Goal: Task Accomplishment & Management: Manage account settings

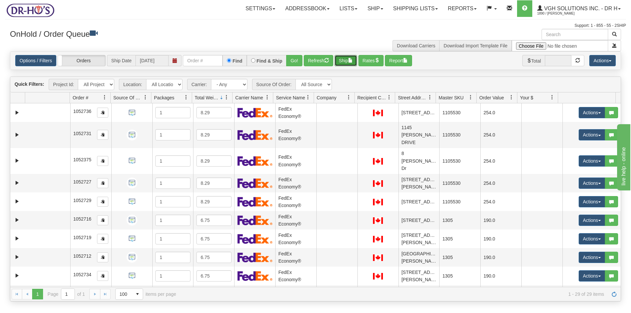
click at [347, 58] on button "Ship" at bounding box center [345, 60] width 23 height 11
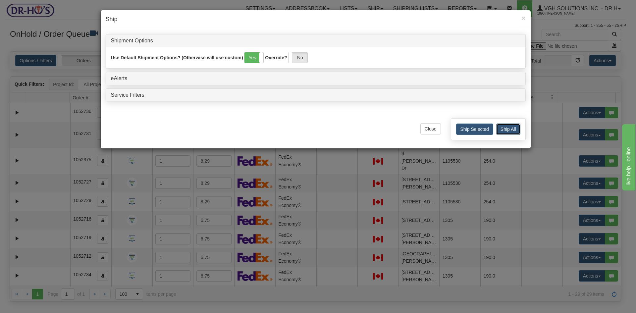
click at [503, 126] on button "Ship All" at bounding box center [508, 128] width 24 height 11
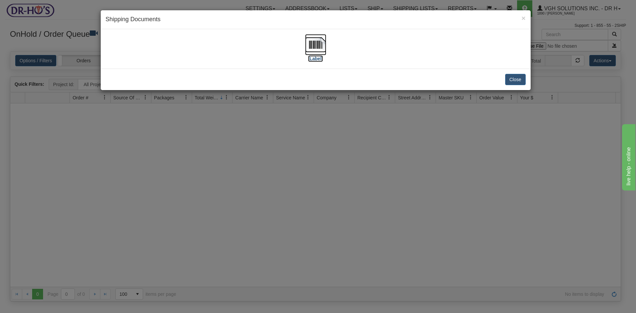
click at [319, 41] on img at bounding box center [315, 44] width 21 height 21
drag, startPoint x: 520, startPoint y: 78, endPoint x: 517, endPoint y: 76, distance: 3.6
click at [520, 78] on button "Close" at bounding box center [515, 79] width 21 height 11
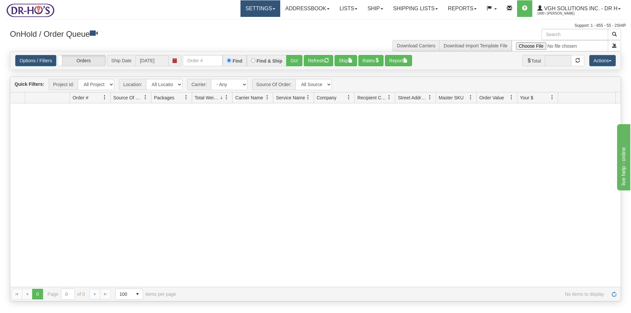
click at [257, 4] on link "Settings" at bounding box center [260, 8] width 40 height 17
click at [240, 23] on span "Shipping Preferences" at bounding box center [242, 23] width 44 height 5
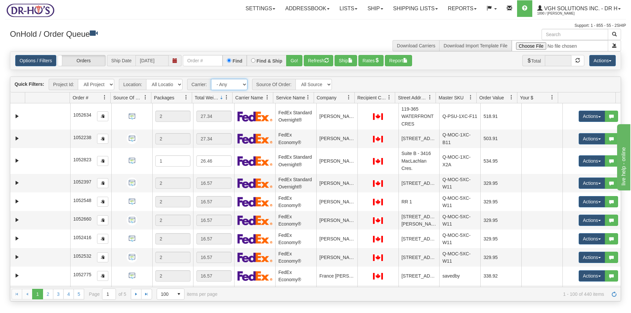
click at [244, 84] on select "- Any - Has NO carrier assigned - Has a carrier assigned FedEx Express® Canada …" at bounding box center [229, 84] width 36 height 11
select select "20"
click at [211, 79] on select "- Any - Has NO carrier assigned - Has a carrier assigned FedEx Express® Canada …" at bounding box center [229, 84] width 36 height 11
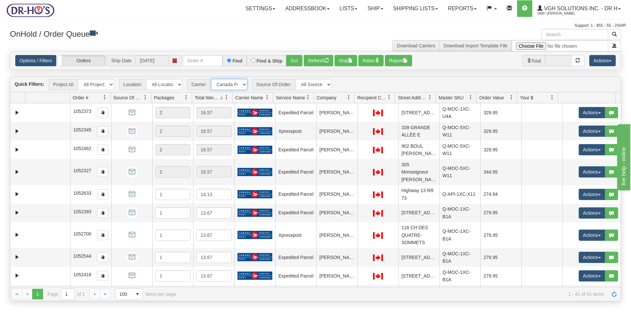
click at [308, 94] on link at bounding box center [307, 97] width 11 height 11
click at [325, 131] on span "Sort Descending" at bounding box center [332, 132] width 34 height 7
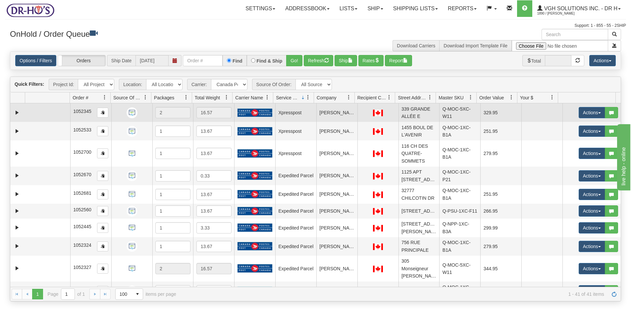
click at [44, 115] on td at bounding box center [47, 112] width 45 height 19
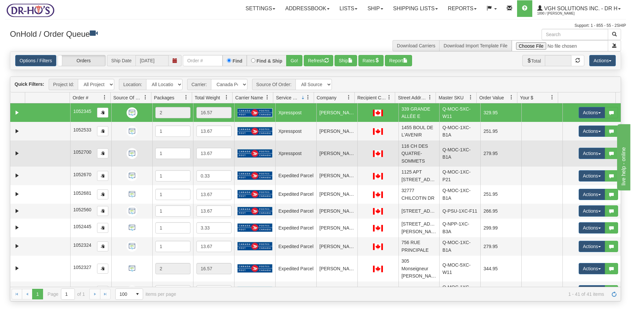
click at [40, 150] on td at bounding box center [47, 153] width 45 height 26
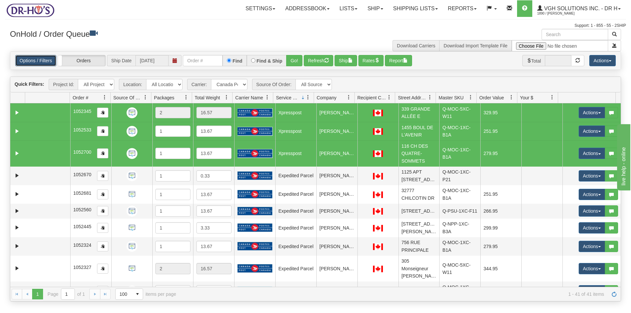
click at [46, 61] on link "Options / Filters" at bounding box center [35, 60] width 41 height 11
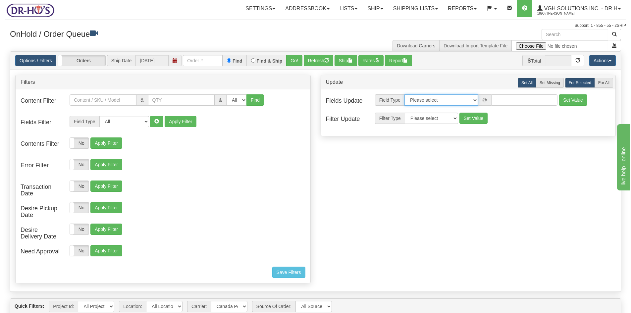
click at [474, 100] on select "Please select Contact Person Company Country Country & State/Province City Zip …" at bounding box center [440, 99] width 73 height 11
select select "94"
click at [404, 94] on select "Please select Contact Person Company Country Country & State/Province City Zip …" at bounding box center [440, 99] width 73 height 11
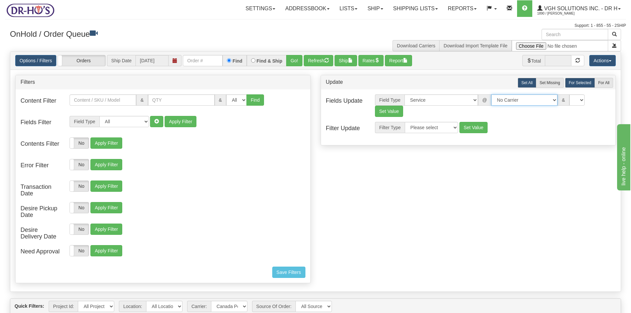
click at [548, 99] on select "No Carrier FedEx Express® UPS Purolator Canpar [GEOGRAPHIC_DATA] Post BeSwyft K…" at bounding box center [524, 99] width 66 height 11
select select "2"
click at [491, 94] on select "No Carrier FedEx Express® UPS Purolator Canpar [GEOGRAPHIC_DATA] Post BeSwyft K…" at bounding box center [524, 99] width 66 height 11
drag, startPoint x: 606, startPoint y: 99, endPoint x: 603, endPoint y: 101, distance: 3.9
click at [606, 99] on select "US -> US - 70 - FedEx 1 Day® Freight US -> US - 03 - FedEx 2 Day® US -> US - 49…" at bounding box center [577, 99] width 66 height 11
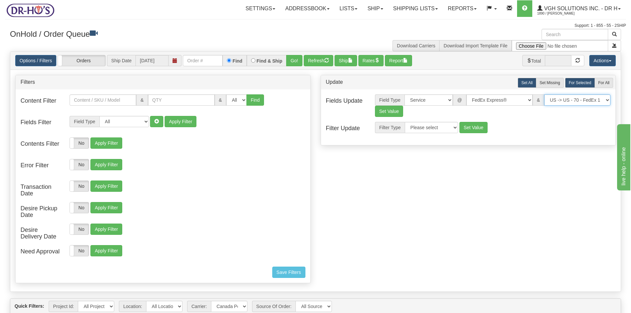
select select "05"
click at [544, 94] on select "US -> US - 70 - FedEx 1 Day® Freight US -> US - 03 - FedEx 2 Day® US -> US - 49…" at bounding box center [577, 99] width 66 height 11
click at [386, 112] on button "Set Value" at bounding box center [389, 111] width 28 height 11
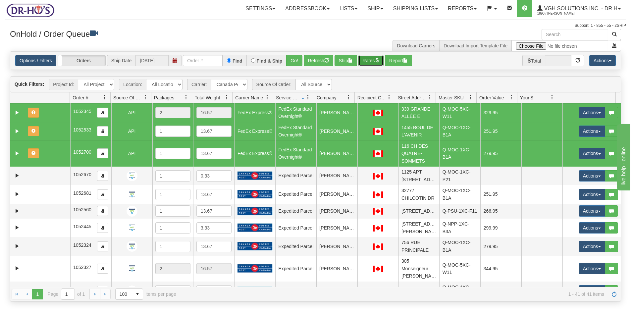
click at [373, 60] on button "Rates" at bounding box center [370, 60] width 25 height 11
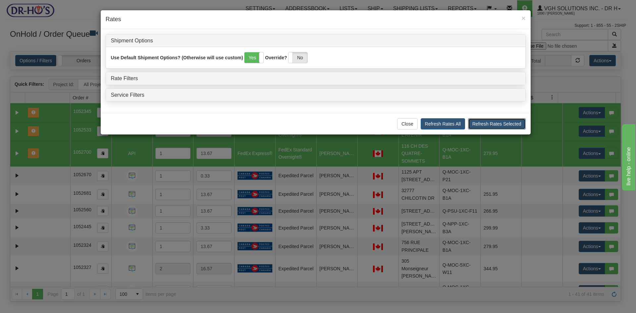
click at [497, 122] on button "Refresh Rates Selected" at bounding box center [497, 123] width 58 height 11
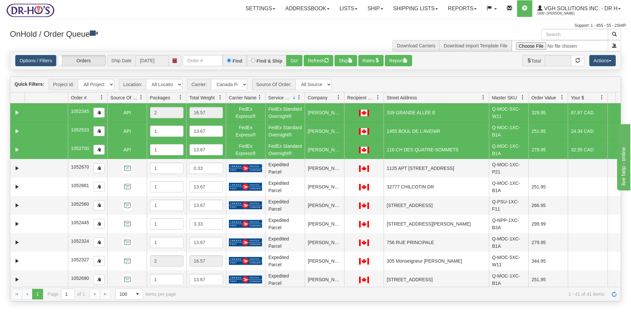
drag, startPoint x: 436, startPoint y: 97, endPoint x: 484, endPoint y: 98, distance: 48.3
click at [484, 98] on div "Id Location Request Id Reply Id Order # Source Of Order Packages Total Weight C…" at bounding box center [312, 97] width 605 height 11
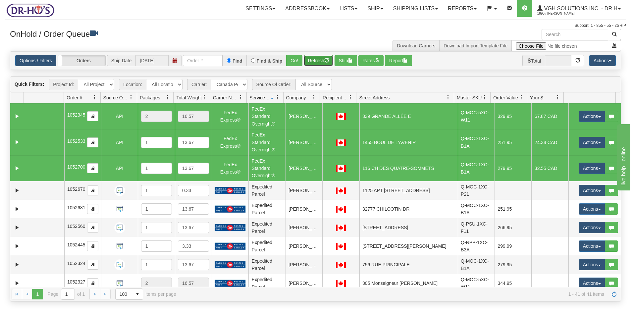
click at [315, 60] on button "Refresh" at bounding box center [318, 60] width 29 height 11
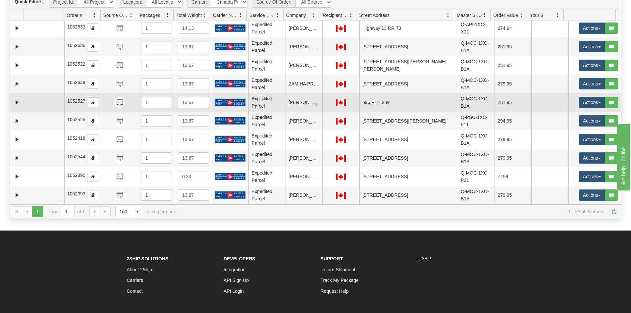
scroll to position [99, 0]
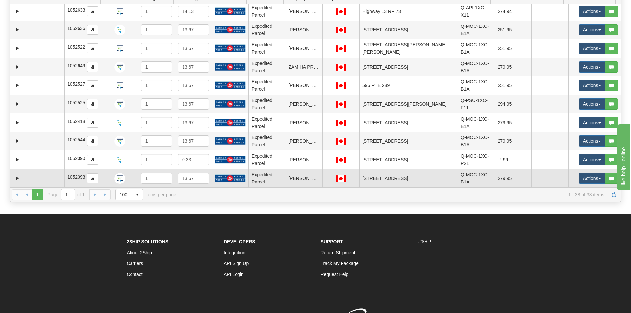
click at [46, 175] on td at bounding box center [44, 178] width 41 height 19
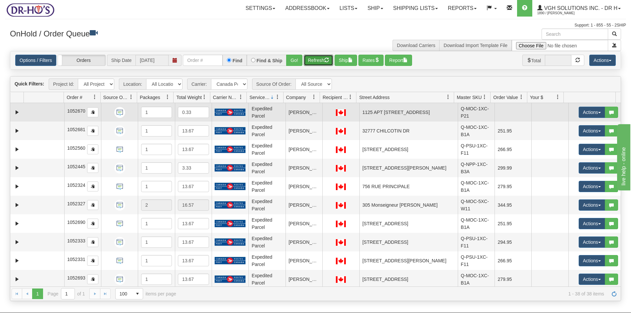
scroll to position [0, 0]
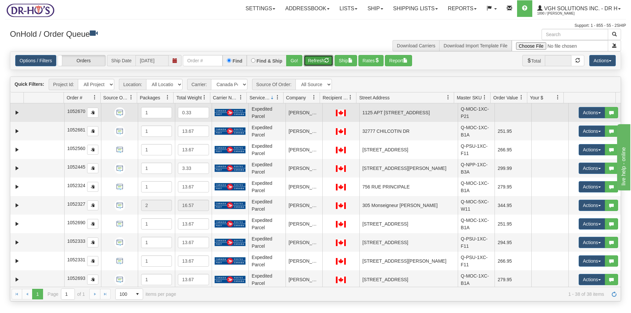
click at [40, 112] on td at bounding box center [44, 112] width 41 height 19
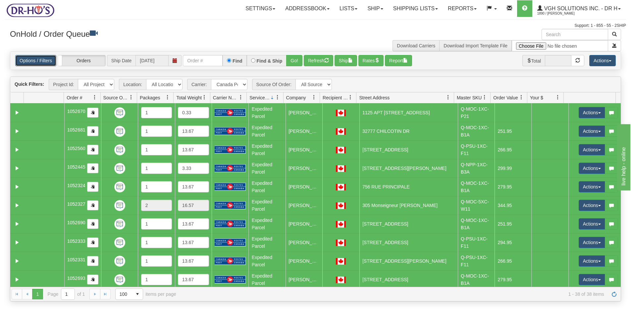
click at [35, 60] on link "Options / Filters" at bounding box center [35, 60] width 41 height 11
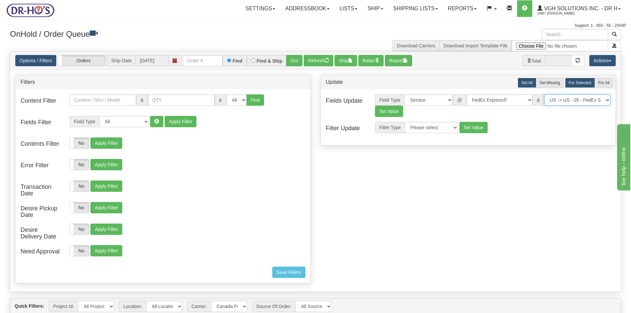
click at [607, 100] on select "US -> US - 70 - FedEx 1 Day® Freight US -> US - 03 - FedEx 2 Day® US -> US - 49…" at bounding box center [577, 99] width 66 height 11
select select "20"
click at [544, 94] on select "US -> US - 70 - FedEx 1 Day® Freight US -> US - 03 - FedEx 2 Day® US -> US - 49…" at bounding box center [577, 99] width 66 height 11
click at [385, 113] on button "Set Value" at bounding box center [389, 111] width 28 height 11
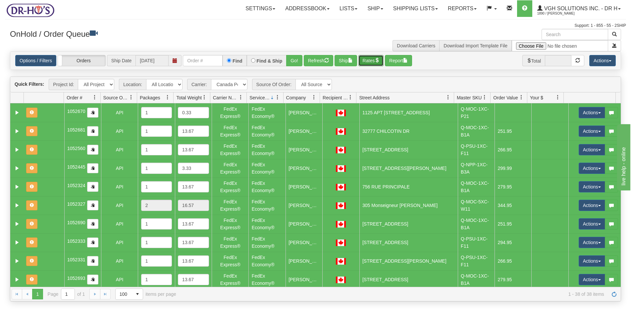
click at [373, 59] on button "Rates" at bounding box center [370, 60] width 25 height 11
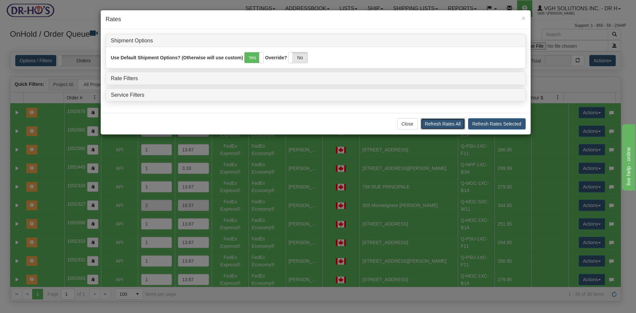
click at [454, 122] on button "Refresh Rates All" at bounding box center [442, 123] width 44 height 11
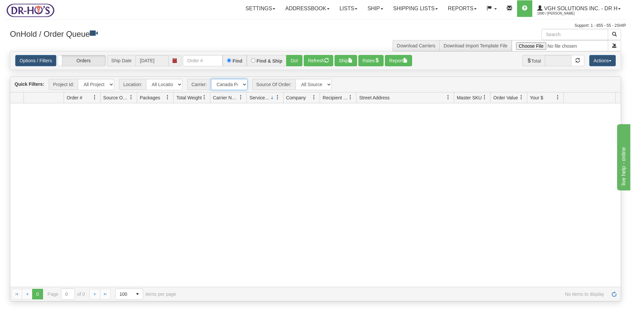
click at [244, 82] on select "- Any - Has NO carrier assigned - Has a carrier assigned FedEx Express® Canada …" at bounding box center [229, 84] width 36 height 11
select select "grid toolbar"
click at [211, 79] on select "- Any - Has NO carrier assigned - Has a carrier assigned FedEx Express® Canada …" at bounding box center [229, 84] width 36 height 11
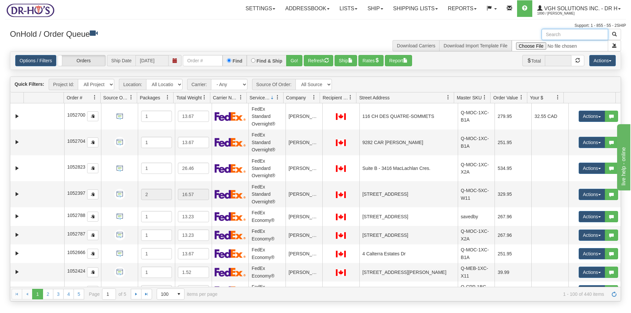
click at [569, 33] on input "text" at bounding box center [574, 34] width 67 height 11
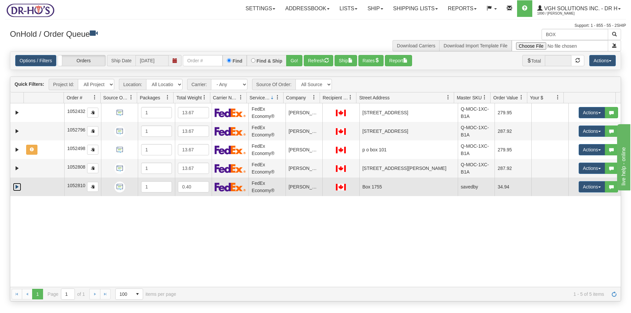
click at [18, 185] on link "Expand" at bounding box center [17, 187] width 8 height 8
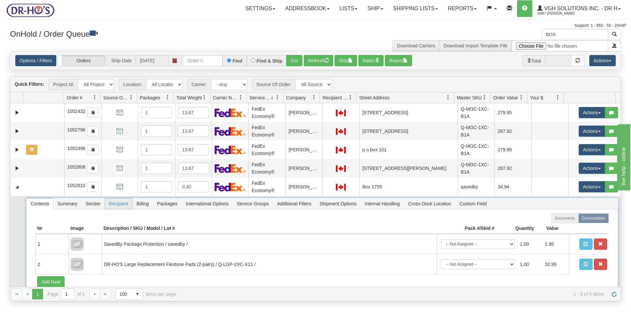
click at [118, 203] on span "Recipient" at bounding box center [118, 203] width 27 height 11
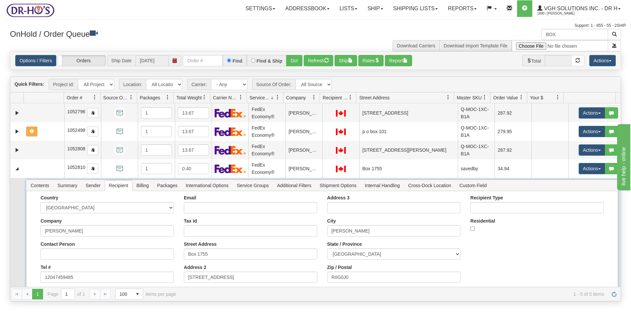
scroll to position [39, 0]
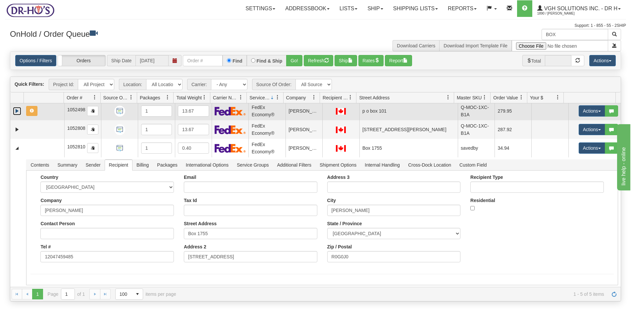
click at [16, 110] on link "Expand" at bounding box center [17, 111] width 8 height 8
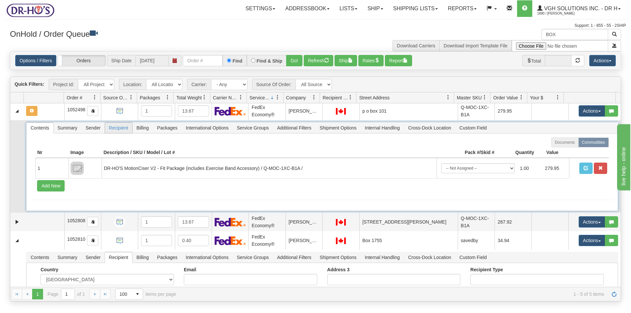
click at [121, 127] on span "Recipient" at bounding box center [118, 127] width 27 height 11
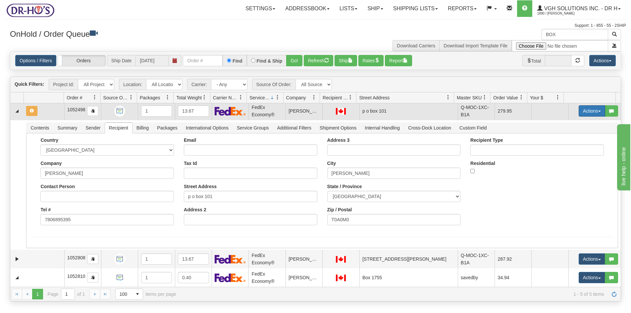
click at [578, 112] on button "Actions" at bounding box center [591, 110] width 26 height 11
click at [563, 146] on link "Ship" at bounding box center [578, 149] width 53 height 9
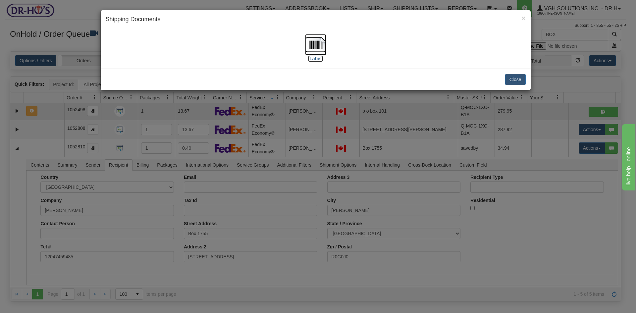
click at [316, 41] on img at bounding box center [315, 44] width 21 height 21
click at [515, 78] on button "Close" at bounding box center [515, 79] width 21 height 11
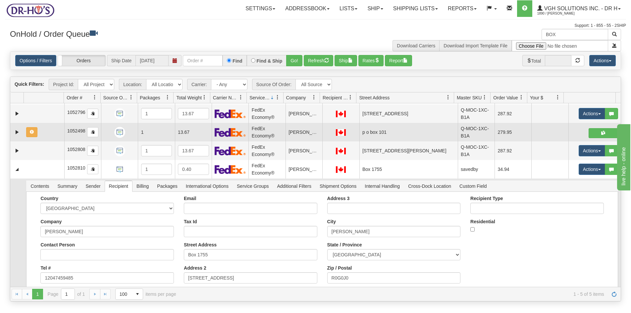
scroll to position [0, 0]
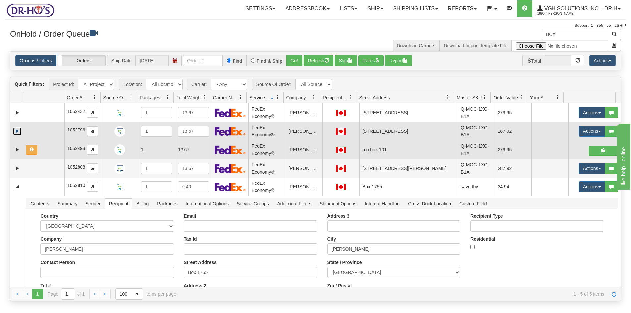
click at [18, 130] on link "Expand" at bounding box center [17, 131] width 8 height 8
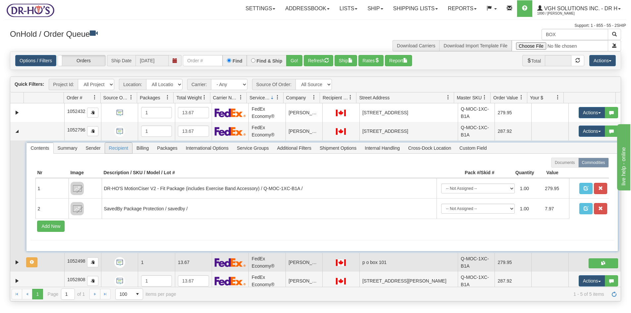
click at [117, 149] on span "Recipient" at bounding box center [118, 148] width 27 height 11
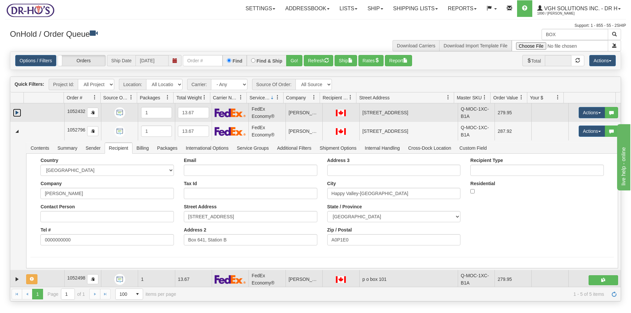
click at [18, 111] on link "Expand" at bounding box center [17, 113] width 8 height 8
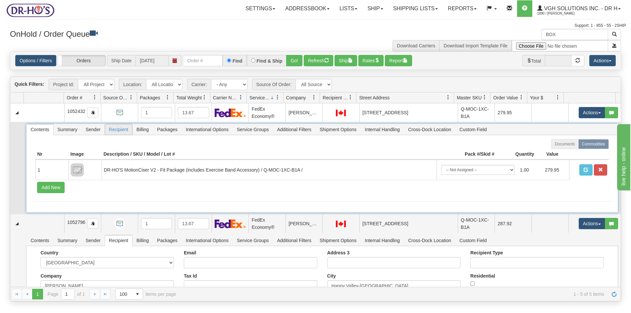
click at [120, 127] on span "Recipient" at bounding box center [118, 129] width 27 height 11
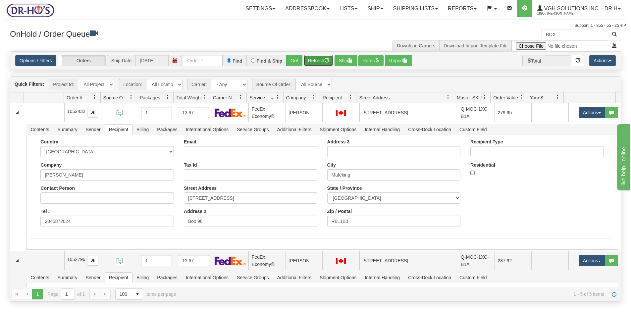
click at [320, 61] on button "Refresh" at bounding box center [318, 60] width 29 height 11
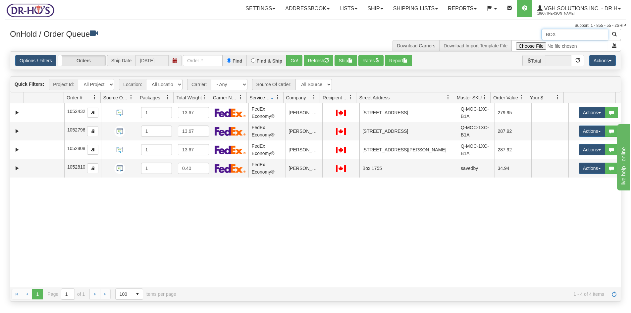
click at [565, 36] on input "BOX" at bounding box center [574, 34] width 67 height 11
type input "B"
click at [317, 58] on button "Refresh" at bounding box center [318, 60] width 29 height 11
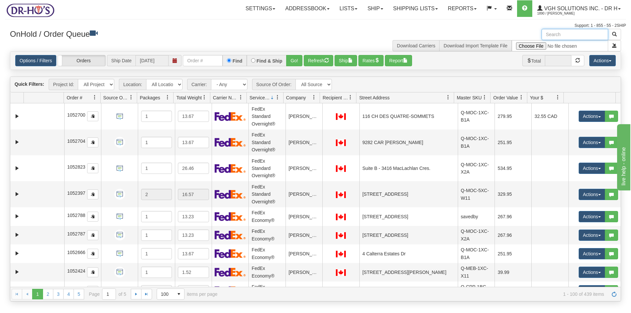
click at [572, 33] on input "text" at bounding box center [574, 34] width 67 height 11
paste input "1208597"
click at [615, 35] on span "button" at bounding box center [614, 34] width 5 height 5
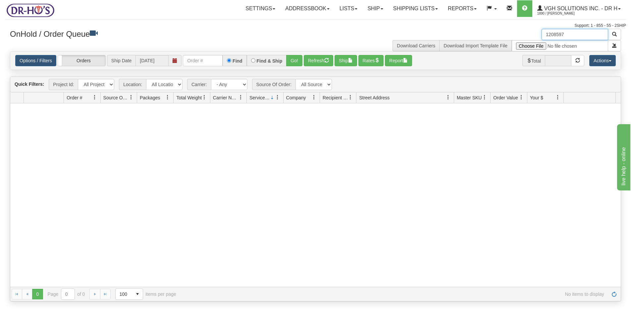
drag, startPoint x: 549, startPoint y: 36, endPoint x: 555, endPoint y: 50, distance: 15.3
click at [549, 37] on input "1208597" at bounding box center [574, 34] width 67 height 11
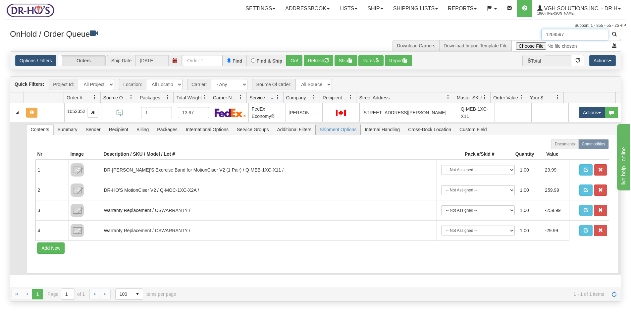
type input "1208597"
click at [346, 130] on span "Shipment Options" at bounding box center [338, 129] width 45 height 11
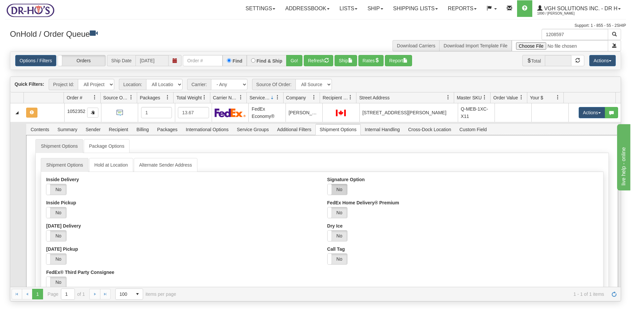
click at [336, 189] on label "No" at bounding box center [337, 189] width 20 height 11
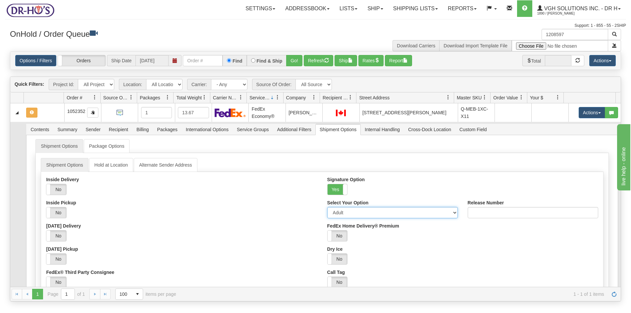
click at [339, 215] on select "Adult Direct Indirect No Signature Required Service Default" at bounding box center [392, 212] width 130 height 11
select select "2"
click at [327, 207] on select "Adult Direct Indirect No Signature Required Service Default" at bounding box center [392, 212] width 130 height 11
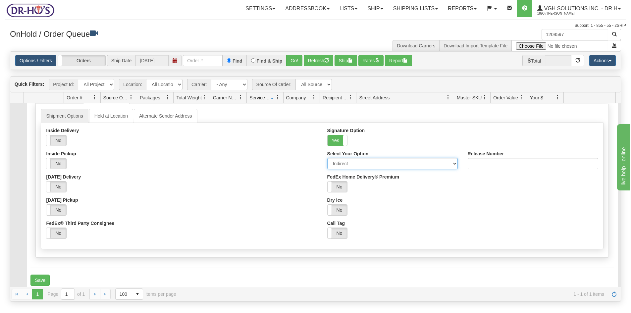
scroll to position [54, 0]
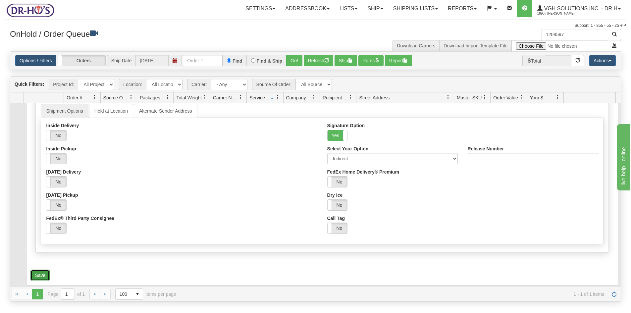
click at [44, 273] on button "Save" at bounding box center [39, 274] width 19 height 11
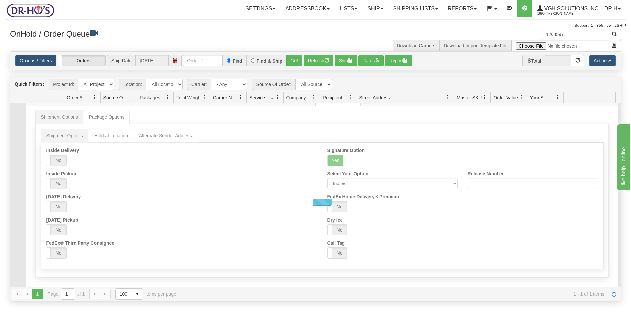
scroll to position [0, 0]
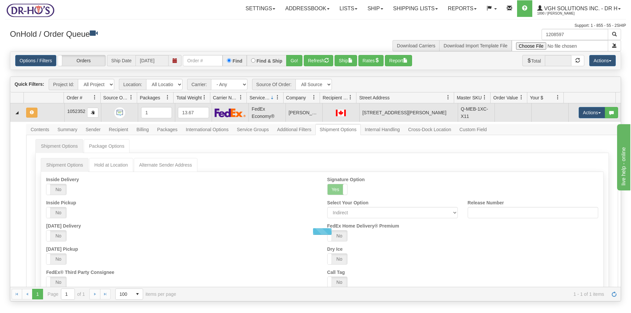
drag, startPoint x: 44, startPoint y: 112, endPoint x: 70, endPoint y: 108, distance: 25.7
click at [46, 111] on td at bounding box center [44, 112] width 41 height 19
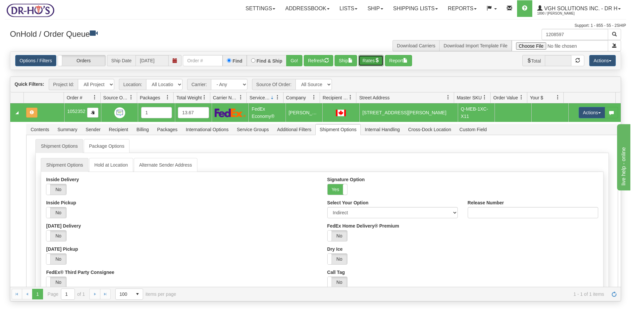
click at [372, 60] on button "Rates" at bounding box center [370, 60] width 25 height 11
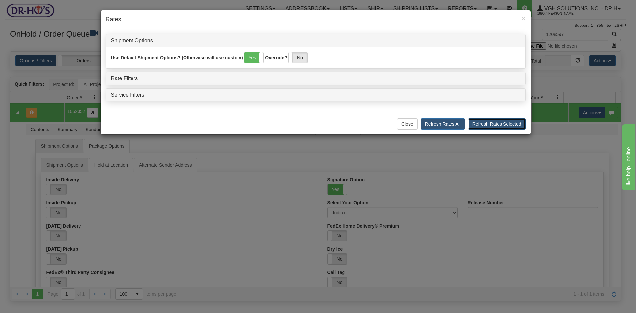
click at [506, 126] on button "Refresh Rates Selected" at bounding box center [497, 123] width 58 height 11
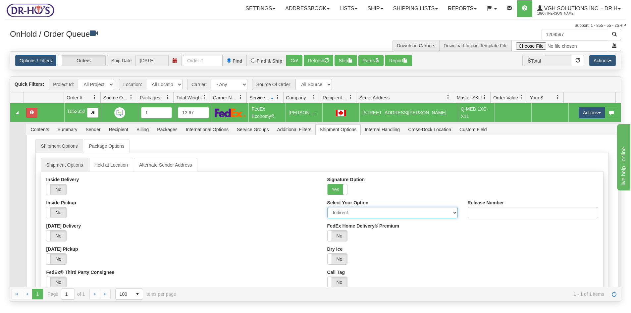
click at [336, 213] on select "Adult Direct Indirect No Signature Required Service Default" at bounding box center [392, 212] width 130 height 11
select select "0"
click at [327, 207] on select "Adult Direct Indirect No Signature Required Service Default" at bounding box center [392, 212] width 130 height 11
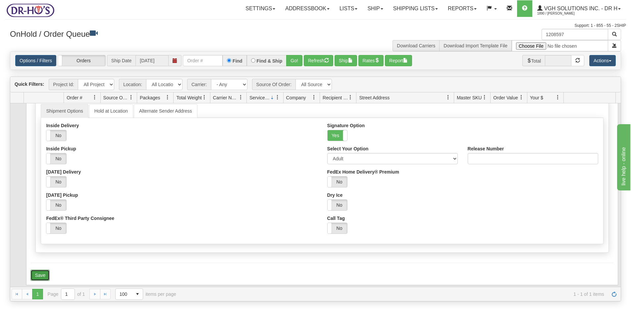
click at [44, 272] on button "Save" at bounding box center [39, 274] width 19 height 11
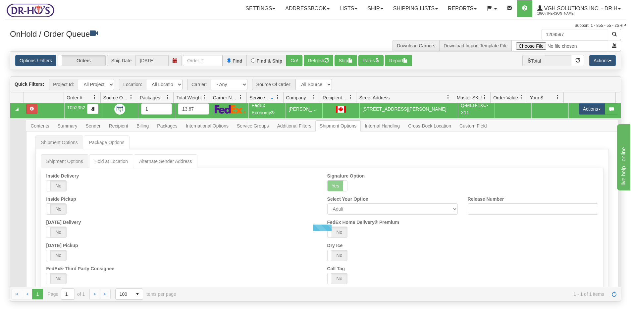
scroll to position [0, 0]
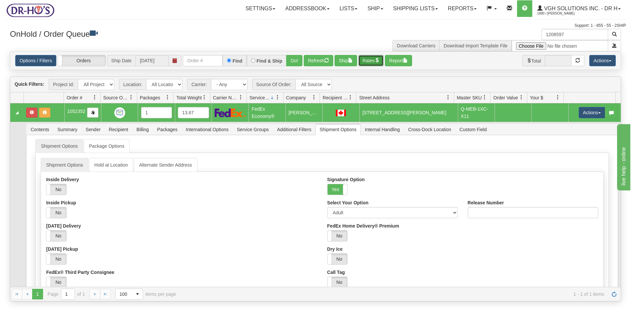
click at [370, 60] on button "Rates" at bounding box center [370, 60] width 25 height 11
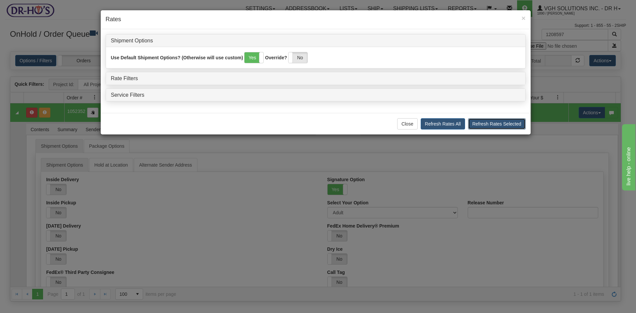
click at [498, 124] on button "Refresh Rates Selected" at bounding box center [497, 123] width 58 height 11
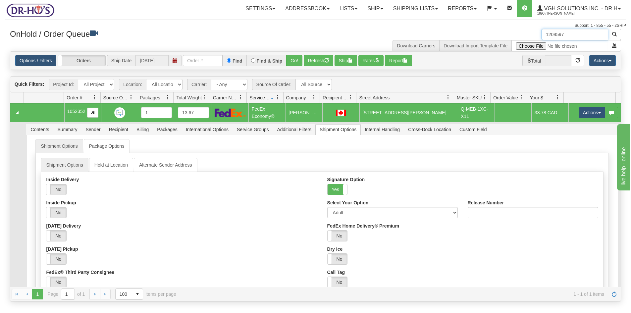
drag, startPoint x: 581, startPoint y: 35, endPoint x: 493, endPoint y: 42, distance: 88.0
click at [493, 42] on div "1208597 Download Carriers Download Import Template File" at bounding box center [471, 40] width 311 height 23
paste input "946"
type input "1208946"
click at [611, 33] on button "button" at bounding box center [614, 34] width 13 height 11
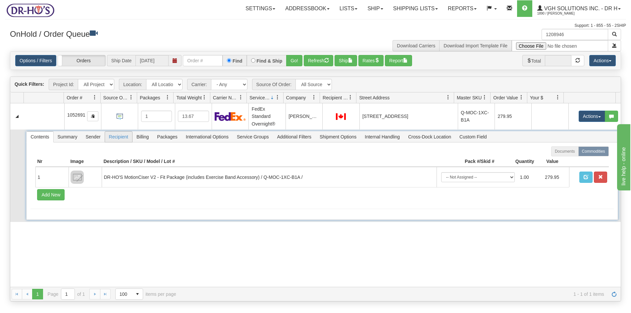
click at [117, 135] on span "Recipient" at bounding box center [118, 136] width 27 height 11
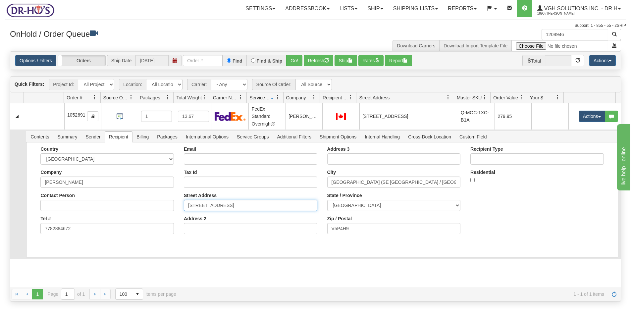
drag, startPoint x: 251, startPoint y: 204, endPoint x: 151, endPoint y: 209, distance: 99.8
click at [152, 209] on div "Country [GEOGRAPHIC_DATA] [GEOGRAPHIC_DATA] [GEOGRAPHIC_DATA] [GEOGRAPHIC_DATA]…" at bounding box center [321, 192] width 583 height 93
paste input ","
type input "[STREET_ADDRESS]"
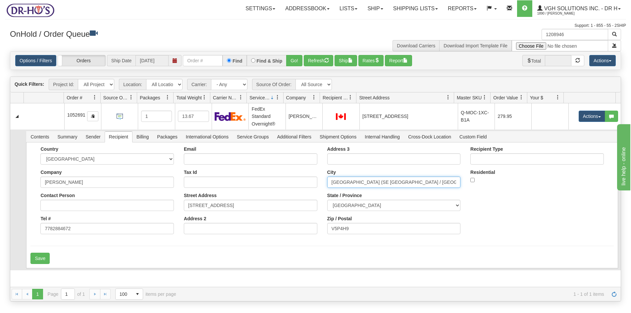
drag, startPoint x: 351, startPoint y: 182, endPoint x: 452, endPoint y: 183, distance: 101.0
click at [452, 183] on input "[GEOGRAPHIC_DATA] (SE [GEOGRAPHIC_DATA] / [GEOGRAPHIC_DATA]" at bounding box center [393, 181] width 133 height 11
type input "[GEOGRAPHIC_DATA]"
drag, startPoint x: 354, startPoint y: 230, endPoint x: 285, endPoint y: 231, distance: 69.5
click at [285, 231] on div "Country [GEOGRAPHIC_DATA] [GEOGRAPHIC_DATA] [GEOGRAPHIC_DATA] [GEOGRAPHIC_DATA]…" at bounding box center [321, 192] width 583 height 93
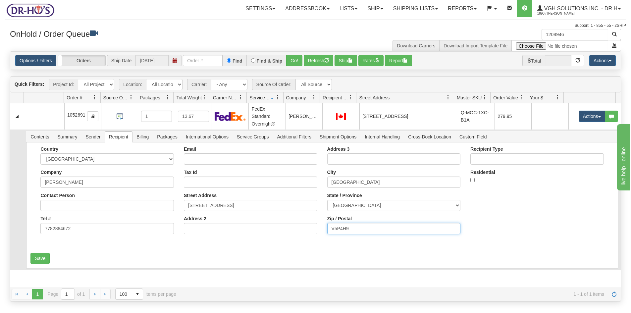
paste input "N 3C4"
type input "V5N 3C4"
click at [39, 258] on button "Save" at bounding box center [39, 258] width 19 height 11
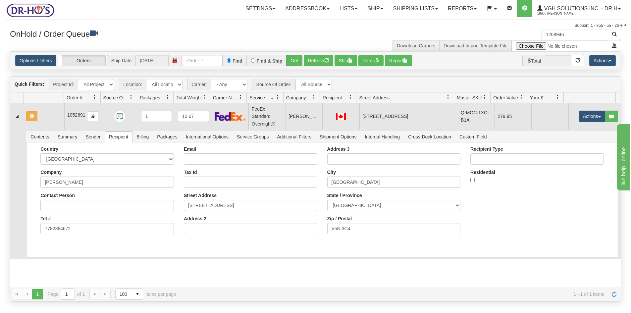
click at [53, 116] on td at bounding box center [44, 116] width 41 height 26
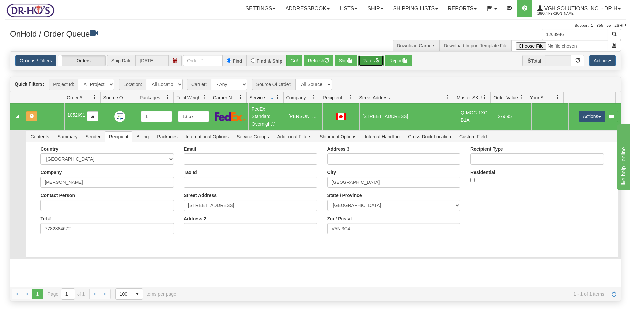
click at [372, 59] on button "Rates" at bounding box center [370, 60] width 25 height 11
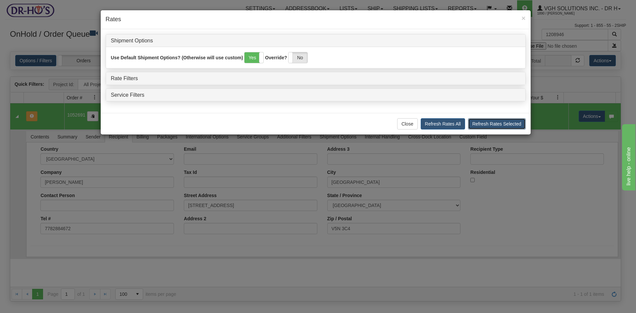
click at [494, 124] on button "Refresh Rates Selected" at bounding box center [497, 123] width 58 height 11
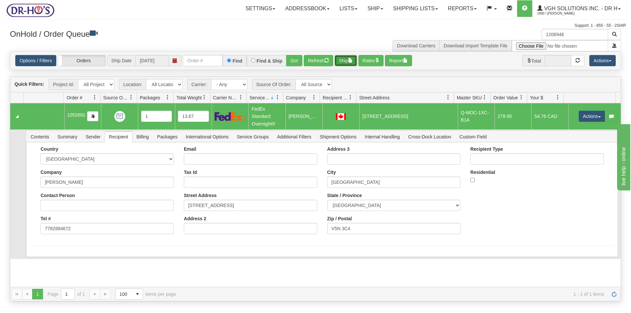
click at [344, 61] on button "Ship" at bounding box center [345, 60] width 23 height 11
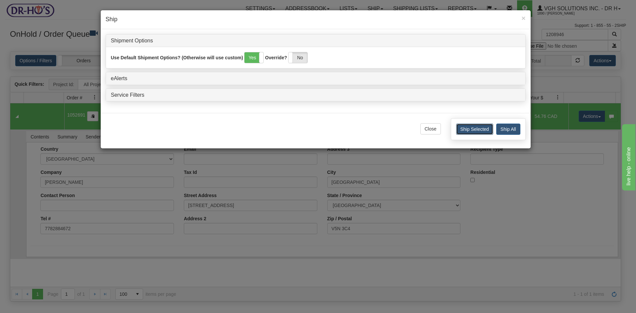
click at [475, 128] on button "Ship Selected" at bounding box center [474, 128] width 37 height 11
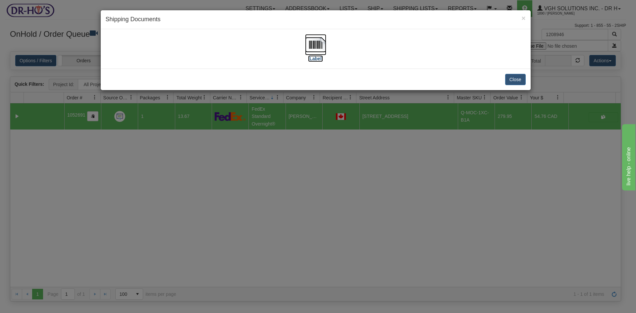
click at [314, 47] on img at bounding box center [315, 44] width 21 height 21
click at [516, 81] on button "Close" at bounding box center [515, 79] width 21 height 11
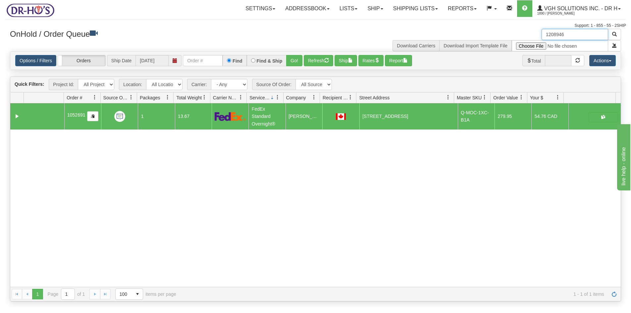
drag, startPoint x: 576, startPoint y: 37, endPoint x: 509, endPoint y: 42, distance: 67.8
click at [509, 42] on div "1208946 Download Carriers Download Import Template File" at bounding box center [471, 40] width 311 height 23
paste input "33"
type input "1208933"
click at [615, 34] on span "button" at bounding box center [614, 34] width 5 height 5
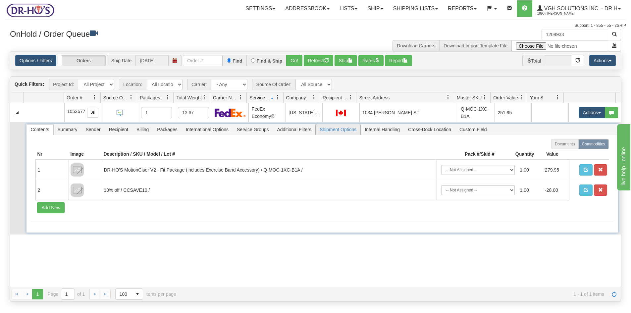
click at [341, 130] on span "Shipment Options" at bounding box center [338, 129] width 45 height 11
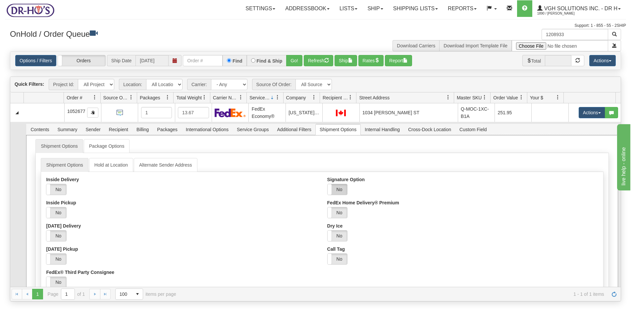
click at [341, 190] on label "No" at bounding box center [337, 189] width 20 height 11
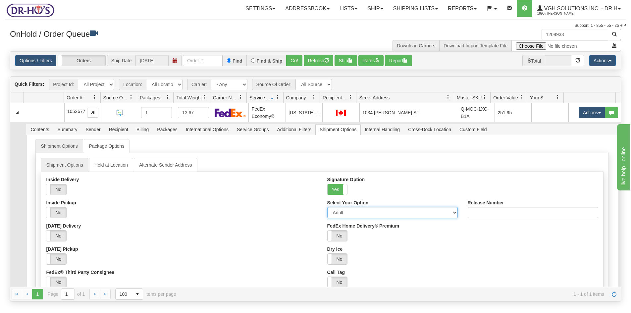
click at [342, 214] on select "Adult Direct Indirect No Signature Required Service Default" at bounding box center [392, 212] width 130 height 11
select select "2"
click at [327, 207] on select "Adult Direct Indirect No Signature Required Service Default" at bounding box center [392, 212] width 130 height 11
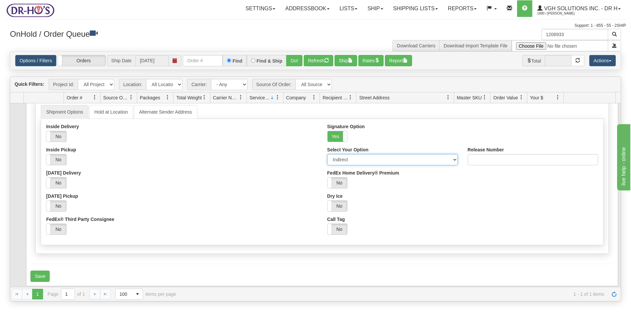
scroll to position [54, 0]
click at [43, 273] on button "Save" at bounding box center [39, 274] width 19 height 11
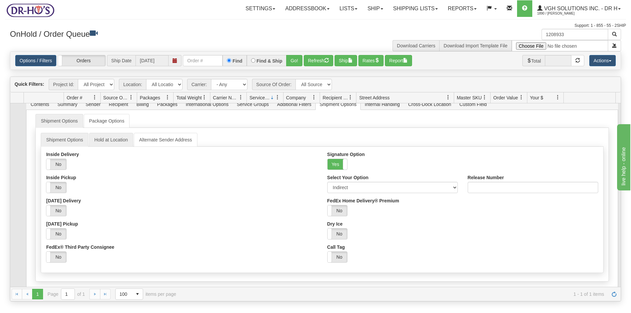
scroll to position [0, 0]
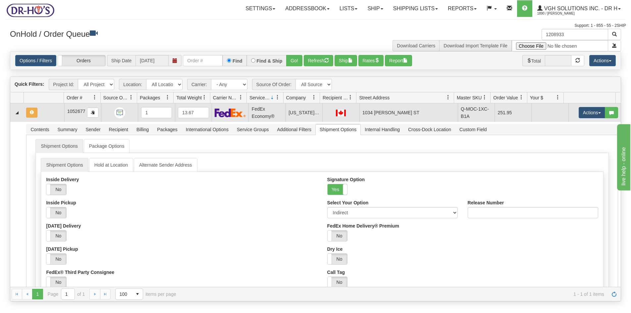
click at [48, 110] on td at bounding box center [44, 112] width 41 height 19
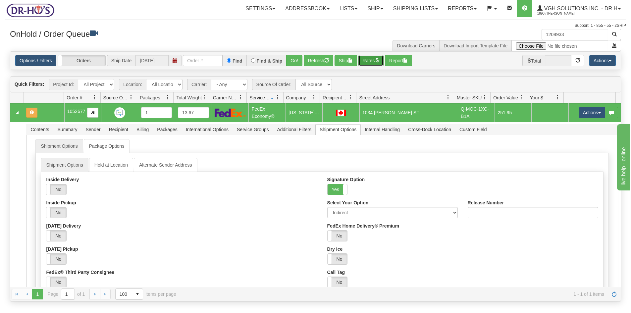
click at [372, 62] on button "Rates" at bounding box center [370, 60] width 25 height 11
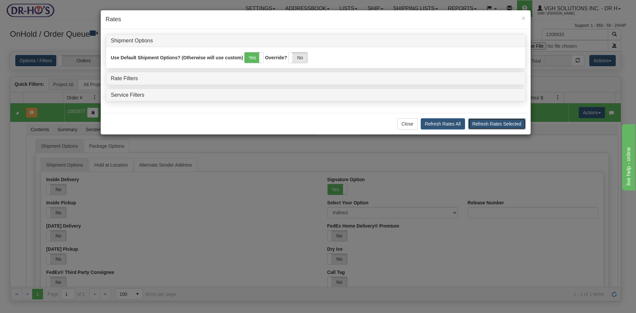
click at [484, 120] on button "Refresh Rates Selected" at bounding box center [497, 123] width 58 height 11
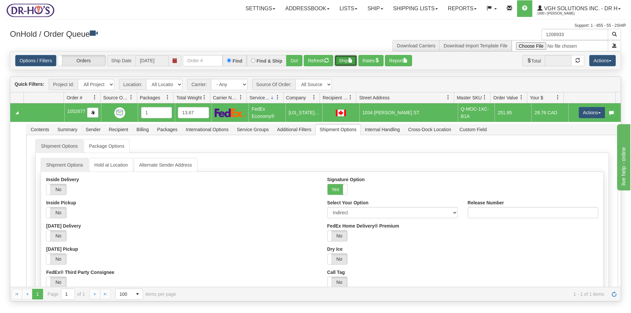
click at [343, 61] on button "Ship" at bounding box center [345, 60] width 23 height 11
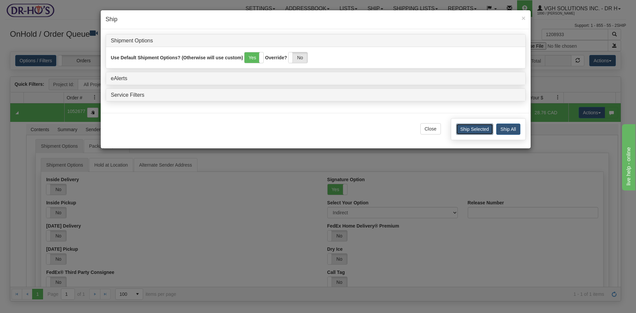
click at [471, 127] on button "Ship Selected" at bounding box center [474, 128] width 37 height 11
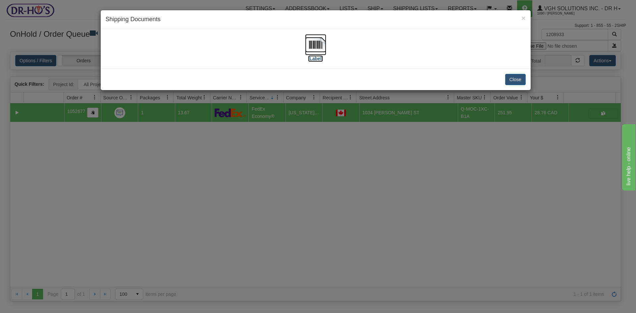
click at [316, 38] on img at bounding box center [315, 44] width 21 height 21
drag, startPoint x: 515, startPoint y: 81, endPoint x: 537, endPoint y: 66, distance: 27.1
click at [515, 80] on button "Close" at bounding box center [515, 79] width 21 height 11
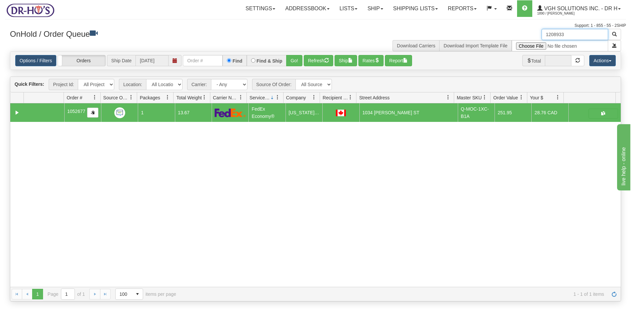
drag, startPoint x: 578, startPoint y: 35, endPoint x: 505, endPoint y: 43, distance: 73.9
click at [505, 43] on div "1208933 Download Carriers Download Import Template File" at bounding box center [471, 40] width 311 height 23
paste input "892"
type input "1208892"
click at [614, 35] on span "button" at bounding box center [614, 34] width 5 height 5
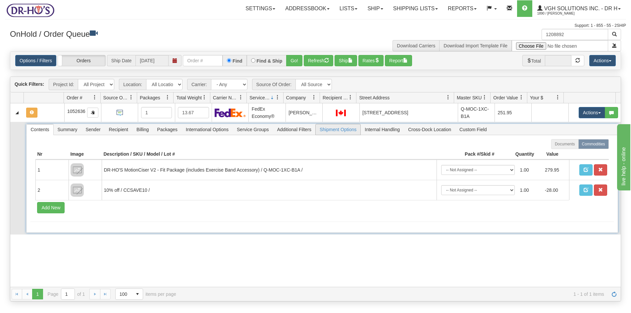
click at [338, 129] on span "Shipment Options" at bounding box center [338, 129] width 45 height 11
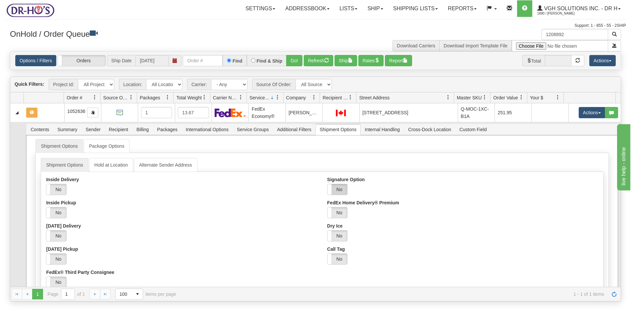
click at [335, 191] on label "No" at bounding box center [337, 189] width 20 height 11
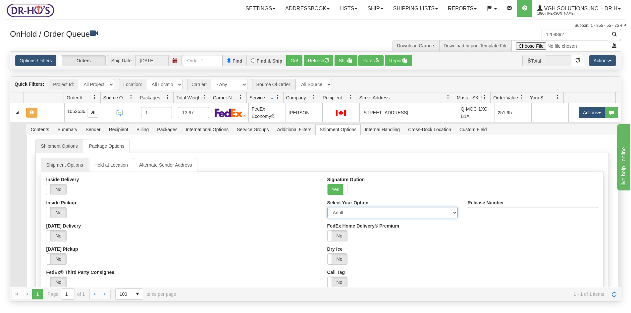
drag, startPoint x: 338, startPoint y: 214, endPoint x: 339, endPoint y: 218, distance: 3.7
click at [338, 214] on select "Adult Direct Indirect No Signature Required Service Default" at bounding box center [392, 212] width 130 height 11
select select "2"
click at [327, 207] on select "Adult Direct Indirect No Signature Required Service Default" at bounding box center [392, 212] width 130 height 11
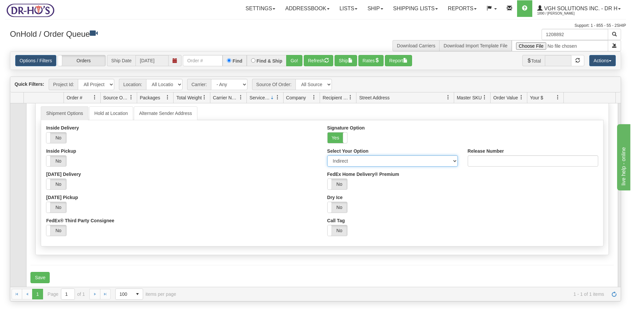
scroll to position [54, 0]
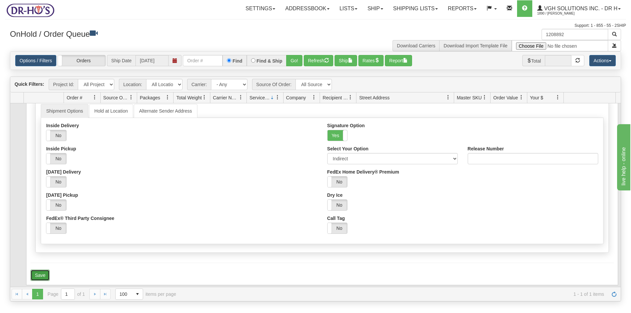
click at [36, 273] on button "Save" at bounding box center [39, 274] width 19 height 11
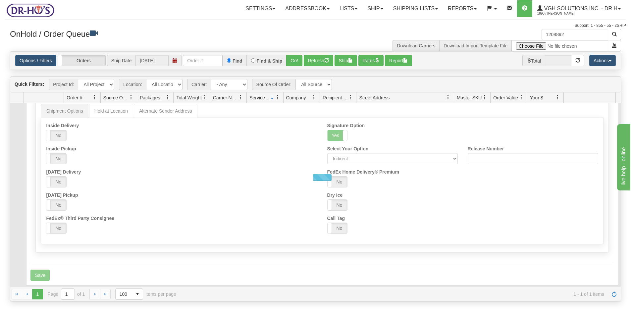
scroll to position [0, 0]
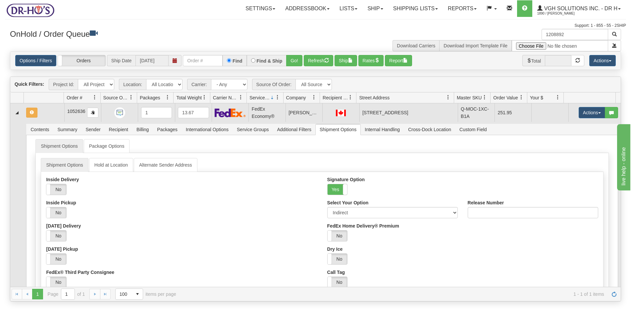
click at [44, 110] on td at bounding box center [44, 112] width 41 height 19
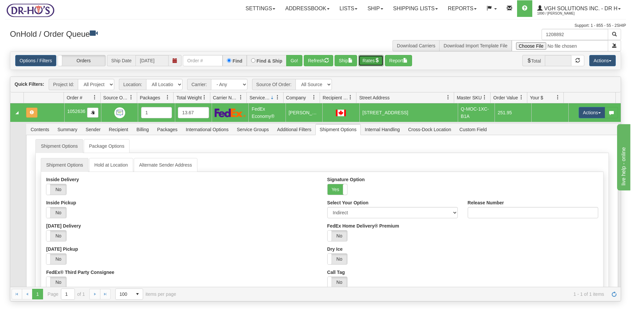
click at [372, 59] on button "Rates" at bounding box center [370, 60] width 25 height 11
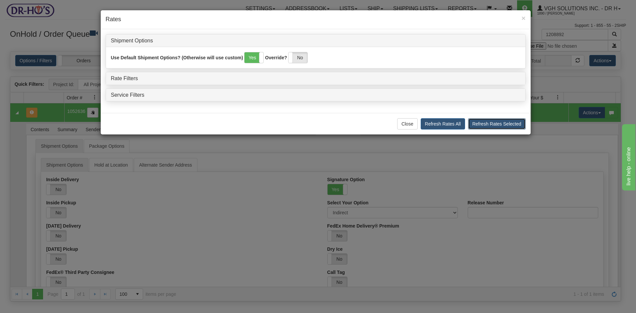
click at [499, 124] on button "Refresh Rates Selected" at bounding box center [497, 123] width 58 height 11
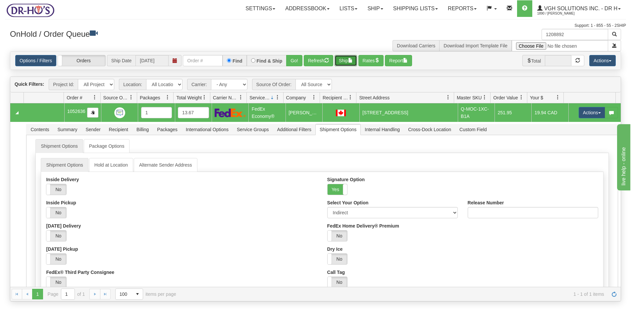
click at [347, 60] on button "Ship" at bounding box center [345, 60] width 23 height 11
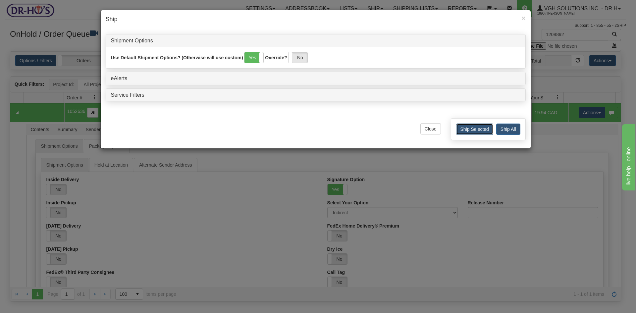
click at [470, 129] on button "Ship Selected" at bounding box center [474, 128] width 37 height 11
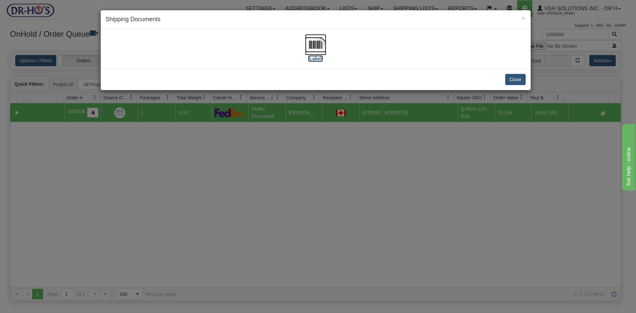
click at [314, 45] on img at bounding box center [315, 44] width 21 height 21
drag, startPoint x: 516, startPoint y: 79, endPoint x: 521, endPoint y: 72, distance: 8.7
click at [516, 78] on button "Close" at bounding box center [515, 79] width 21 height 11
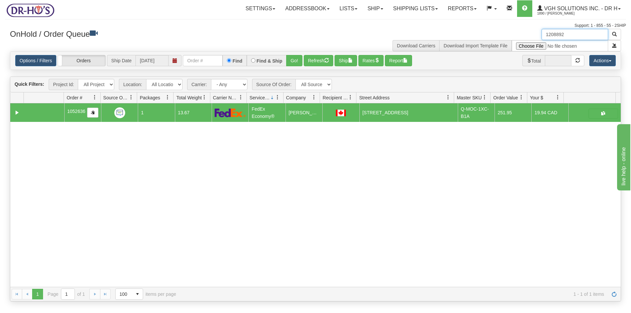
drag, startPoint x: 543, startPoint y: 35, endPoint x: 518, endPoint y: 37, distance: 24.6
click at [518, 37] on div "1208892 Download Carriers Download Import Template File" at bounding box center [471, 40] width 311 height 23
paste input "617"
type input "1208617"
click at [612, 32] on span "button" at bounding box center [614, 34] width 5 height 5
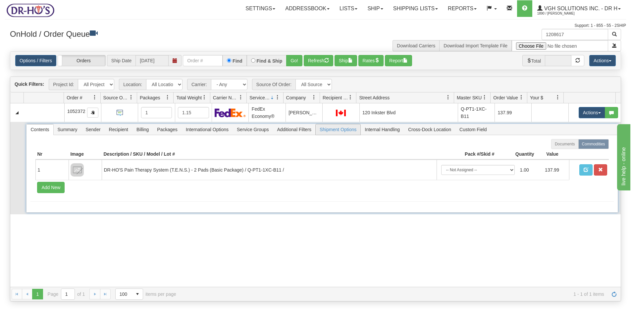
click at [349, 131] on span "Shipment Options" at bounding box center [338, 129] width 45 height 11
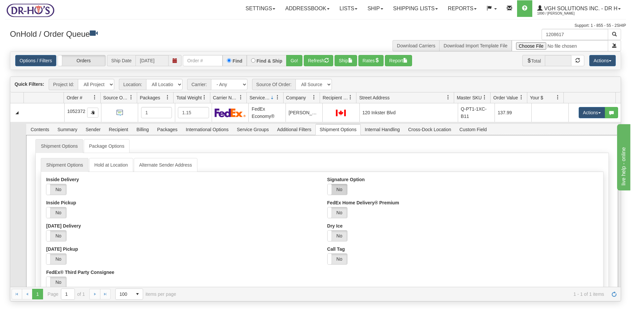
click at [337, 190] on label "No" at bounding box center [337, 189] width 20 height 11
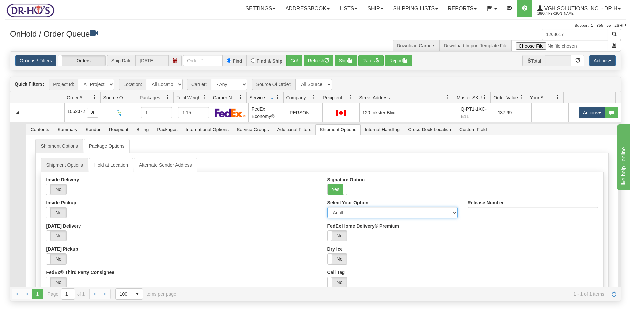
click at [331, 212] on select "Adult Direct Indirect No Signature Required Service Default" at bounding box center [392, 212] width 130 height 11
select select "2"
click at [327, 207] on select "Adult Direct Indirect No Signature Required Service Default" at bounding box center [392, 212] width 130 height 11
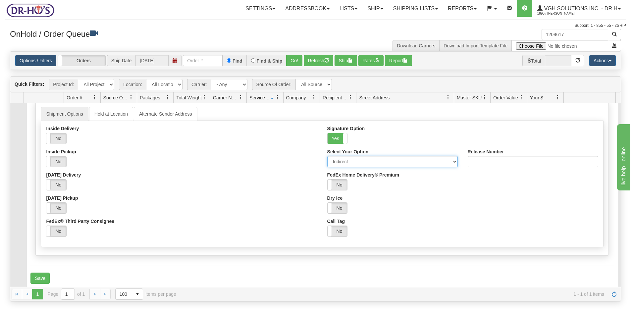
scroll to position [54, 0]
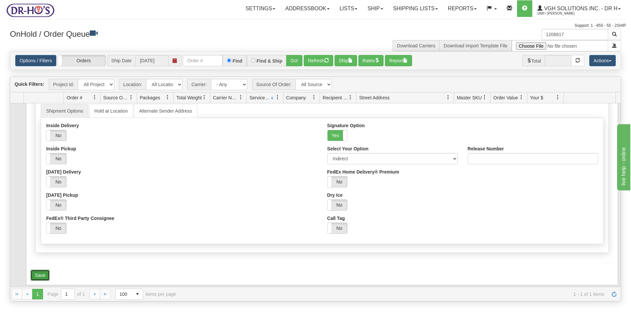
click at [46, 275] on button "Save" at bounding box center [39, 274] width 19 height 11
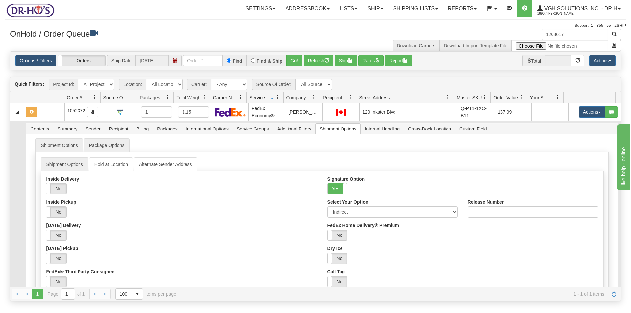
scroll to position [0, 0]
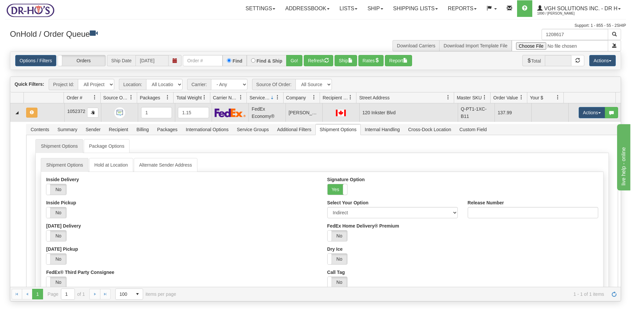
drag, startPoint x: 47, startPoint y: 116, endPoint x: 55, endPoint y: 115, distance: 8.0
click at [47, 116] on td at bounding box center [44, 112] width 41 height 19
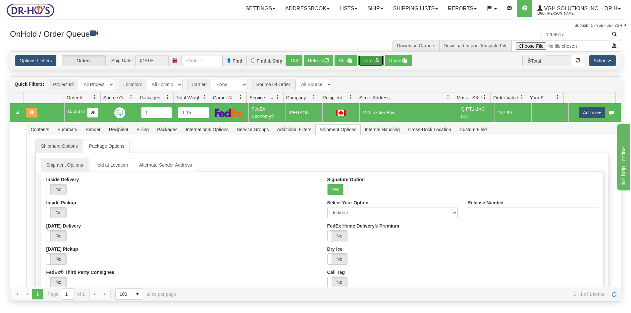
click at [378, 58] on span "button" at bounding box center [376, 60] width 5 height 5
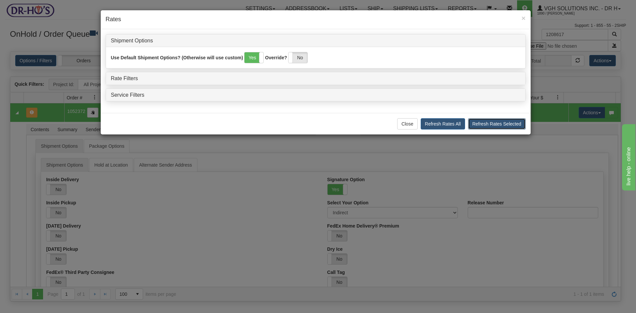
click at [502, 124] on button "Refresh Rates Selected" at bounding box center [497, 123] width 58 height 11
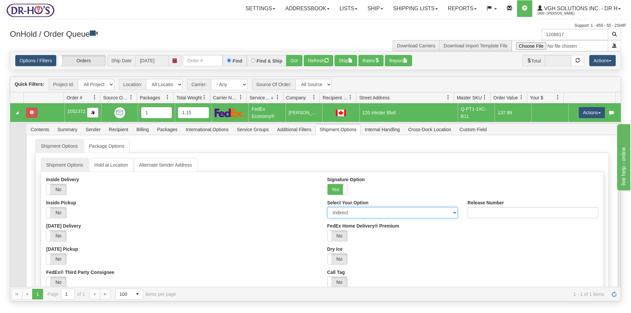
click at [336, 213] on select "Adult Direct Indirect No Signature Required Service Default" at bounding box center [392, 212] width 130 height 11
select select "0"
click at [327, 207] on select "Adult Direct Indirect No Signature Required Service Default" at bounding box center [392, 212] width 130 height 11
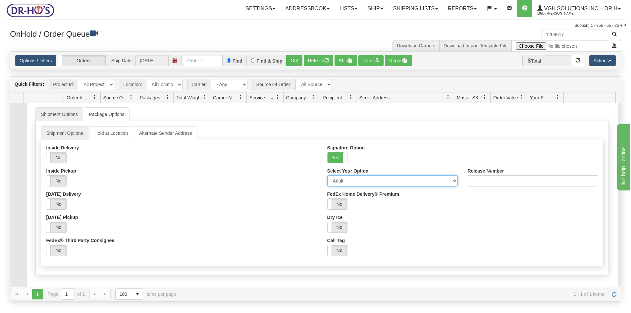
scroll to position [54, 0]
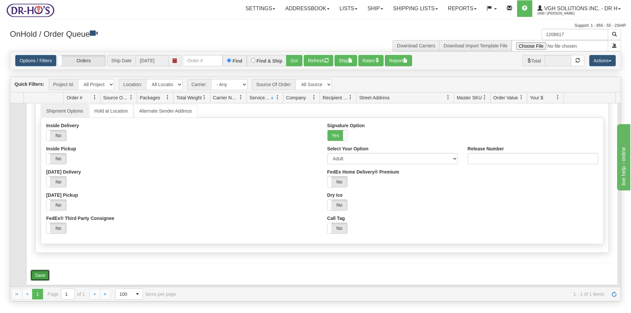
click at [38, 273] on button "Save" at bounding box center [39, 274] width 19 height 11
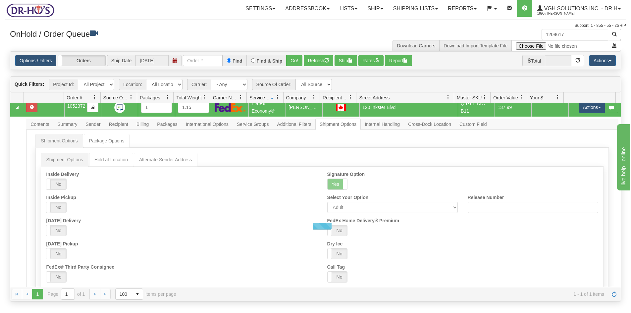
scroll to position [0, 0]
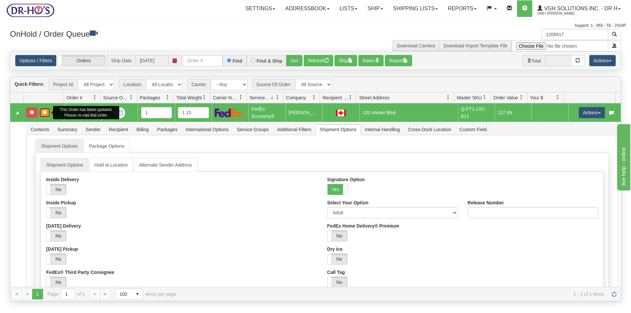
click at [48, 112] on button "button" at bounding box center [44, 113] width 11 height 10
click at [24, 113] on td "This Order has been updated. Please re-rate this order." at bounding box center [44, 112] width 41 height 19
click at [371, 60] on button "Rates" at bounding box center [370, 60] width 25 height 11
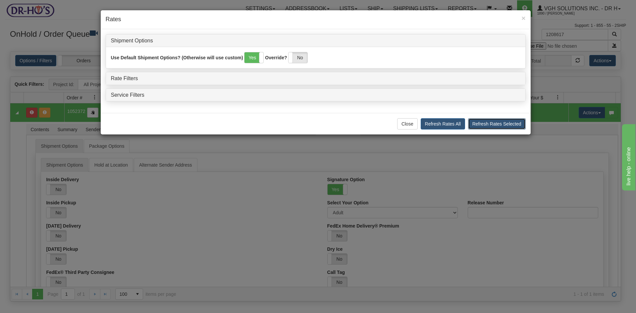
drag, startPoint x: 492, startPoint y: 121, endPoint x: 492, endPoint y: 126, distance: 5.3
click at [492, 122] on button "Refresh Rates Selected" at bounding box center [497, 123] width 58 height 11
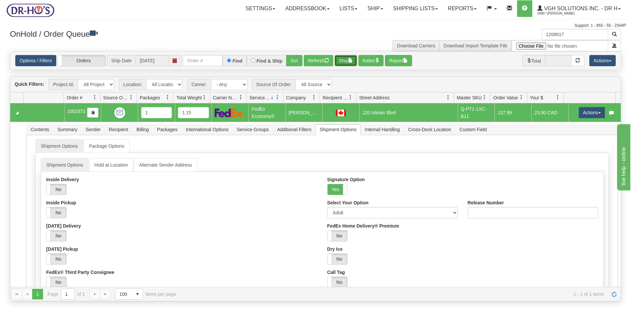
click at [348, 61] on button "Ship" at bounding box center [345, 60] width 23 height 11
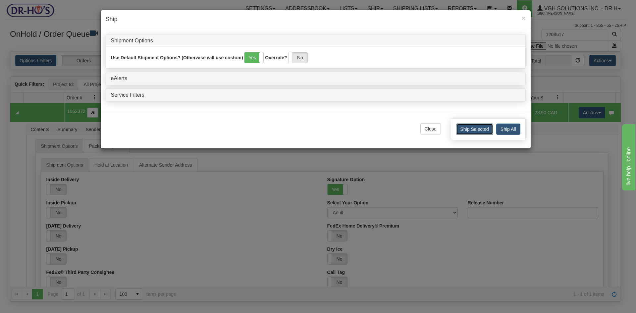
click at [477, 129] on button "Ship Selected" at bounding box center [474, 128] width 37 height 11
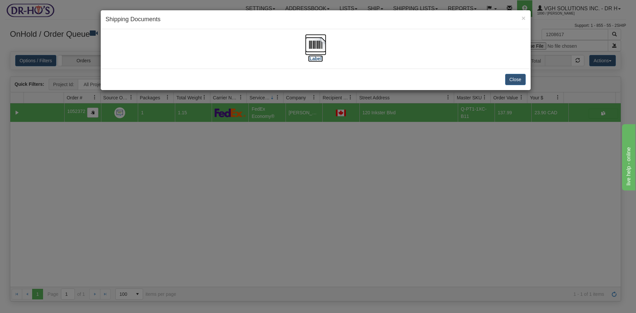
click at [319, 46] on img at bounding box center [315, 44] width 21 height 21
drag, startPoint x: 519, startPoint y: 80, endPoint x: 523, endPoint y: 78, distance: 4.6
click at [521, 79] on button "Close" at bounding box center [515, 79] width 21 height 11
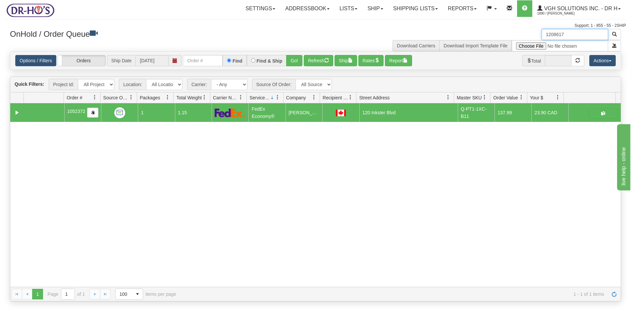
drag, startPoint x: 555, startPoint y: 36, endPoint x: 497, endPoint y: 40, distance: 58.1
click at [497, 40] on div "1208617 Download Carriers Download Import Template File" at bounding box center [471, 40] width 311 height 23
paste input "831"
type input "1208831"
click at [615, 35] on span "button" at bounding box center [614, 34] width 5 height 5
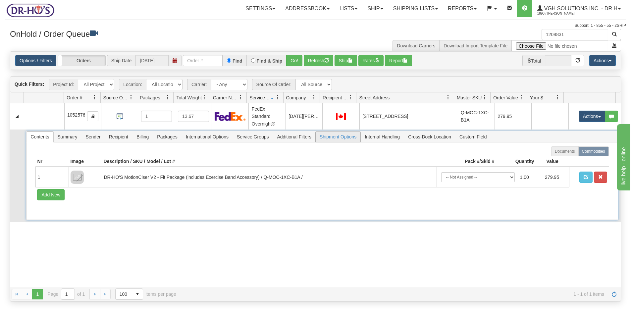
click at [344, 135] on span "Shipment Options" at bounding box center [338, 136] width 45 height 11
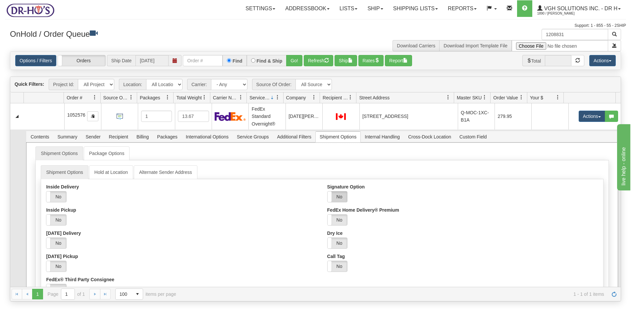
click at [338, 199] on label "No" at bounding box center [337, 196] width 20 height 11
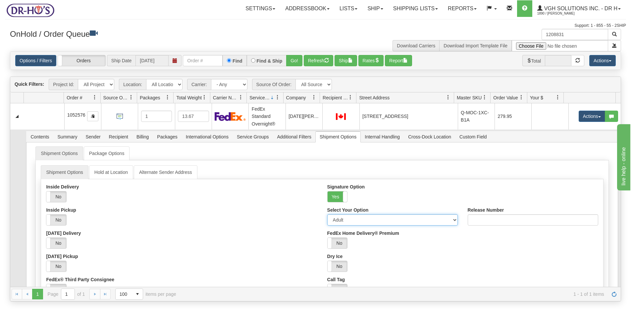
click at [338, 221] on select "Adult Direct Indirect No Signature Required Service Default" at bounding box center [392, 219] width 130 height 11
select select "2"
click at [327, 214] on select "Adult Direct Indirect No Signature Required Service Default" at bounding box center [392, 219] width 130 height 11
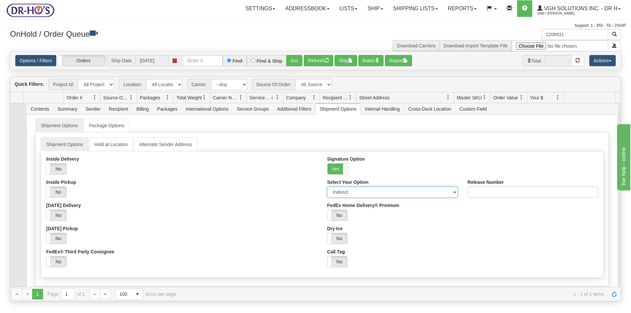
scroll to position [62, 0]
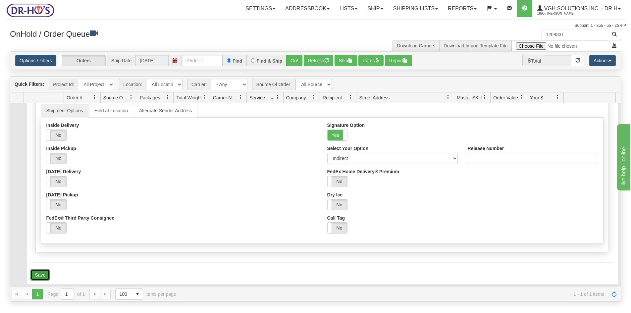
click at [37, 276] on button "Save" at bounding box center [39, 274] width 19 height 11
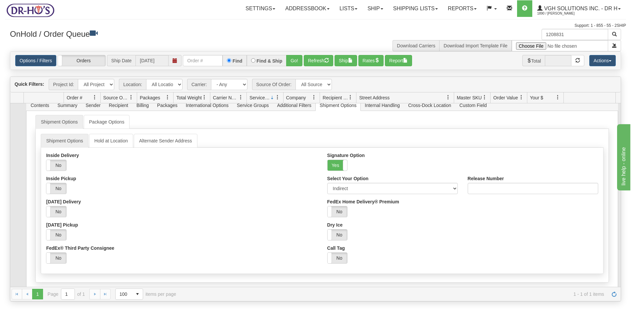
scroll to position [0, 0]
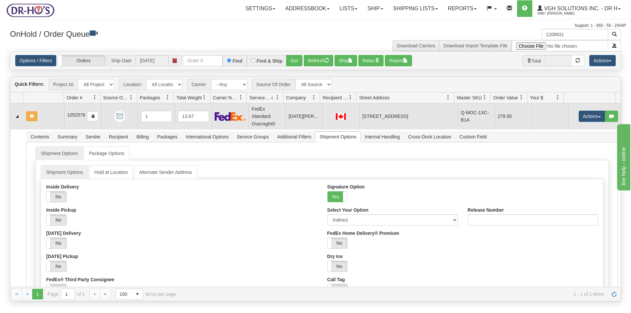
drag, startPoint x: 48, startPoint y: 118, endPoint x: 64, endPoint y: 116, distance: 16.1
click at [47, 118] on td at bounding box center [44, 116] width 41 height 26
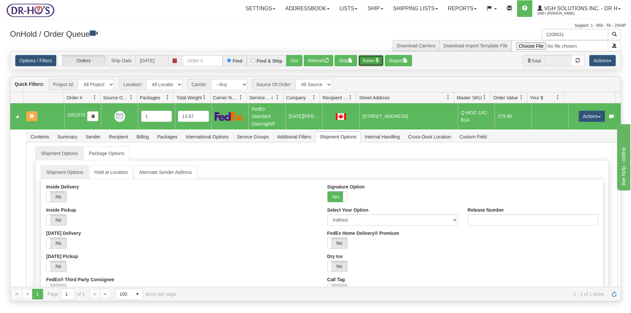
click at [373, 59] on button "Rates" at bounding box center [370, 60] width 25 height 11
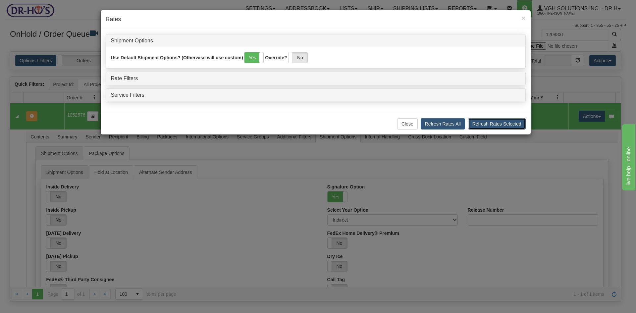
click at [496, 122] on button "Refresh Rates Selected" at bounding box center [497, 123] width 58 height 11
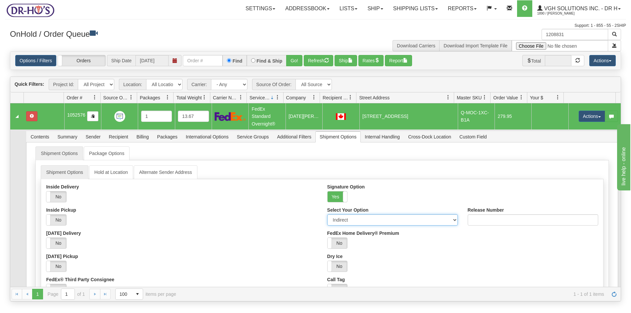
click at [342, 220] on select "Adult Direct Indirect No Signature Required Service Default" at bounding box center [392, 219] width 130 height 11
select select "0"
click at [327, 214] on select "Adult Direct Indirect No Signature Required Service Default" at bounding box center [392, 219] width 130 height 11
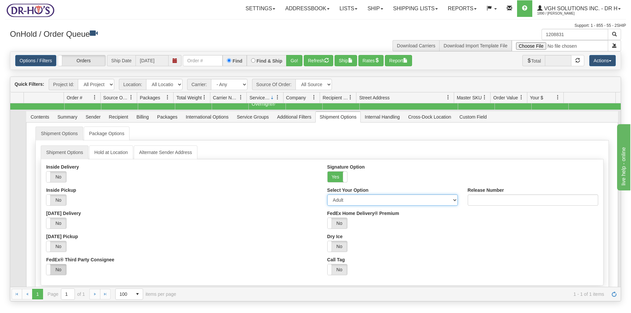
scroll to position [62, 0]
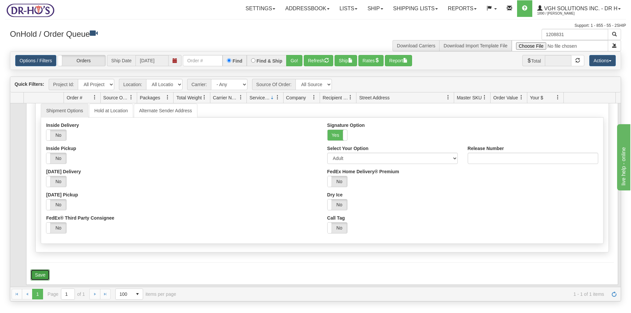
click at [44, 270] on button "Save" at bounding box center [39, 274] width 19 height 11
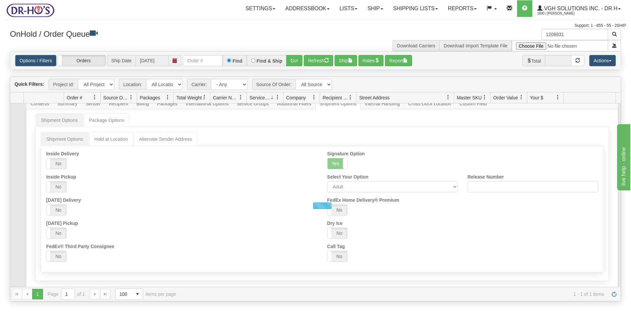
scroll to position [0, 0]
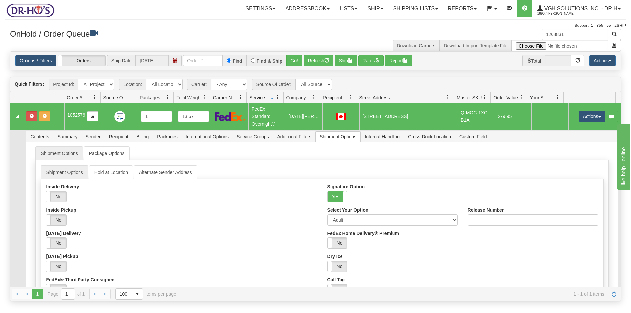
click at [57, 116] on td at bounding box center [44, 116] width 41 height 26
click at [370, 62] on button "Rates" at bounding box center [370, 60] width 25 height 11
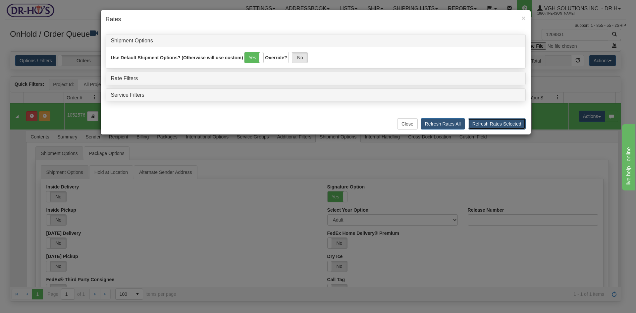
click at [501, 121] on button "Refresh Rates Selected" at bounding box center [497, 123] width 58 height 11
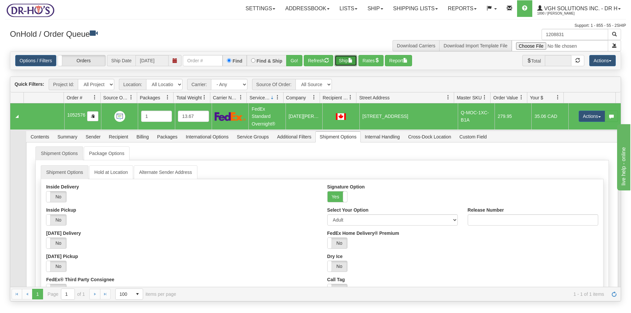
click at [349, 60] on button "Ship" at bounding box center [345, 60] width 23 height 11
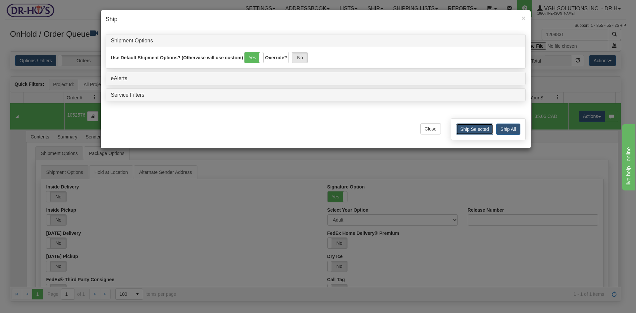
click at [473, 129] on button "Ship Selected" at bounding box center [474, 128] width 37 height 11
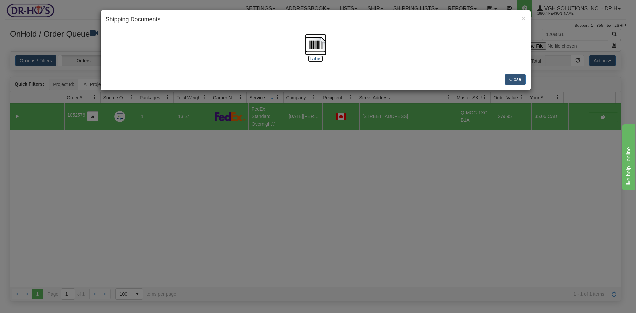
click at [316, 42] on img at bounding box center [315, 44] width 21 height 21
click at [521, 79] on button "Close" at bounding box center [515, 79] width 21 height 11
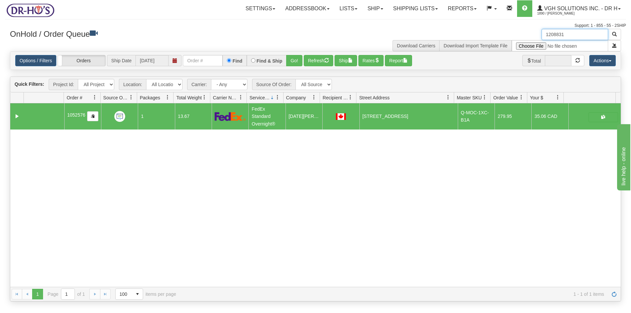
drag, startPoint x: 576, startPoint y: 35, endPoint x: 502, endPoint y: 37, distance: 74.2
click at [502, 37] on div "1208831 Download Carriers Download Import Template File" at bounding box center [471, 40] width 311 height 23
click at [32, 59] on link "Options / Filters" at bounding box center [35, 60] width 41 height 11
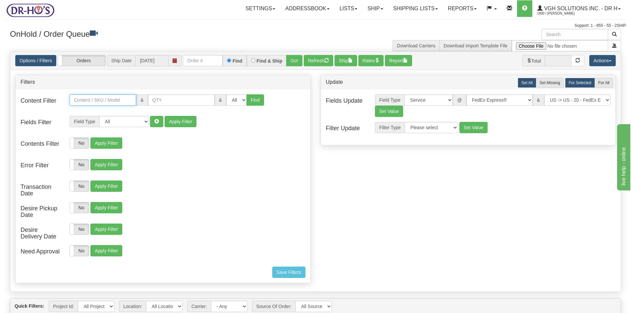
click at [96, 101] on input "text" at bounding box center [103, 99] width 67 height 11
paste input "Q-MOC-1XC-X2A"
type input "Q-MOC-1XC-X2A"
click at [250, 100] on button "Find" at bounding box center [255, 99] width 18 height 11
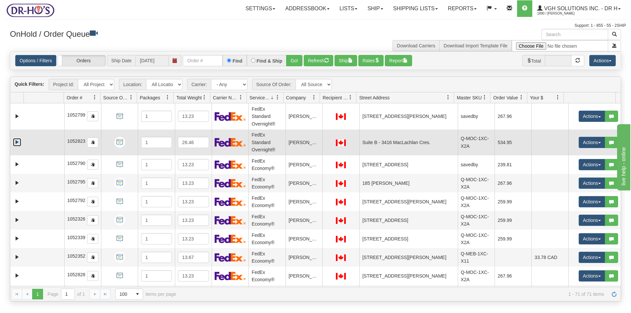
click at [17, 140] on link "Expand" at bounding box center [17, 142] width 8 height 8
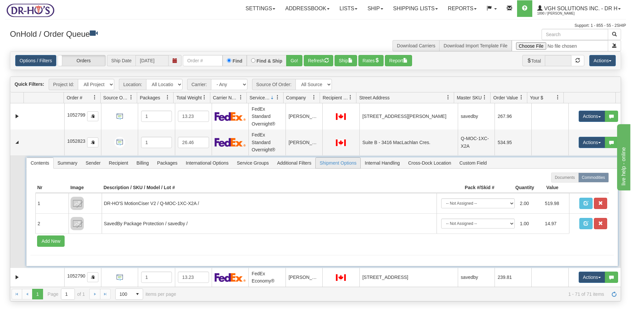
click at [338, 163] on span "Shipment Options" at bounding box center [338, 163] width 45 height 11
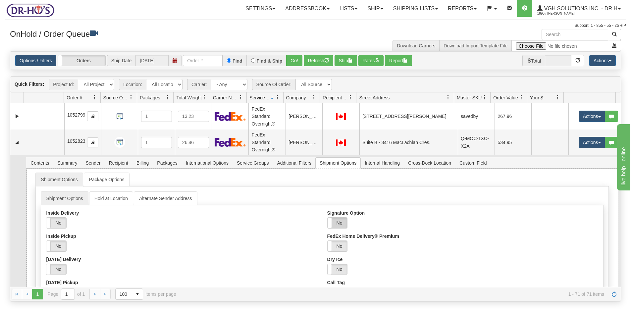
click at [336, 223] on label "No" at bounding box center [337, 223] width 20 height 11
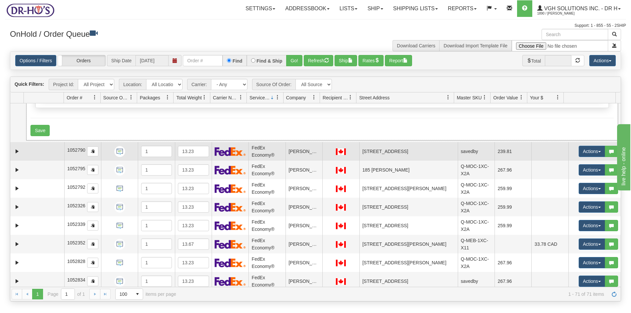
scroll to position [232, 0]
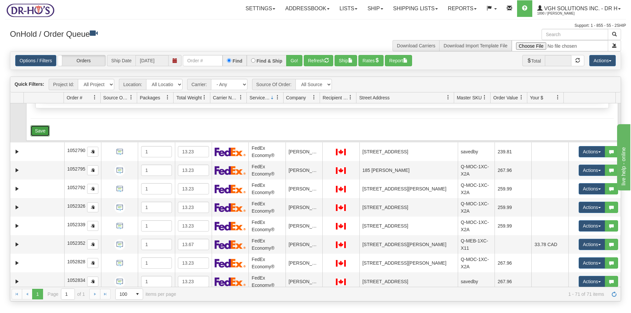
click at [41, 129] on button "Save" at bounding box center [39, 130] width 19 height 11
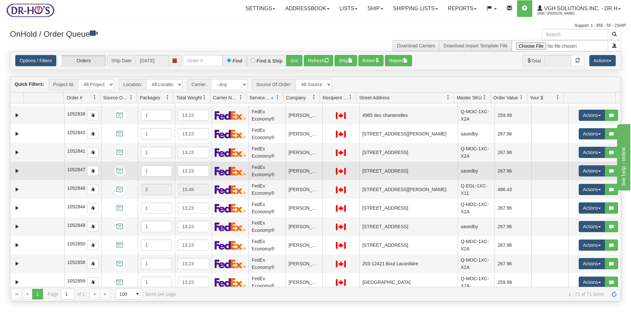
scroll to position [430, 0]
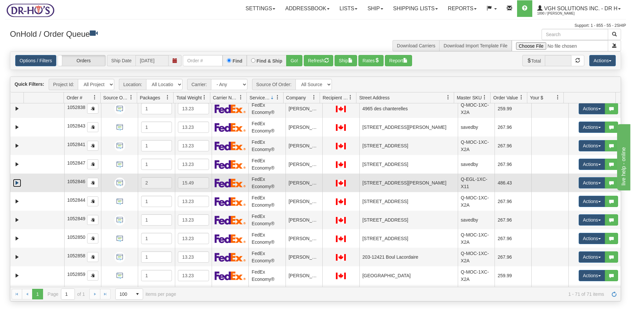
click at [18, 181] on link "Expand" at bounding box center [17, 183] width 8 height 8
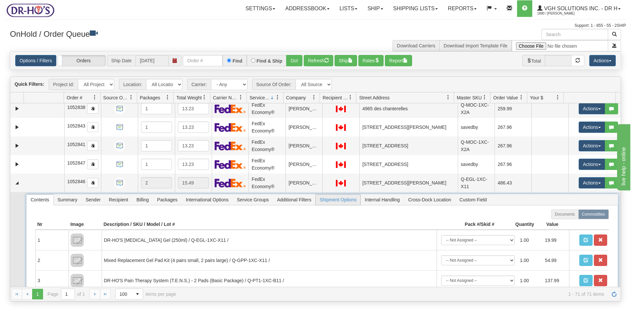
click at [335, 200] on span "Shipment Options" at bounding box center [338, 199] width 45 height 11
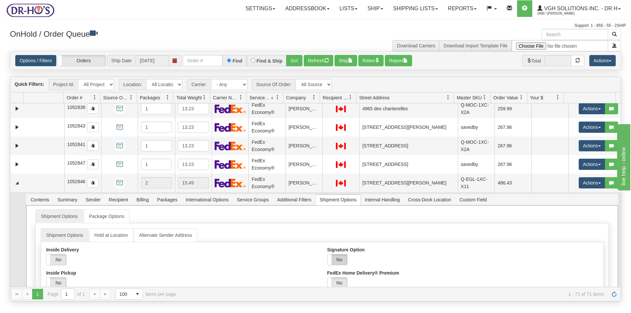
click at [336, 257] on label "No" at bounding box center [337, 259] width 20 height 11
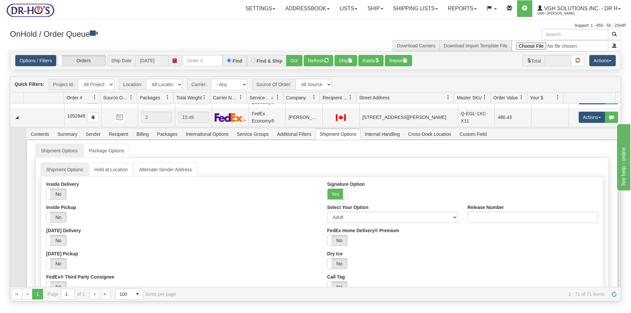
scroll to position [497, 0]
click at [342, 218] on select "Adult Direct Indirect No Signature Required Service Default" at bounding box center [392, 216] width 130 height 11
select select "2"
click at [327, 211] on select "Adult Direct Indirect No Signature Required Service Default" at bounding box center [392, 216] width 130 height 11
click at [244, 239] on div "Yes No" at bounding box center [181, 239] width 271 height 11
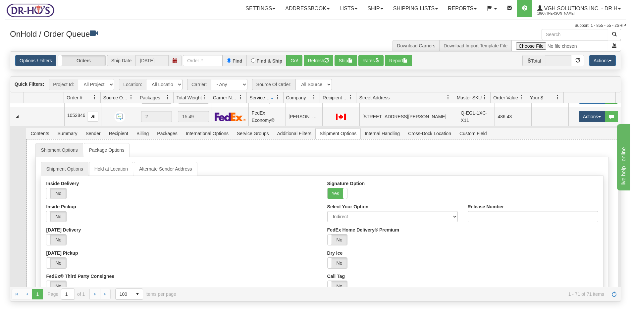
scroll to position [596, 0]
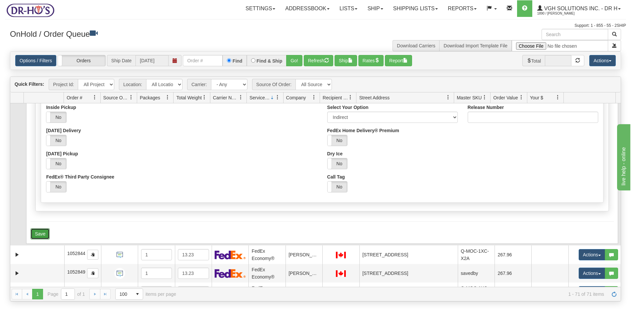
click at [39, 233] on button "Save" at bounding box center [39, 233] width 19 height 11
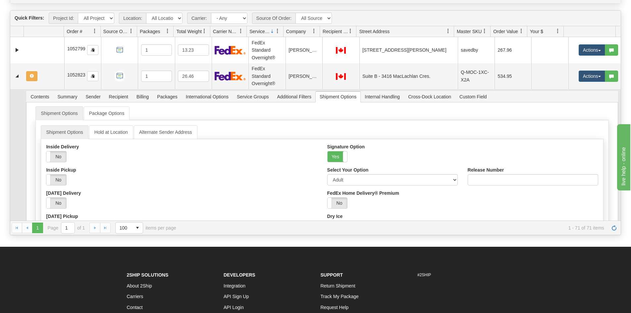
scroll to position [0, 0]
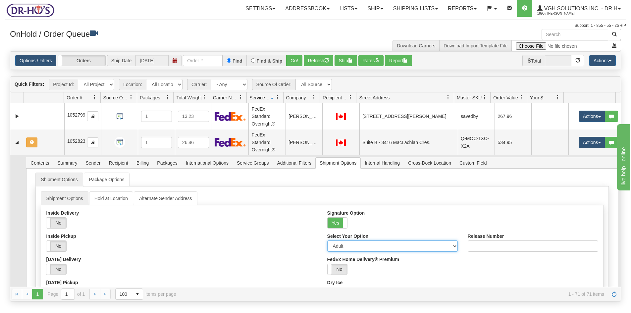
click at [428, 246] on select "Adult Direct Indirect No Signature Required Service Default" at bounding box center [392, 245] width 130 height 11
select select "2"
click at [327, 240] on select "Adult Direct Indirect No Signature Required Service Default" at bounding box center [392, 245] width 130 height 11
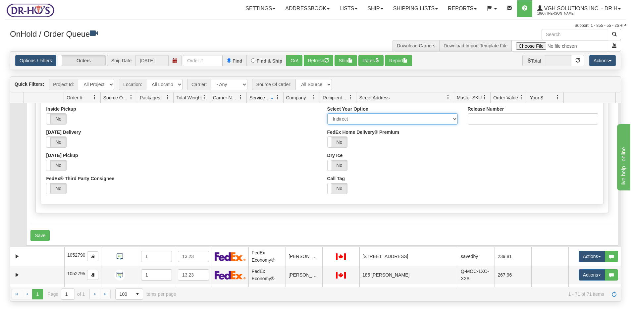
scroll to position [132, 0]
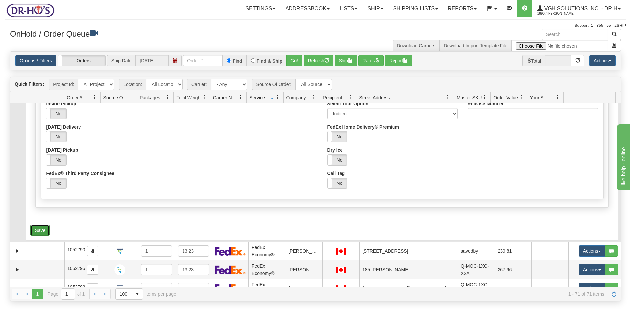
click at [34, 227] on button "Save" at bounding box center [39, 229] width 19 height 11
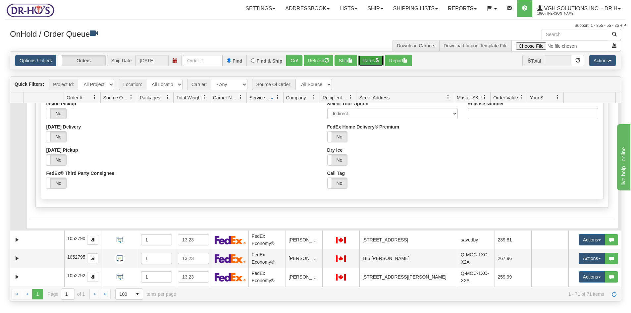
click at [376, 59] on button "Rates" at bounding box center [370, 60] width 25 height 11
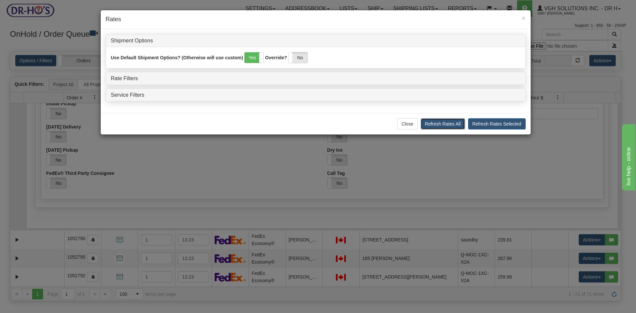
click at [450, 124] on button "Refresh Rates All" at bounding box center [442, 123] width 44 height 11
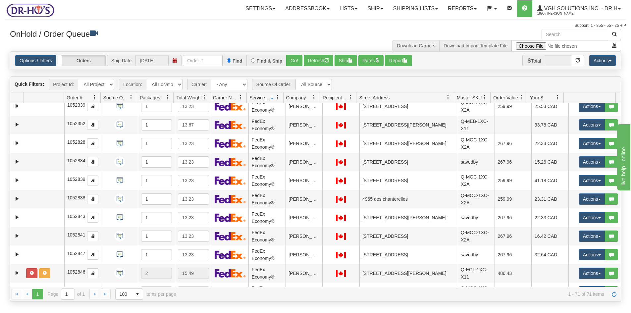
scroll to position [0, 0]
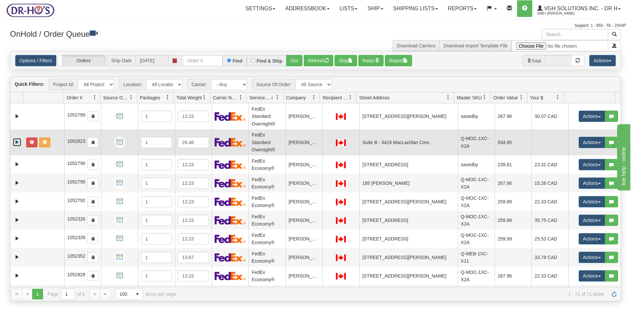
drag, startPoint x: 16, startPoint y: 141, endPoint x: 20, endPoint y: 144, distance: 5.2
click at [16, 142] on link "Expand" at bounding box center [17, 142] width 8 height 8
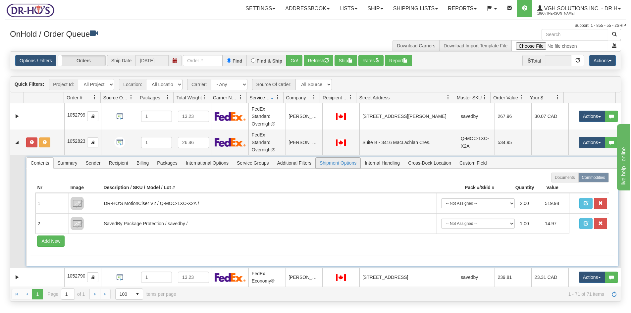
click at [338, 164] on span "Shipment Options" at bounding box center [338, 163] width 45 height 11
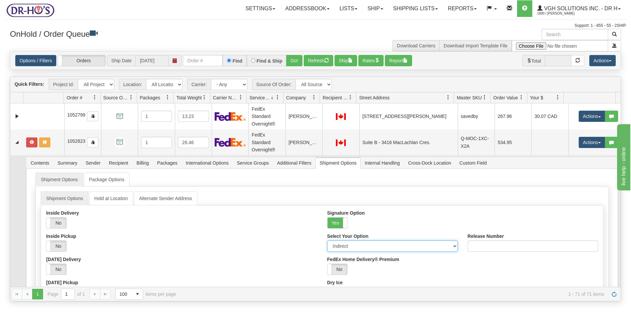
click at [356, 243] on select "Adult Direct Indirect No Signature Required Service Default" at bounding box center [392, 245] width 130 height 11
select select "0"
click at [327, 240] on select "Adult Direct Indirect No Signature Required Service Default" at bounding box center [392, 245] width 130 height 11
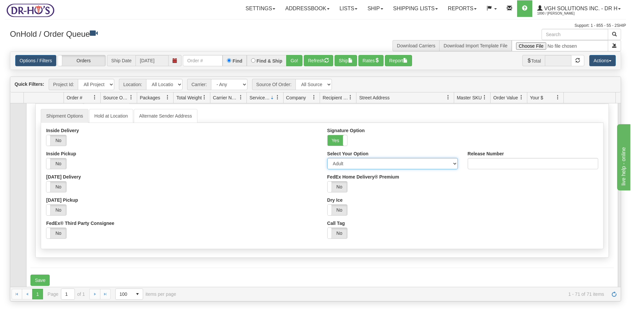
scroll to position [132, 0]
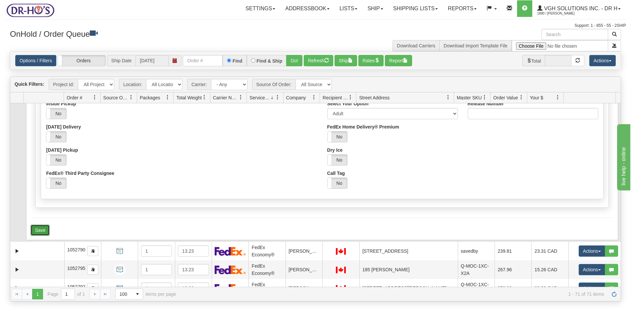
click at [41, 232] on button "Save" at bounding box center [39, 229] width 19 height 11
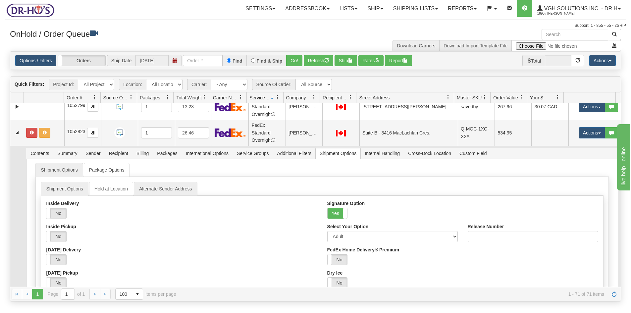
scroll to position [0, 0]
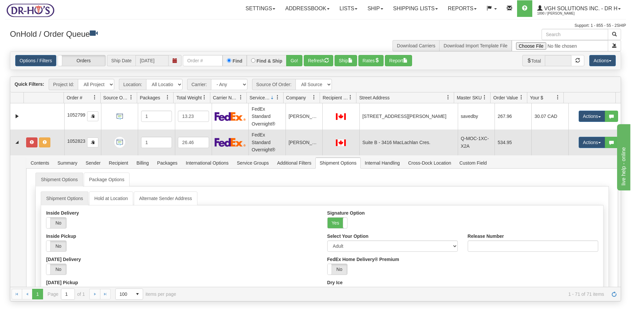
click at [55, 150] on td at bounding box center [44, 142] width 41 height 26
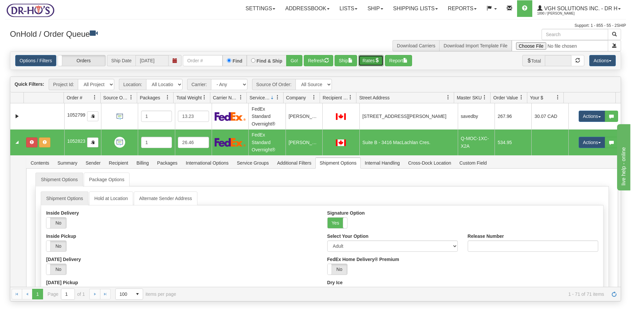
click at [375, 62] on button "Rates" at bounding box center [370, 60] width 25 height 11
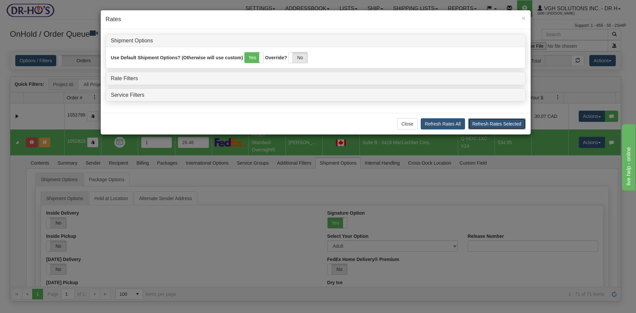
click at [482, 122] on button "Refresh Rates Selected" at bounding box center [497, 123] width 58 height 11
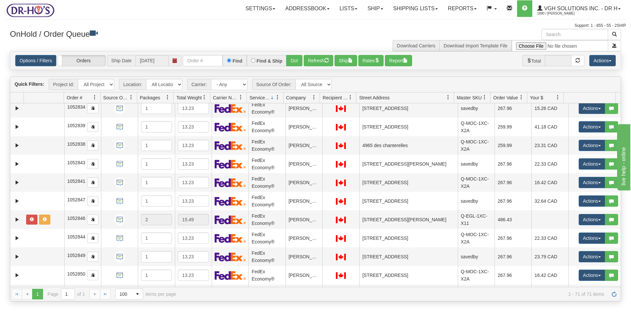
scroll to position [397, 0]
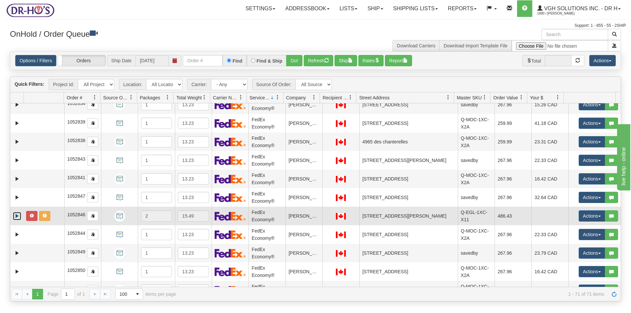
click at [16, 213] on link "Expand" at bounding box center [17, 216] width 8 height 8
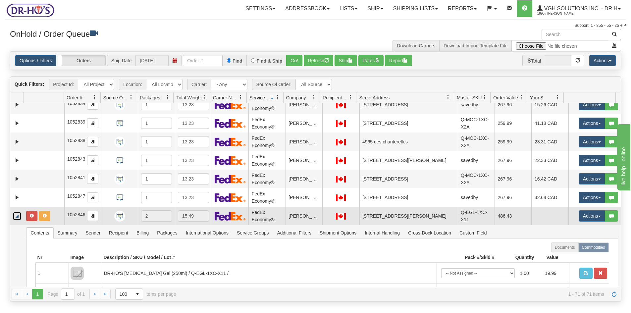
click at [55, 217] on td at bounding box center [44, 216] width 41 height 19
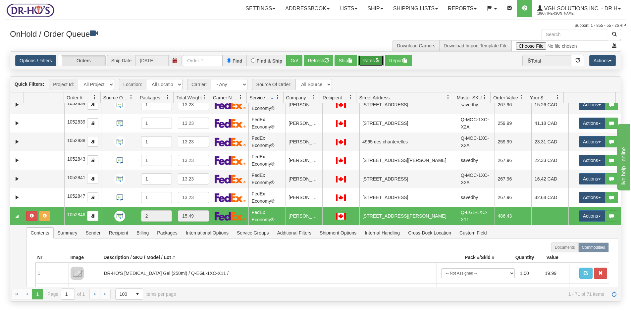
click at [372, 62] on button "Rates" at bounding box center [370, 60] width 25 height 11
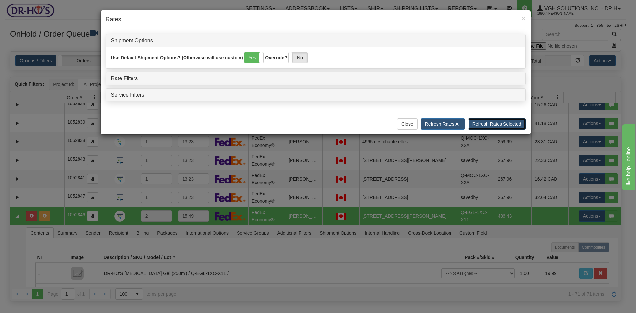
drag, startPoint x: 503, startPoint y: 123, endPoint x: 489, endPoint y: 127, distance: 14.8
click at [503, 123] on button "Refresh Rates Selected" at bounding box center [497, 123] width 58 height 11
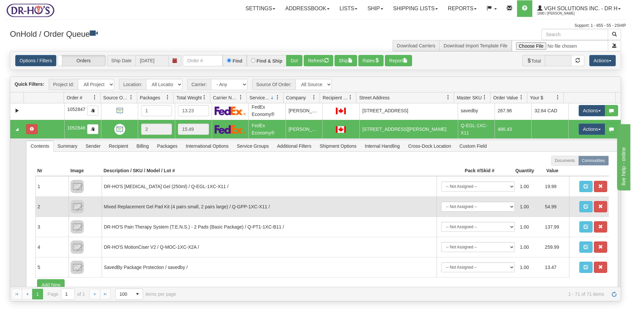
scroll to position [497, 0]
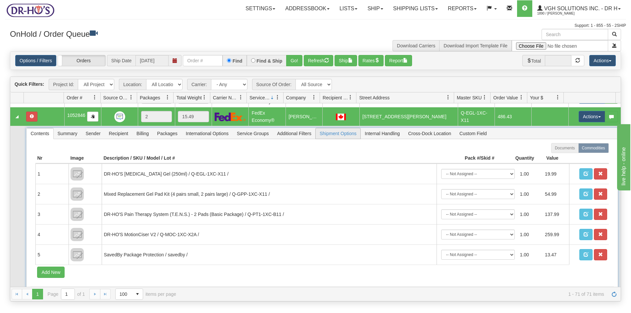
click at [330, 131] on span "Shipment Options" at bounding box center [338, 133] width 45 height 11
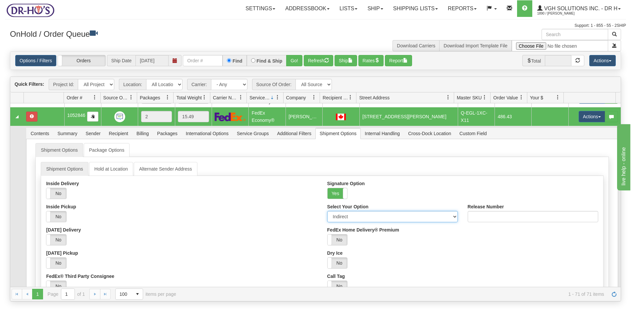
click at [352, 216] on select "Adult Direct Indirect No Signature Required Service Default" at bounding box center [392, 216] width 130 height 11
select select "0"
click at [327, 211] on select "Adult Direct Indirect No Signature Required Service Default" at bounding box center [392, 216] width 130 height 11
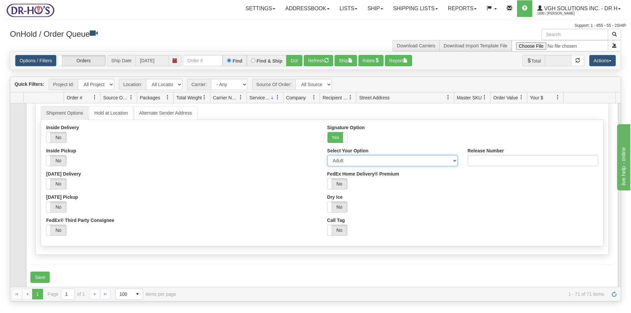
scroll to position [563, 0]
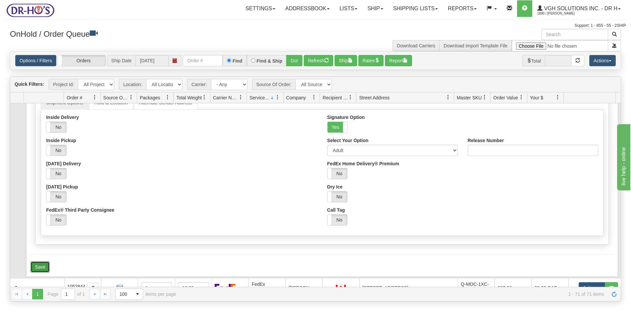
click at [37, 264] on button "Save" at bounding box center [39, 266] width 19 height 11
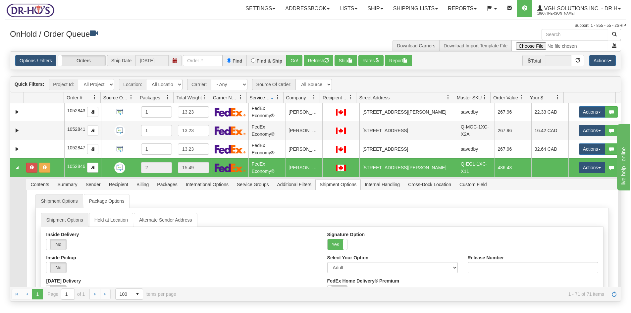
scroll to position [430, 0]
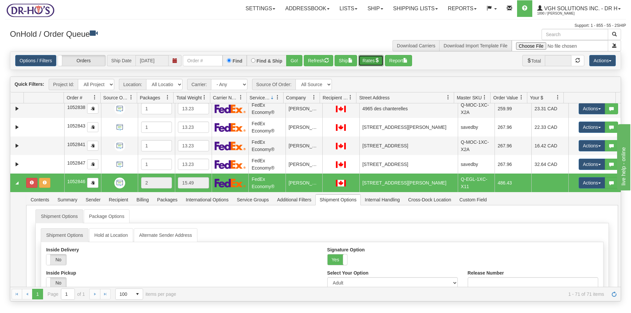
click at [371, 58] on button "Rates" at bounding box center [370, 60] width 25 height 11
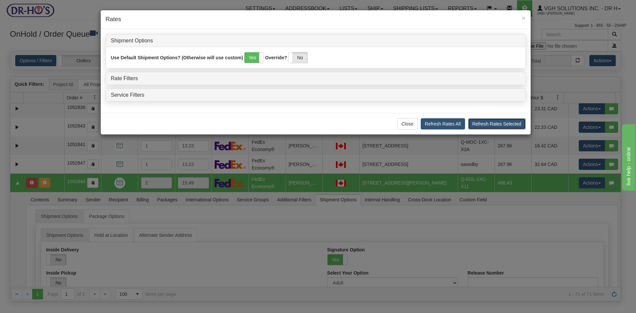
click at [496, 126] on button "Refresh Rates Selected" at bounding box center [497, 123] width 58 height 11
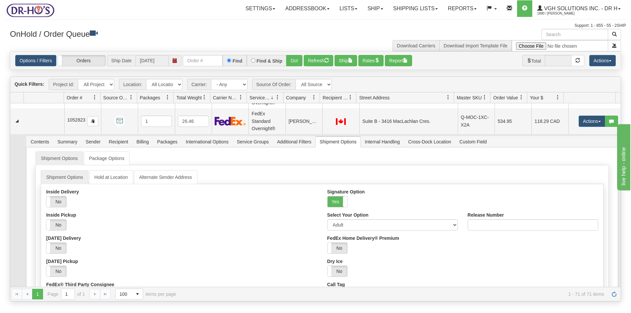
scroll to position [0, 0]
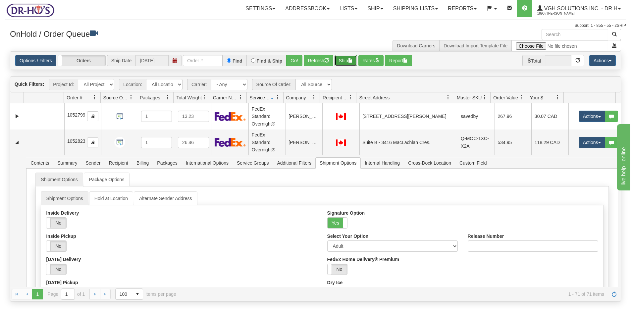
click at [347, 63] on button "Ship" at bounding box center [345, 60] width 23 height 11
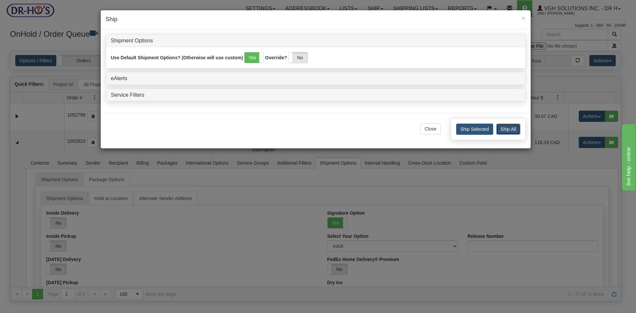
click at [505, 129] on button "Ship All" at bounding box center [508, 128] width 24 height 11
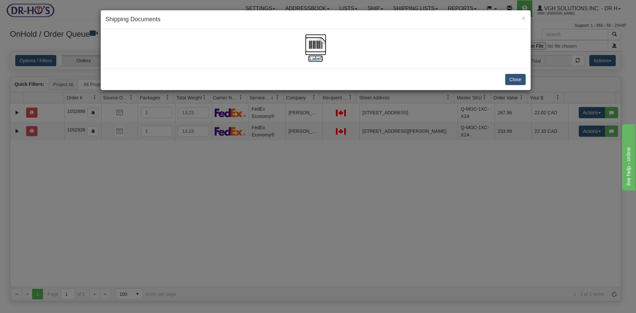
click at [318, 44] on img at bounding box center [315, 44] width 21 height 21
click at [515, 80] on button "Close" at bounding box center [515, 79] width 21 height 11
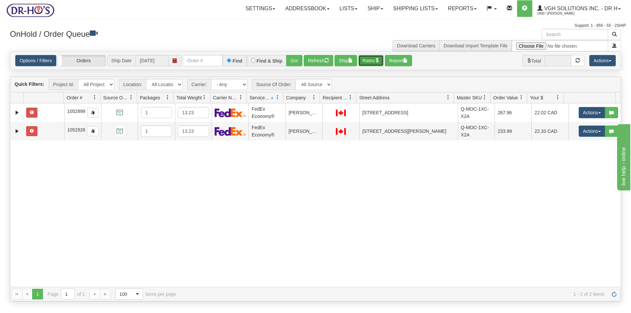
click at [372, 60] on button "Rates" at bounding box center [370, 60] width 25 height 11
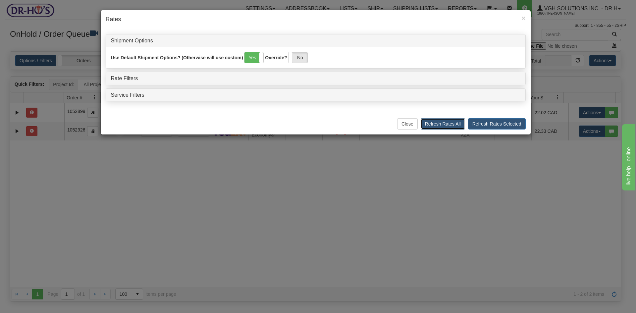
click at [434, 124] on button "Refresh Rates All" at bounding box center [442, 123] width 44 height 11
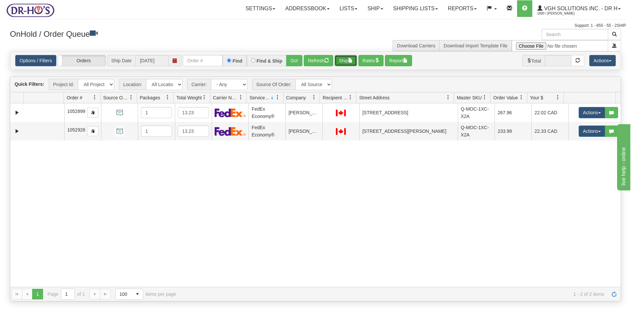
click at [349, 59] on button "Ship" at bounding box center [345, 60] width 23 height 11
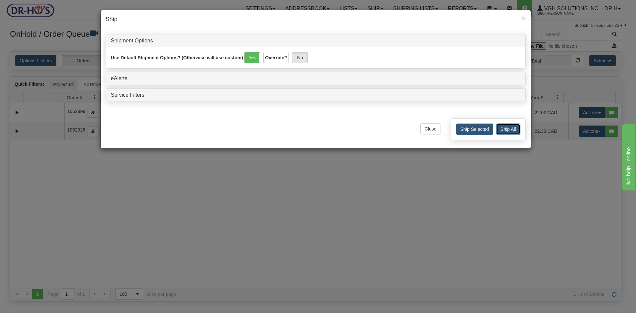
click at [509, 131] on button "Ship All" at bounding box center [508, 128] width 24 height 11
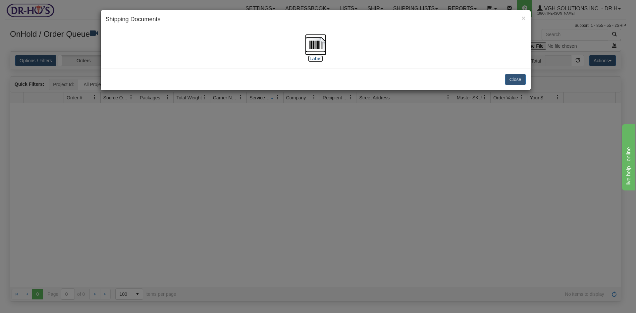
click at [316, 42] on img at bounding box center [315, 44] width 21 height 21
click at [513, 78] on button "Close" at bounding box center [515, 79] width 21 height 11
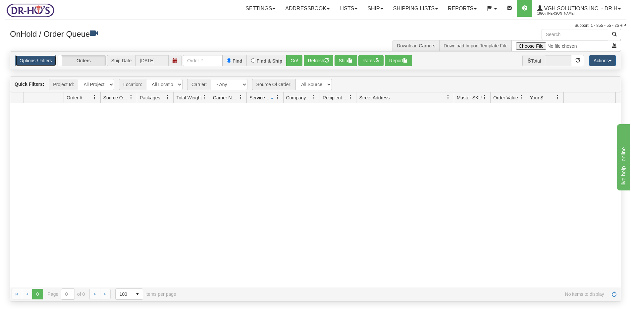
click at [34, 62] on link "Options / Filters" at bounding box center [35, 60] width 41 height 11
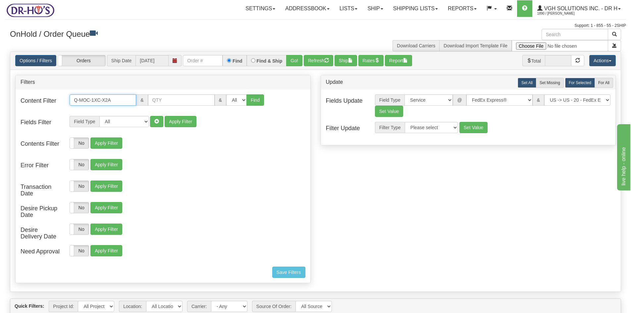
drag, startPoint x: 118, startPoint y: 99, endPoint x: 12, endPoint y: 102, distance: 106.0
click at [21, 101] on div "Content Filter Q-MOC-1XC-X2A & & All 1 2 3 4 5 6 7 8 9 10 11 12 13 14 15 16 Find" at bounding box center [163, 104] width 295 height 20
paste input "B1A"
type input "Q-MOC-1XC-B1A"
click at [247, 100] on button "Find" at bounding box center [255, 99] width 18 height 11
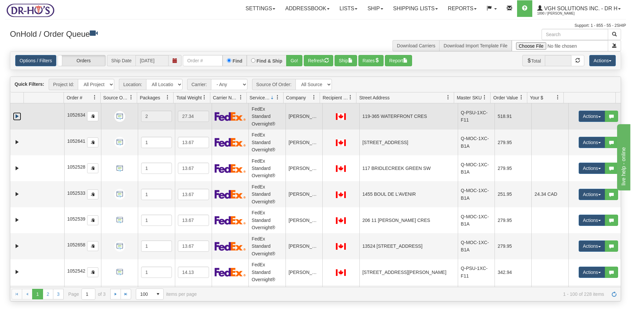
click at [20, 115] on link "Expand" at bounding box center [17, 116] width 8 height 8
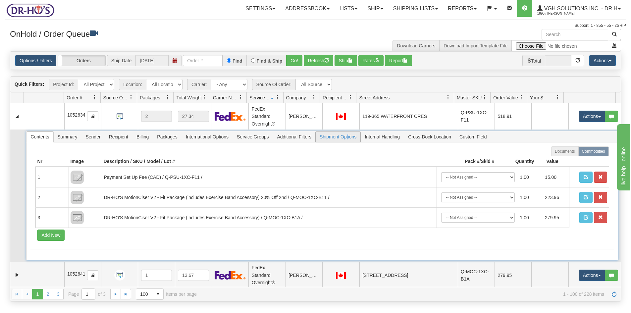
click at [347, 137] on span "Shipment Options" at bounding box center [338, 136] width 45 height 11
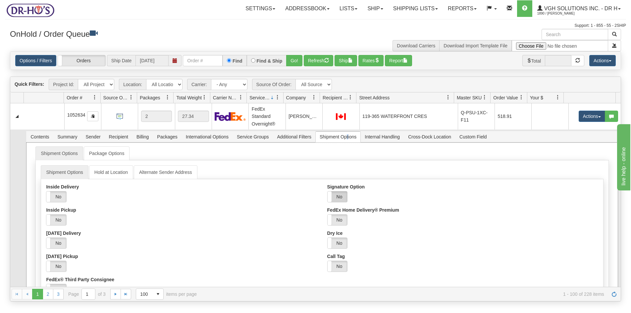
click at [340, 195] on label "No" at bounding box center [337, 196] width 20 height 11
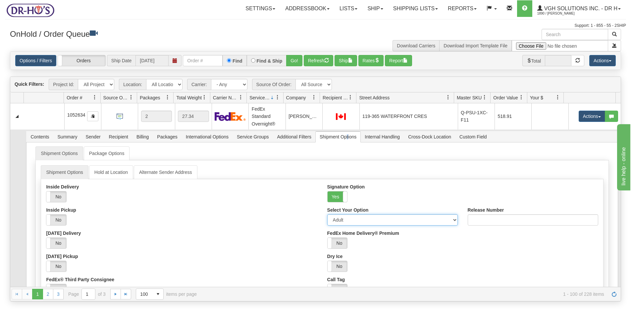
click at [343, 221] on select "Adult Direct Indirect No Signature Required Service Default" at bounding box center [392, 219] width 130 height 11
select select "2"
click at [327, 214] on select "Adult Direct Indirect No Signature Required Service Default" at bounding box center [392, 219] width 130 height 11
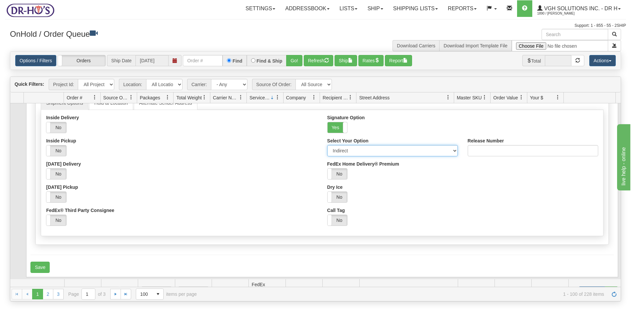
scroll to position [99, 0]
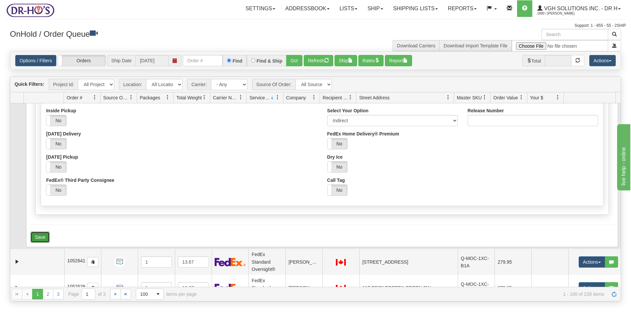
click at [39, 235] on button "Save" at bounding box center [39, 236] width 19 height 11
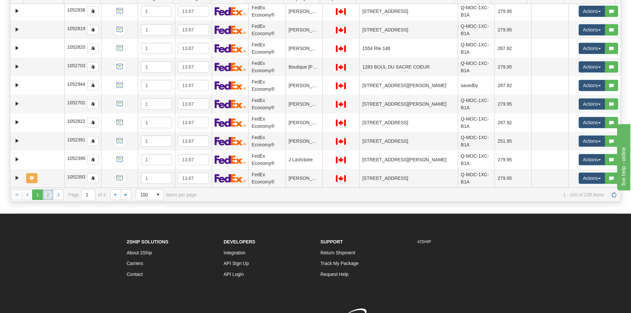
click at [50, 196] on link "2" at bounding box center [48, 194] width 11 height 11
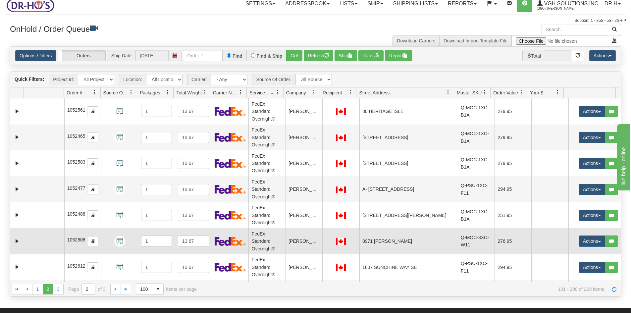
scroll to position [0, 0]
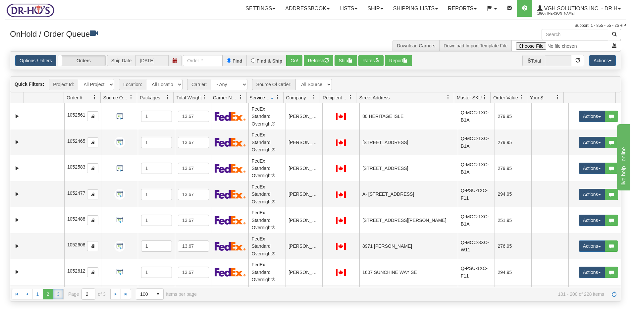
click at [59, 296] on link "3" at bounding box center [58, 294] width 11 height 11
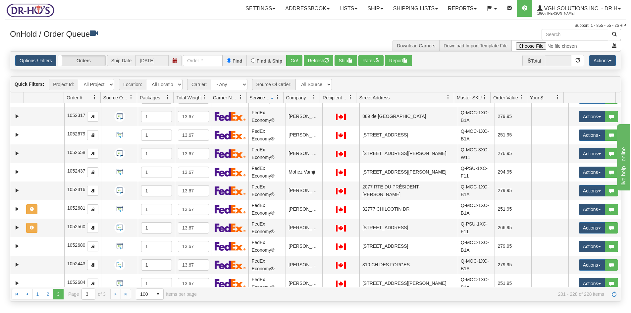
scroll to position [343, 0]
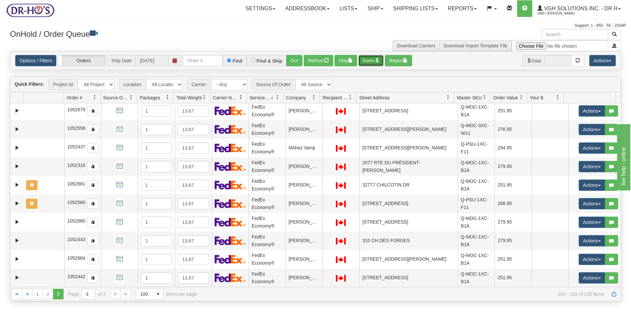
click at [376, 58] on button "Rates" at bounding box center [370, 60] width 25 height 11
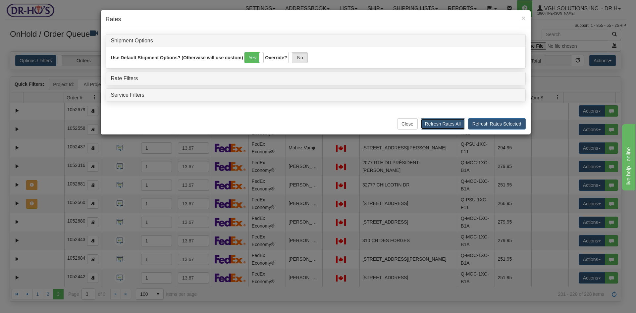
click at [437, 124] on button "Refresh Rates All" at bounding box center [442, 123] width 44 height 11
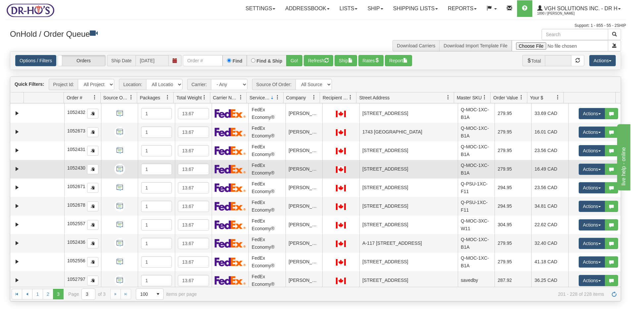
scroll to position [0, 0]
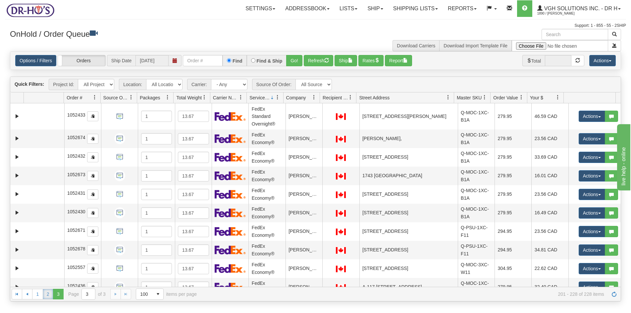
click at [49, 294] on link "2" at bounding box center [48, 294] width 11 height 11
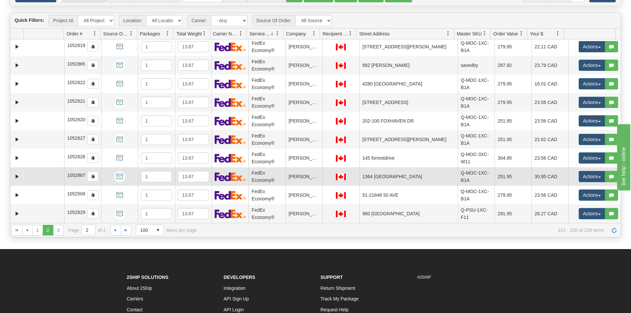
scroll to position [137, 0]
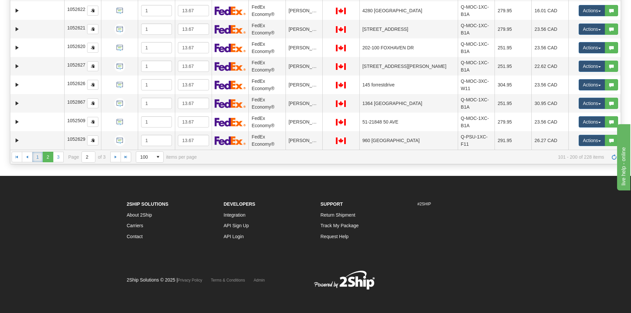
click at [34, 156] on link "1" at bounding box center [37, 157] width 11 height 11
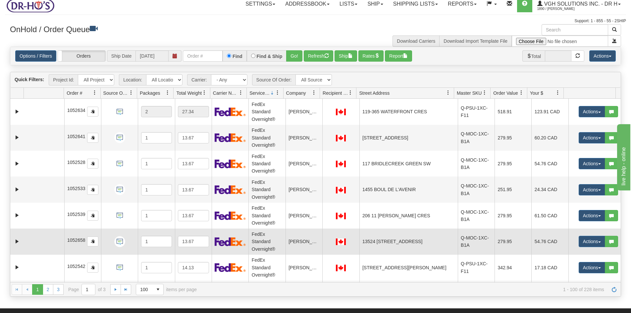
scroll to position [0, 0]
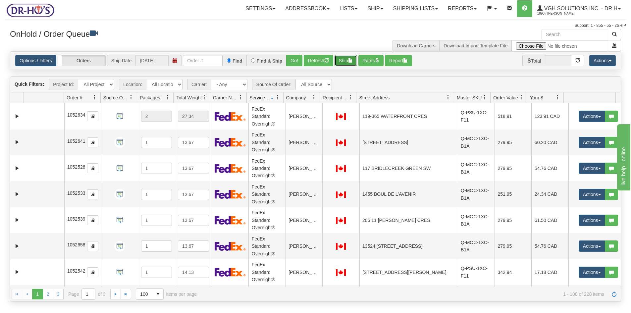
click at [342, 58] on button "Ship" at bounding box center [345, 60] width 23 height 11
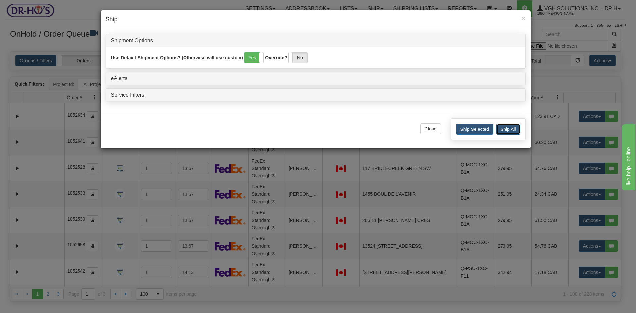
drag, startPoint x: 512, startPoint y: 131, endPoint x: 508, endPoint y: 125, distance: 7.3
click at [512, 131] on button "Ship All" at bounding box center [508, 128] width 24 height 11
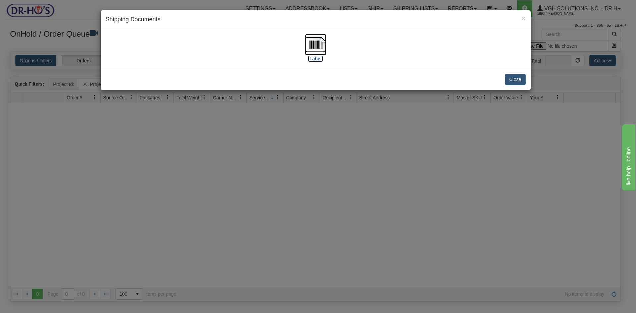
click at [315, 48] on img at bounding box center [315, 44] width 21 height 21
click at [512, 79] on button "Close" at bounding box center [515, 79] width 21 height 11
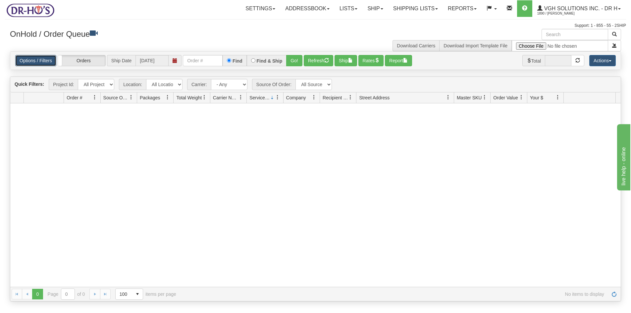
click at [33, 63] on link "Options / Filters" at bounding box center [35, 60] width 41 height 11
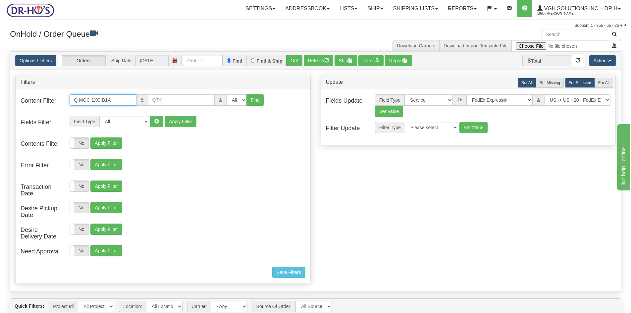
drag, startPoint x: 124, startPoint y: 103, endPoint x: 14, endPoint y: 107, distance: 110.6
click at [20, 104] on div "Content Filter Q-MOC-1XC-B1A & & All 1 2 3 4 5 6 7 8 9 10 11 12 13 14 15 16 Find" at bounding box center [163, 104] width 295 height 20
click at [145, 121] on select "All Contact Person Company Country Country & State/Province City Zip / Postal S…" at bounding box center [124, 121] width 50 height 11
select select "94"
click at [99, 116] on select "All Contact Person Company Country Country & State/Province City Zip / Postal S…" at bounding box center [124, 121] width 50 height 11
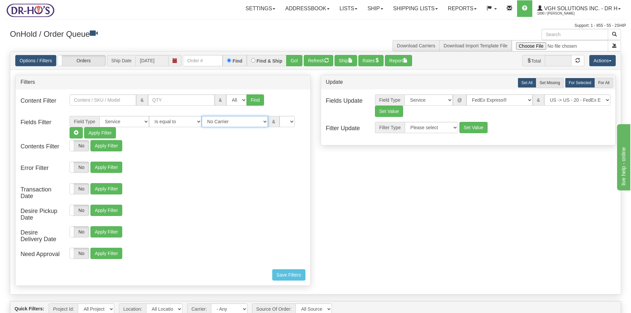
click at [259, 122] on select "No Carrier FedEx Express® UPS Purolator Canpar [GEOGRAPHIC_DATA] Post BeSwyft K…" at bounding box center [235, 121] width 66 height 11
select select "2"
click at [202, 116] on select "No Carrier FedEx Express® UPS Purolator Canpar [GEOGRAPHIC_DATA] Post BeSwyft K…" at bounding box center [235, 121] width 66 height 11
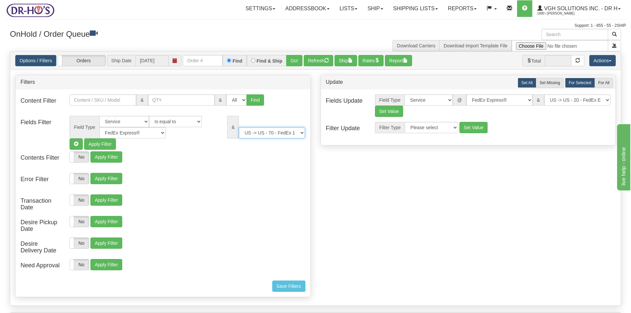
click at [303, 133] on select "US -> US - 70 - FedEx 1 Day® Freight US -> US - 03 - FedEx 2 Day® US -> US - 49…" at bounding box center [272, 132] width 66 height 11
select select "05"
click at [239, 127] on select "US -> US - 70 - FedEx 1 Day® Freight US -> US - 03 - FedEx 2 Day® US -> US - 49…" at bounding box center [272, 132] width 66 height 11
click at [314, 60] on button "Refresh" at bounding box center [318, 60] width 29 height 11
click at [342, 59] on button "Ship" at bounding box center [345, 60] width 23 height 11
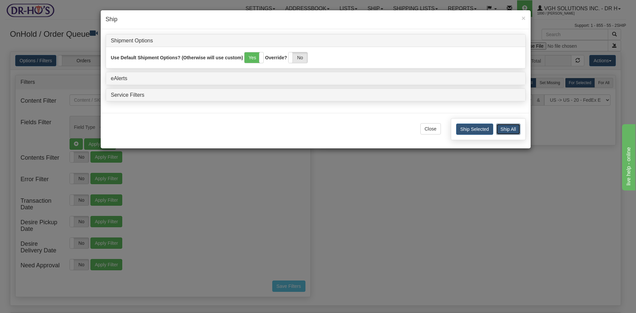
click at [509, 130] on button "Ship All" at bounding box center [508, 128] width 24 height 11
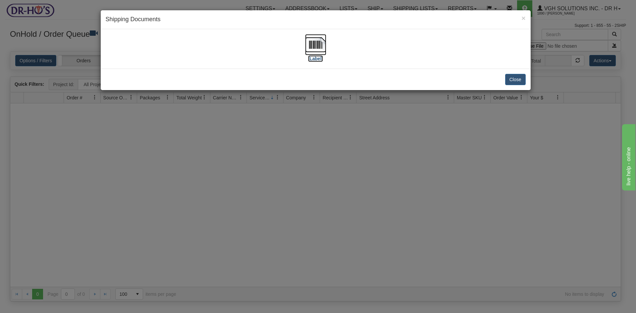
click at [321, 39] on img at bounding box center [315, 44] width 21 height 21
click at [510, 80] on button "Close" at bounding box center [515, 79] width 21 height 11
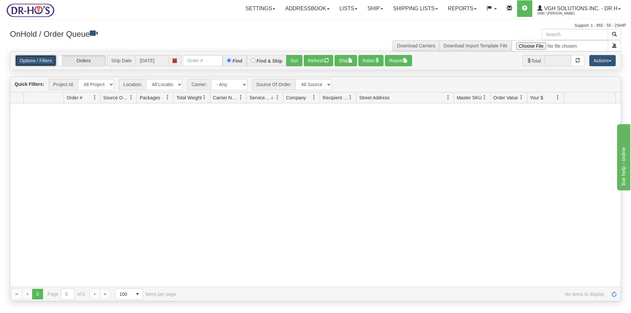
click at [29, 59] on link "Options / Filters" at bounding box center [35, 60] width 41 height 11
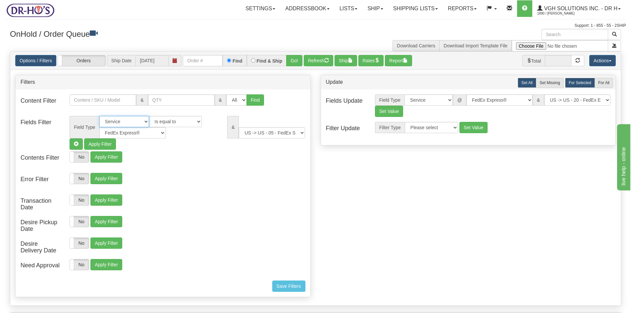
click at [144, 119] on select "All Contact Person Company Country Country & State/Province City Zip / Postal S…" at bounding box center [124, 121] width 50 height 11
select select
click at [99, 116] on select "All Contact Person Company Country Country & State/Province City Zip / Postal S…" at bounding box center [124, 121] width 50 height 11
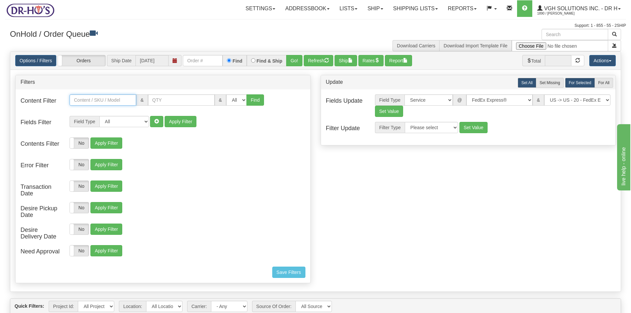
click at [101, 96] on input "text" at bounding box center [103, 99] width 67 height 11
paste input "Q-MOC-1XC-X2A"
click at [248, 99] on button "Find" at bounding box center [255, 99] width 18 height 11
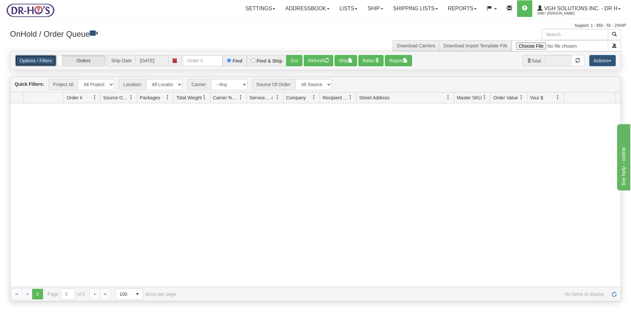
drag, startPoint x: 40, startPoint y: 60, endPoint x: 45, endPoint y: 64, distance: 6.7
click at [40, 60] on link "Options / Filters" at bounding box center [35, 60] width 41 height 11
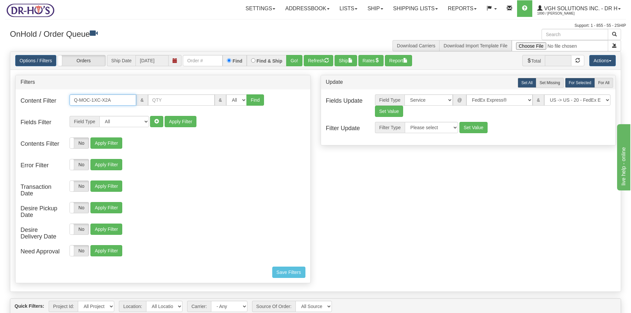
drag, startPoint x: 120, startPoint y: 99, endPoint x: 13, endPoint y: 100, distance: 107.0
click at [13, 100] on div "Filters Content Filter Q-MOC-1XC-X2A & All 1 2 3 4 5 6 7 8 9 10 11 12 13 14 15 …" at bounding box center [162, 181] width 305 height 212
paste input "3A"
click at [254, 96] on button "Find" at bounding box center [255, 99] width 18 height 11
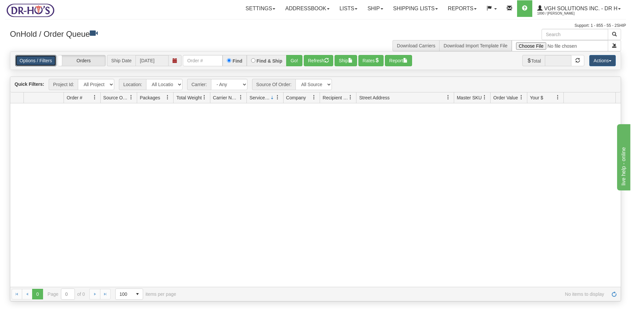
drag, startPoint x: 36, startPoint y: 62, endPoint x: 49, endPoint y: 68, distance: 14.4
click at [37, 62] on link "Options / Filters" at bounding box center [35, 60] width 41 height 11
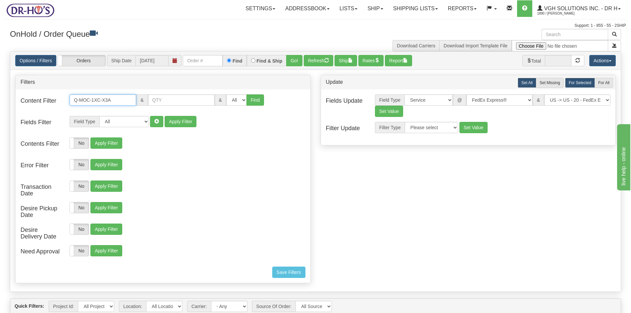
drag, startPoint x: 121, startPoint y: 102, endPoint x: 46, endPoint y: 100, distance: 74.9
click at [46, 100] on div "Content Filter Q-MOC-1XC-X3A & & All 1 2 3 4 5 6 7 8 9 10 11 12 13 14 15 16 Find" at bounding box center [163, 104] width 295 height 20
paste input "U4A"
click at [252, 98] on button "Find" at bounding box center [255, 99] width 18 height 11
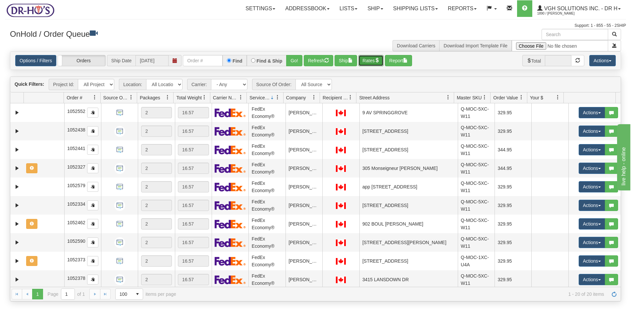
click at [369, 60] on button "Rates" at bounding box center [370, 60] width 25 height 11
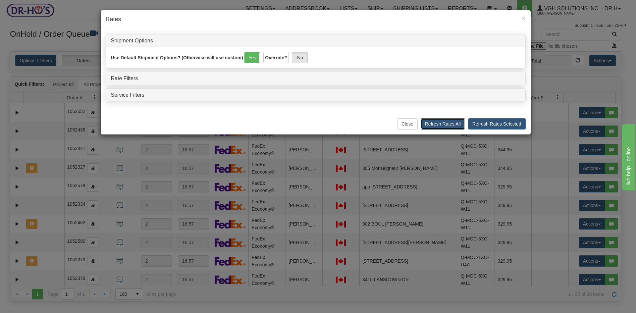
click at [452, 122] on button "Refresh Rates All" at bounding box center [442, 123] width 44 height 11
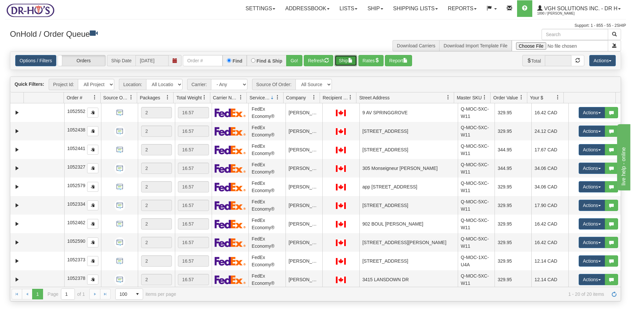
click at [336, 58] on button "Ship" at bounding box center [345, 60] width 23 height 11
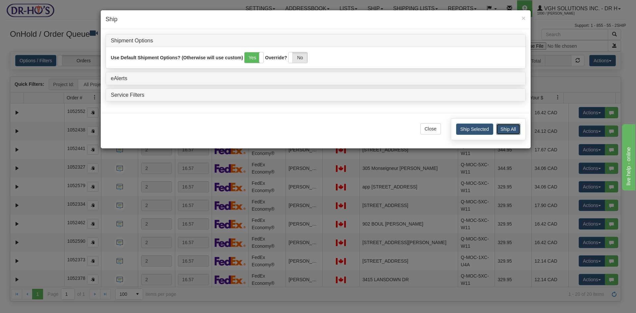
click at [508, 124] on button "Ship All" at bounding box center [508, 128] width 24 height 11
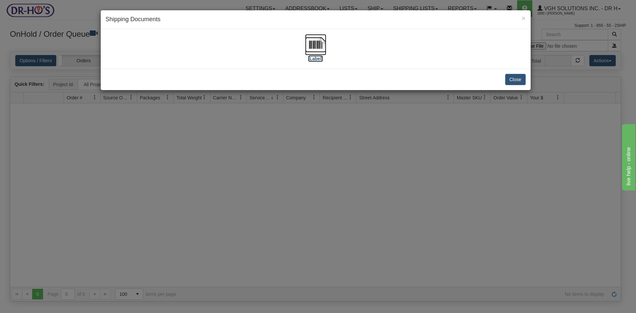
click at [308, 43] on img at bounding box center [315, 44] width 21 height 21
click at [517, 80] on button "Close" at bounding box center [515, 79] width 21 height 11
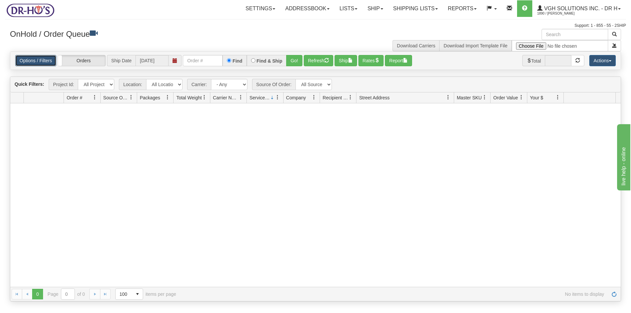
click at [37, 60] on link "Options / Filters" at bounding box center [35, 60] width 41 height 11
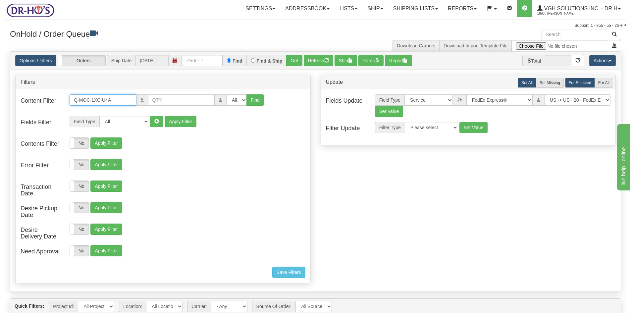
drag, startPoint x: 121, startPoint y: 101, endPoint x: 22, endPoint y: 106, distance: 99.1
click at [22, 106] on div "Content Filter Q-MOC-1XC-U4A & & All 1 2 3 4 5 6 7 8 9 10 11 12 13 14 15 16 Find" at bounding box center [163, 104] width 295 height 20
paste input "5"
click at [253, 100] on button "Find" at bounding box center [255, 99] width 18 height 11
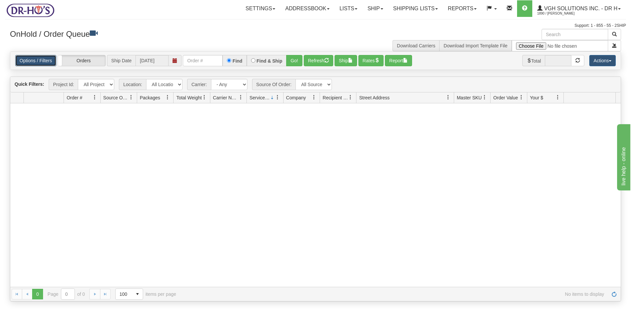
click at [44, 61] on link "Options / Filters" at bounding box center [35, 60] width 41 height 11
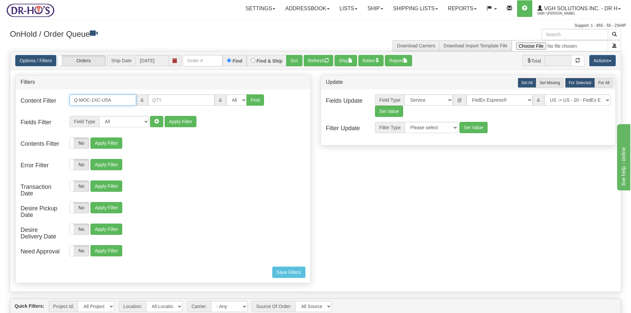
drag, startPoint x: 131, startPoint y: 99, endPoint x: 36, endPoint y: 103, distance: 95.8
click at [36, 103] on div "Content Filter Q-MOC-1XC-U5A & & All 1 2 3 4 5 6 7 8 9 10 11 12 13 14 15 16 Find" at bounding box center [163, 104] width 295 height 20
paste input "B2A"
click at [251, 99] on button "Find" at bounding box center [255, 99] width 18 height 11
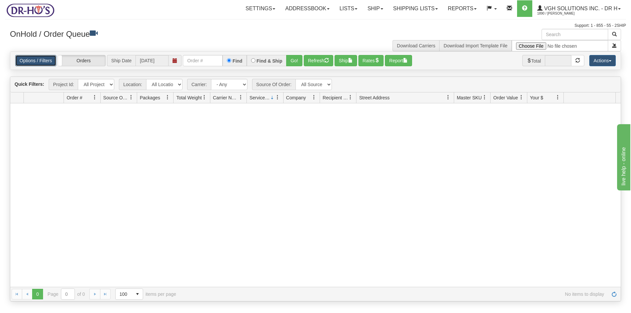
click at [30, 58] on link "Options / Filters" at bounding box center [35, 60] width 41 height 11
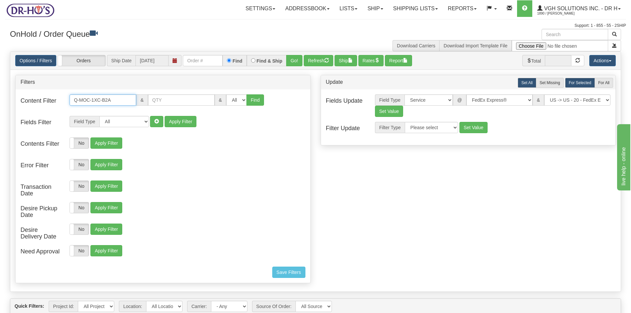
drag, startPoint x: 123, startPoint y: 99, endPoint x: 23, endPoint y: 106, distance: 100.2
click at [23, 106] on div "Content Filter Q-MOC-1XC-B2A & & All 1 2 3 4 5 6 7 8 9 10 11 12 13 14 15 16 Find" at bounding box center [163, 104] width 295 height 20
paste input "X3"
type input "Q-MOC-1XC-X3A"
click at [251, 101] on button "Find" at bounding box center [255, 99] width 18 height 11
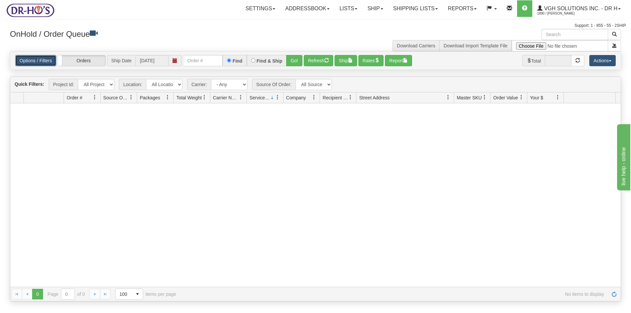
click at [42, 60] on link "Options / Filters" at bounding box center [35, 60] width 41 height 11
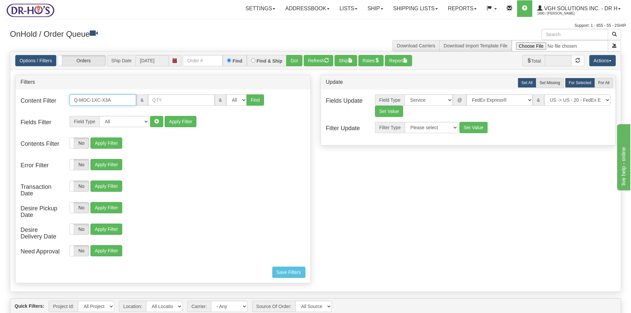
drag, startPoint x: 130, startPoint y: 99, endPoint x: 9, endPoint y: 94, distance: 120.9
click at [9, 94] on div "Is equal to Is not equal to Contains Does not contains CAD USD EUR ZAR RON ANG …" at bounding box center [315, 287] width 621 height 472
click at [161, 33] on h3 "OnHold / Order Queue" at bounding box center [160, 34] width 301 height 10
click at [316, 63] on button "Refresh" at bounding box center [318, 60] width 29 height 11
click at [23, 59] on link "Options / Filters" at bounding box center [35, 60] width 41 height 11
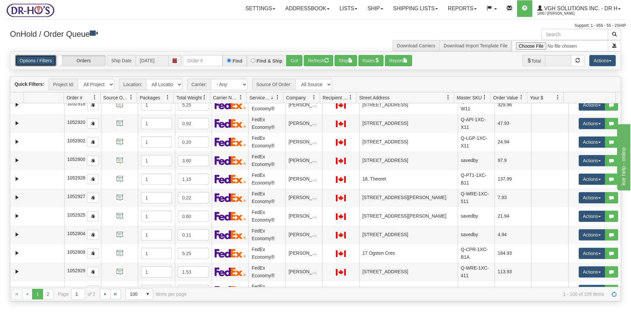
scroll to position [1306, 0]
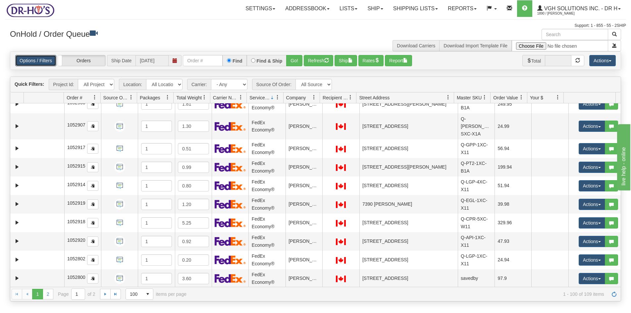
click at [202, 96] on span at bounding box center [204, 97] width 5 height 5
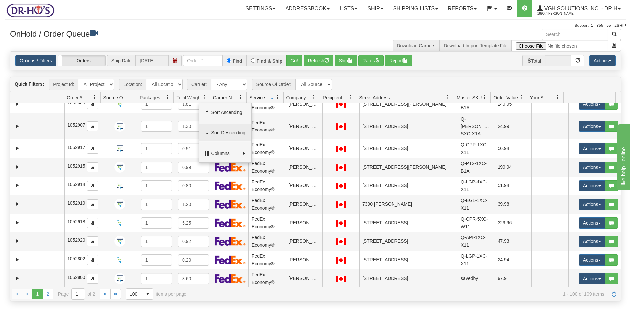
click at [217, 132] on span "Sort Descending" at bounding box center [228, 132] width 34 height 7
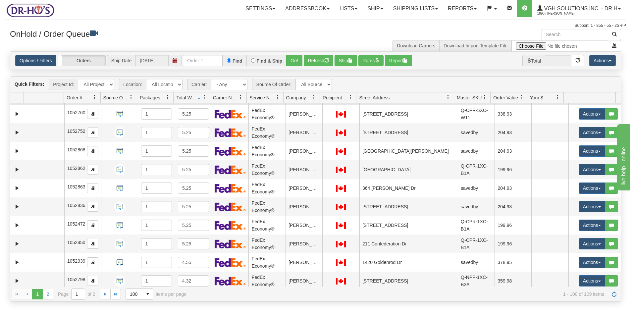
scroll to position [0, 0]
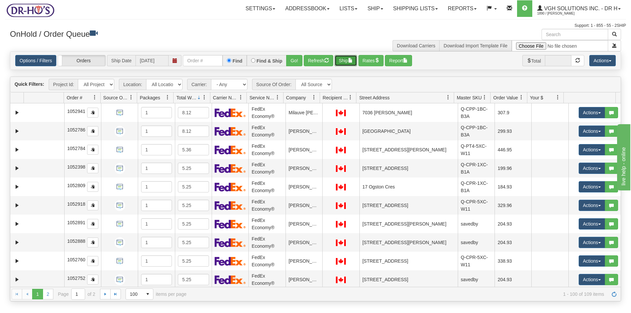
click at [344, 62] on button "Ship" at bounding box center [345, 60] width 23 height 11
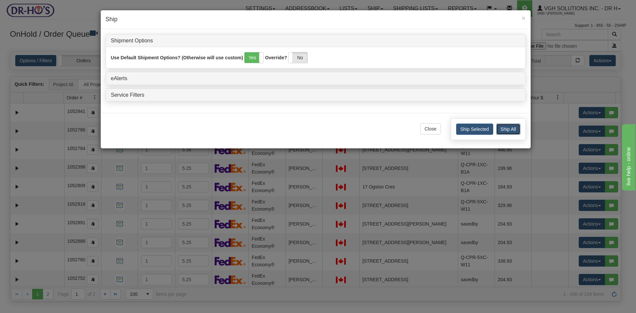
click at [512, 129] on button "Ship All" at bounding box center [508, 128] width 24 height 11
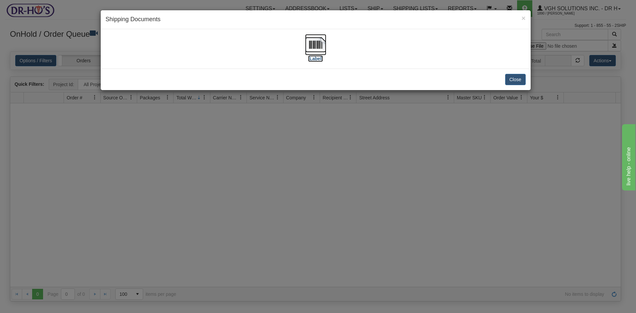
click at [311, 44] on img at bounding box center [315, 44] width 21 height 21
click at [515, 76] on button "Close" at bounding box center [515, 79] width 21 height 11
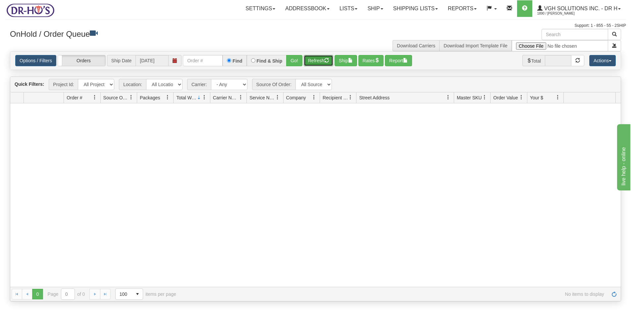
click at [324, 60] on button "Refresh" at bounding box center [318, 60] width 29 height 11
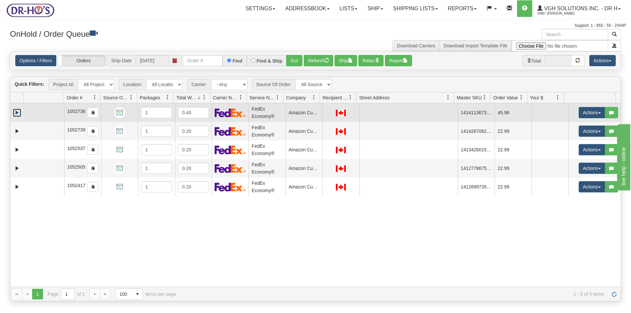
click at [17, 112] on link "Expand" at bounding box center [17, 113] width 8 height 8
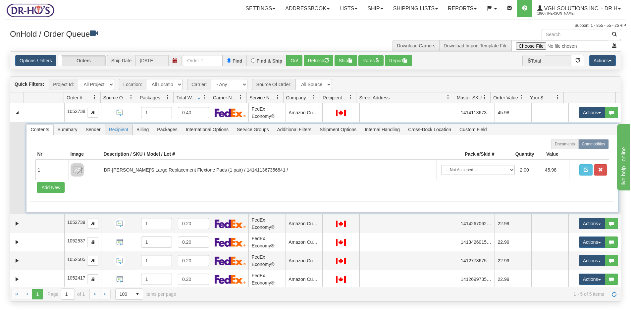
click at [118, 129] on span "Recipient" at bounding box center [118, 129] width 27 height 11
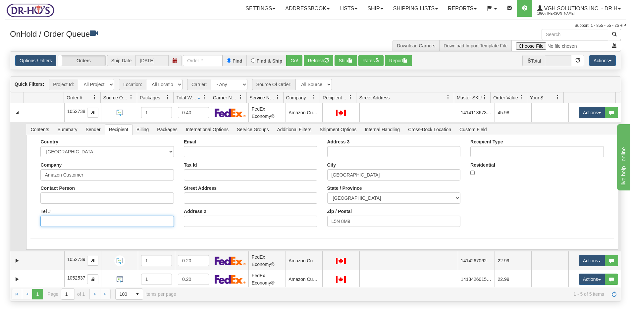
click at [61, 223] on input "Tel #" at bounding box center [106, 221] width 133 height 11
paste input "4167228470"
type input "4167228470"
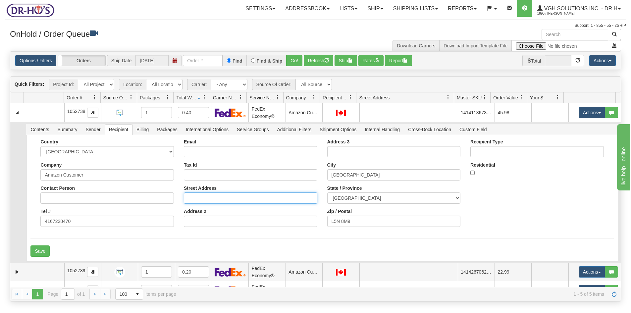
click at [187, 195] on input "Street Address" at bounding box center [250, 197] width 133 height 11
paste input "3419 Crimson King Circle"
type input "3419 Crimson King Circle"
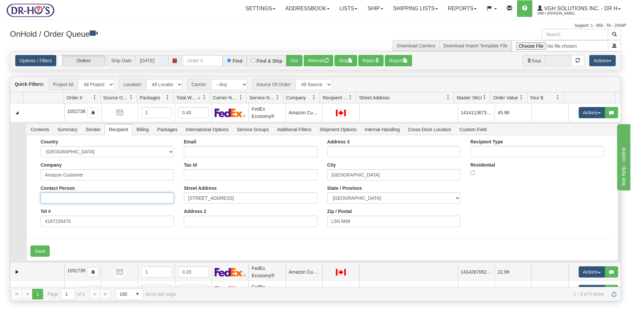
click at [46, 197] on input "Contact Person" at bounding box center [106, 197] width 133 height 11
paste input "serifa hadziosmanovic"
type input "serifa hadziosmanovic"
click at [40, 253] on button "Save" at bounding box center [39, 250] width 19 height 11
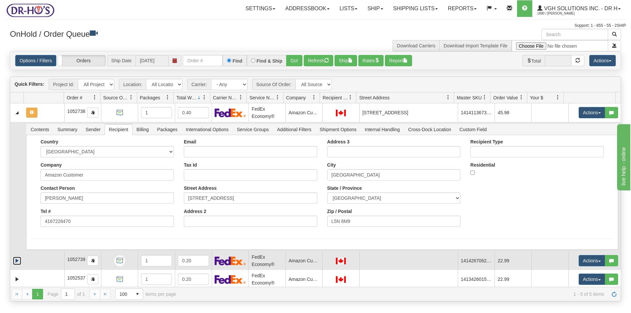
click at [18, 260] on link "Expand" at bounding box center [17, 261] width 8 height 8
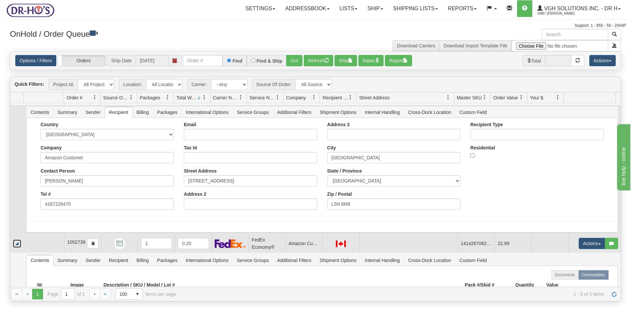
scroll to position [66, 0]
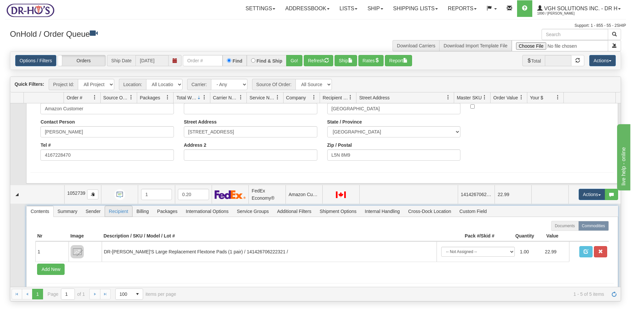
click at [121, 213] on span "Recipient" at bounding box center [118, 211] width 27 height 11
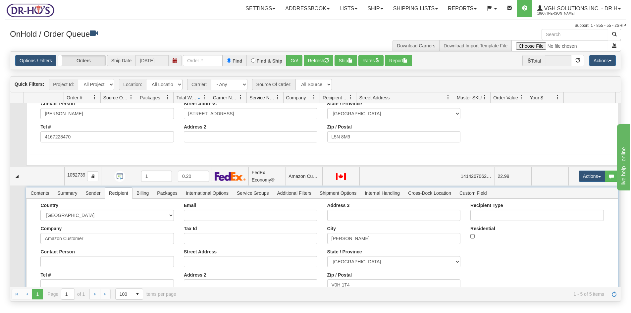
scroll to position [99, 0]
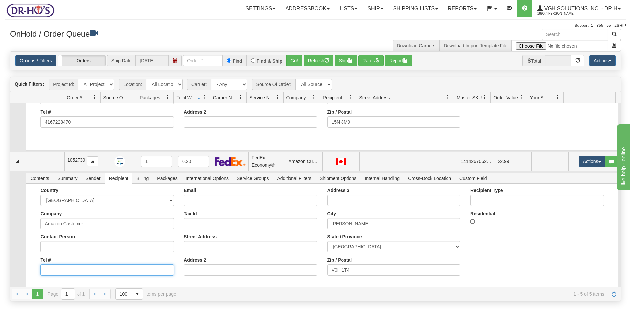
click at [46, 271] on input "Tel #" at bounding box center [106, 269] width 133 height 11
paste input "Neil Kavanaugh"
type input "Neil Kavanaugh"
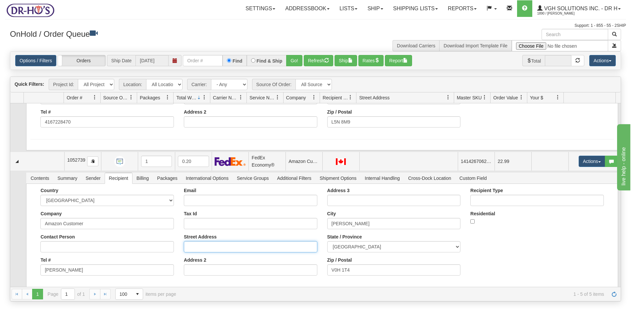
click at [194, 246] on input "Street Address" at bounding box center [250, 246] width 133 height 11
paste input "6926 Cabernet Place"
type input "6926 Cabernet Place"
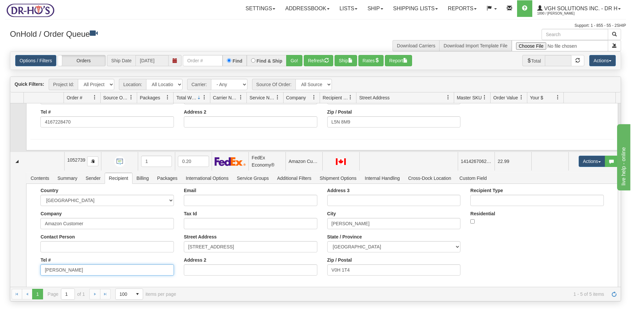
drag, startPoint x: 87, startPoint y: 269, endPoint x: 3, endPoint y: 273, distance: 84.8
click at [3, 273] on div "Toggle navigation Settings Shipping Preferences Fields Preferences New" at bounding box center [315, 156] width 631 height 313
paste input "7788688211"
type input "7788688211"
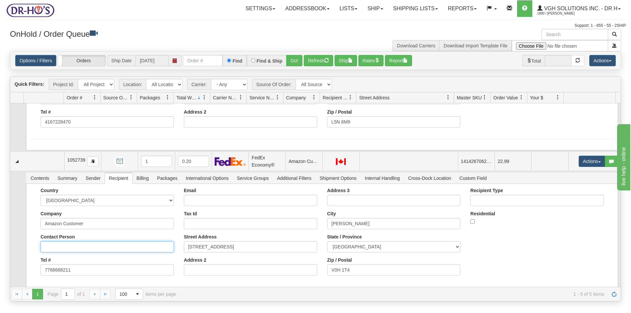
click at [45, 249] on input "Contact Person" at bounding box center [106, 246] width 133 height 11
paste input "Neil Kavanaugh"
type input "Neil Kavanaugh"
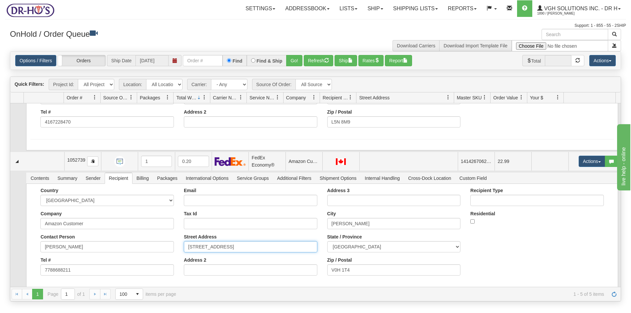
drag, startPoint x: 187, startPoint y: 246, endPoint x: 192, endPoint y: 258, distance: 12.9
click at [187, 247] on input "6926 Cabernet Place" at bounding box center [250, 246] width 133 height 11
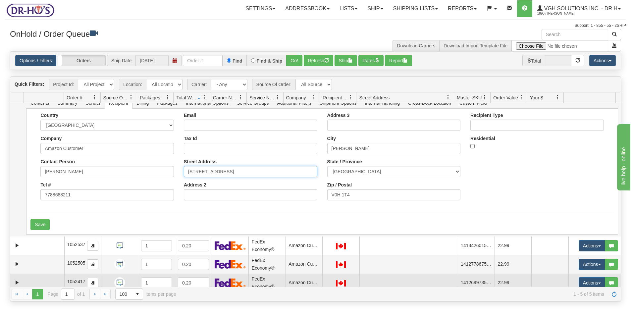
scroll to position [179, 0]
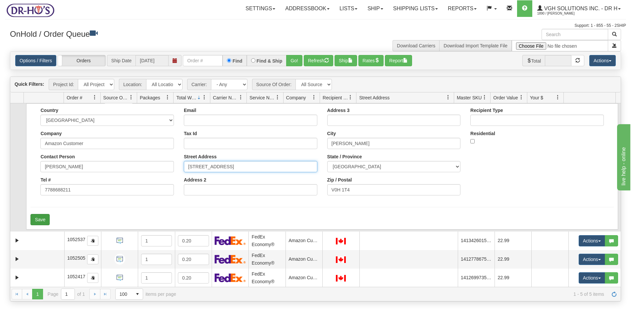
type input "6926 Cabernet Place"
click at [42, 220] on button "Save" at bounding box center [39, 219] width 19 height 11
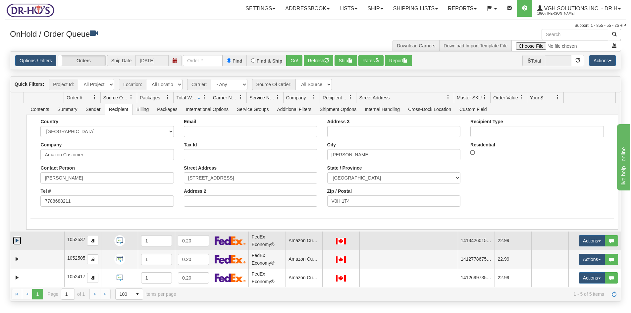
click at [17, 239] on link "Expand" at bounding box center [17, 240] width 8 height 8
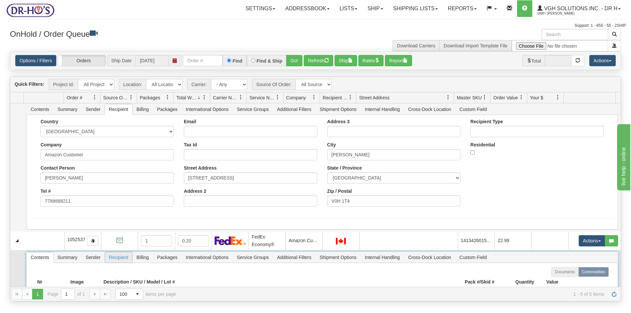
click at [121, 260] on span "Recipient" at bounding box center [118, 257] width 27 height 11
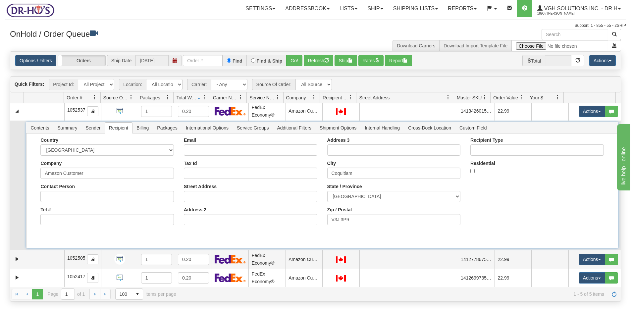
scroll to position [298, 0]
click at [51, 194] on input "Contact Person" at bounding box center [106, 195] width 133 height 11
paste input "Sabi Szechenyi"
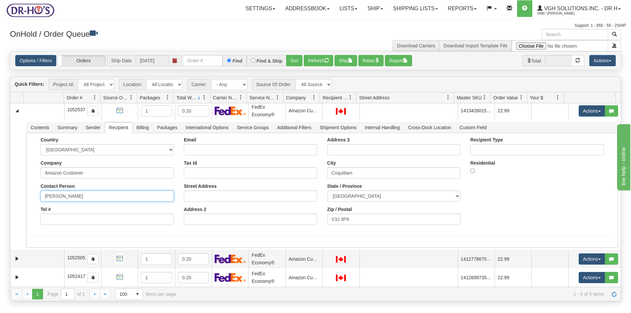
type input "Sabi Szechenyi"
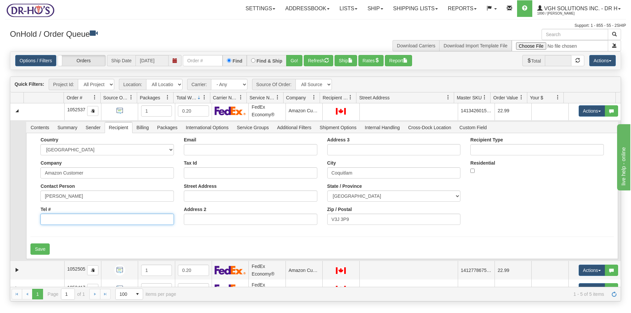
click at [48, 221] on input "Tel #" at bounding box center [106, 219] width 133 height 11
paste input "7788823412"
type input "7788823412"
click at [190, 195] on input "Street Address" at bounding box center [250, 195] width 133 height 11
paste input "1787 Como Lake Avenue A"
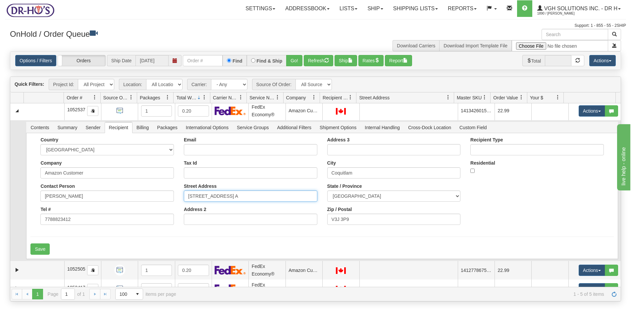
type input "1787 Como Lake Avenue A"
click at [197, 218] on input "Address 2" at bounding box center [250, 219] width 133 height 11
type input "A"
click at [251, 198] on input "1787 Como Lake Avenue A" at bounding box center [250, 195] width 133 height 11
type input "1787 Como Lake Avenue"
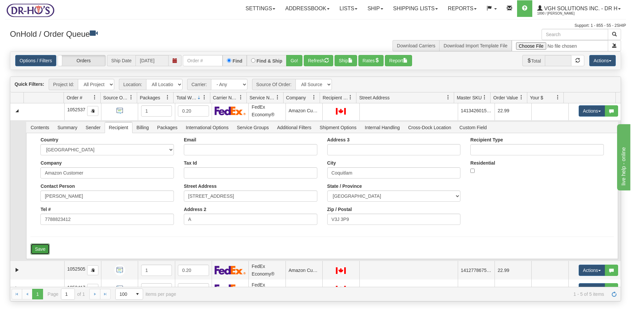
click at [35, 248] on button "Save" at bounding box center [39, 248] width 19 height 11
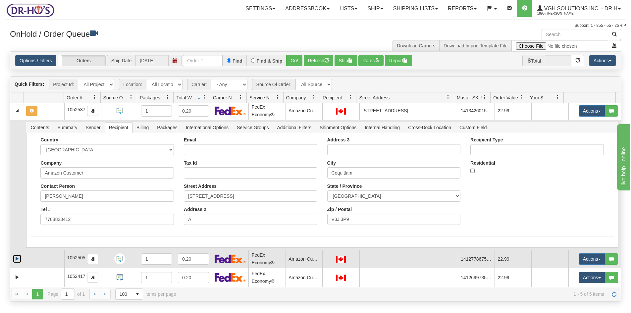
click at [16, 256] on link "Expand" at bounding box center [17, 259] width 8 height 8
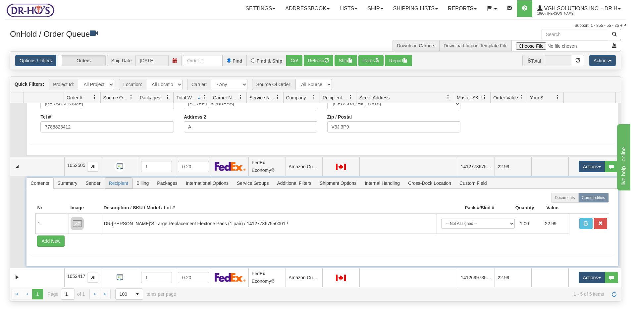
click at [115, 182] on span "Recipient" at bounding box center [118, 183] width 27 height 11
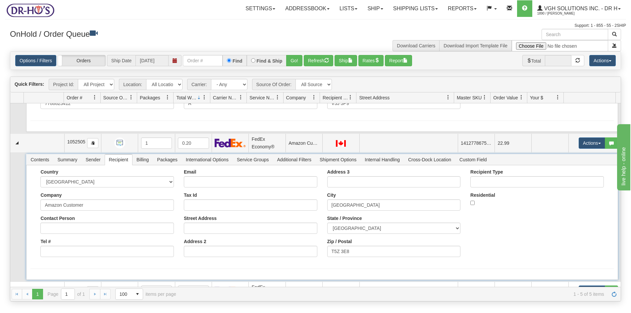
scroll to position [427, 0]
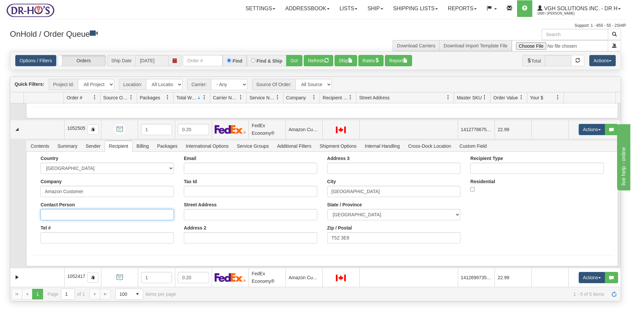
click at [43, 215] on input "Contact Person" at bounding box center [106, 214] width 133 height 11
paste input "Ken Hanson"
type input "Ken Hanson"
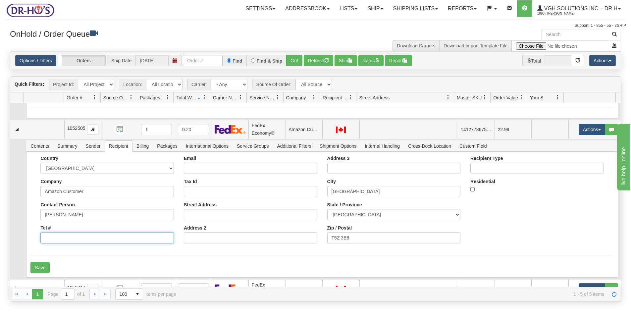
click at [46, 239] on input "Tel #" at bounding box center [106, 237] width 133 height 11
paste input "6045622235"
type input "6045622235"
click at [188, 215] on input "Street Address" at bounding box center [250, 214] width 133 height 11
paste input "8626 159A Avenue NW"
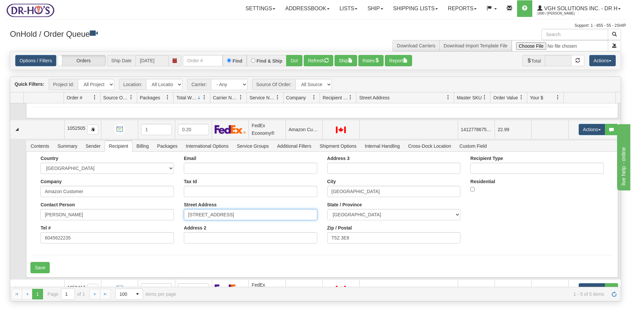
click at [187, 215] on input "8626 159A Avenue NW" at bounding box center [250, 214] width 133 height 11
type input "8626 159A Avenue NW"
click at [36, 267] on button "Save" at bounding box center [39, 267] width 19 height 11
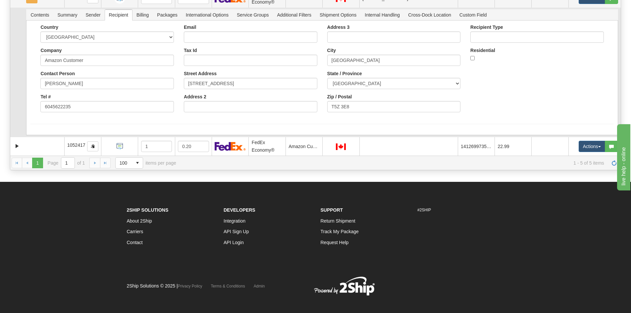
scroll to position [132, 0]
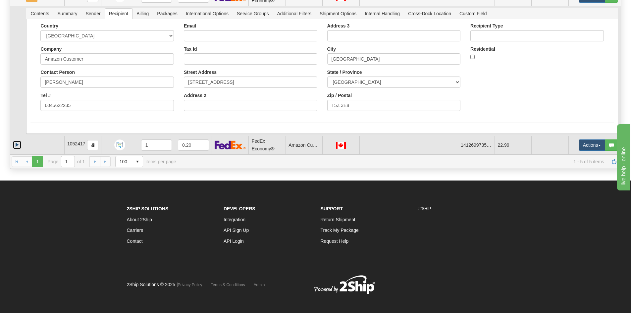
click at [18, 143] on link "Expand" at bounding box center [17, 145] width 8 height 8
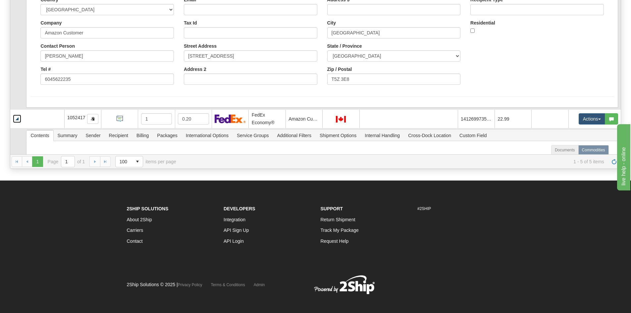
scroll to position [494, 0]
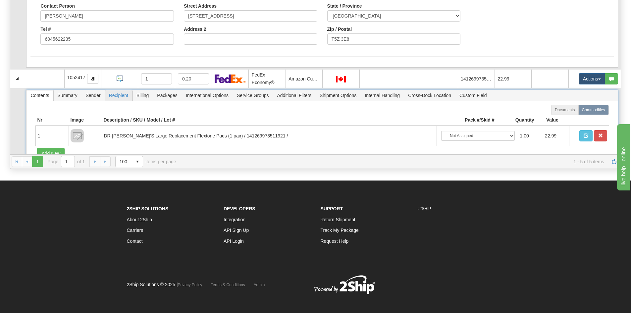
click at [126, 95] on span "Recipient" at bounding box center [118, 95] width 27 height 11
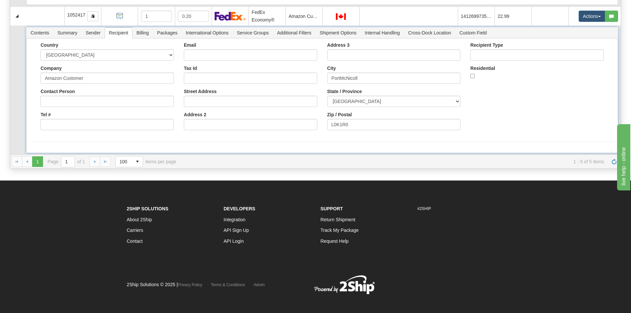
scroll to position [557, 0]
click at [44, 103] on input "Contact Person" at bounding box center [106, 100] width 133 height 11
paste input "Peter Zeitel"
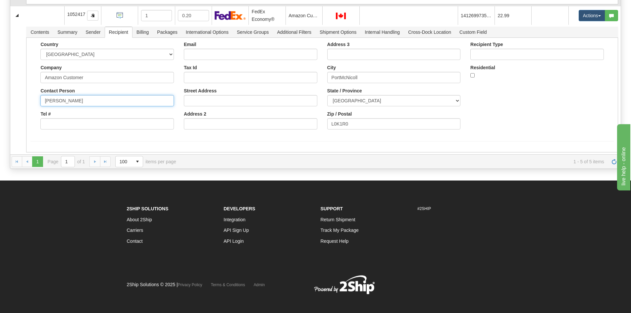
type input "Peter Zeitel"
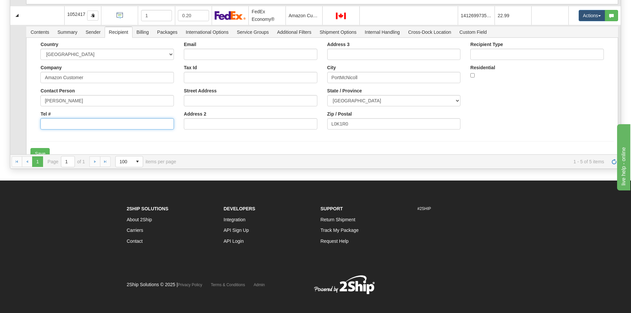
click at [44, 126] on input "Tel #" at bounding box center [106, 123] width 133 height 11
paste input "9058682918"
type input "9058682918"
click at [184, 100] on input "Street Address" at bounding box center [250, 100] width 133 height 11
paste input "175 Bayview Ave"
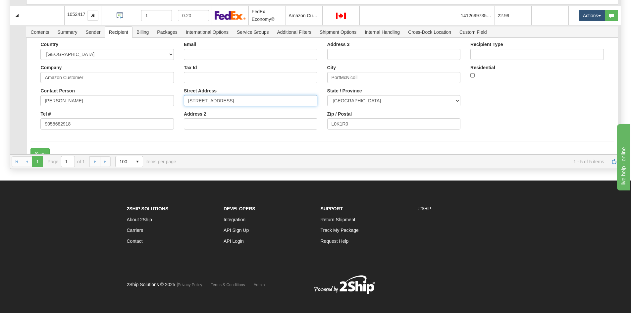
type input "175 Bayview Ave"
drag, startPoint x: 337, startPoint y: 77, endPoint x: 345, endPoint y: 81, distance: 8.9
click at [337, 77] on input "PortMcNicoll" at bounding box center [393, 77] width 133 height 11
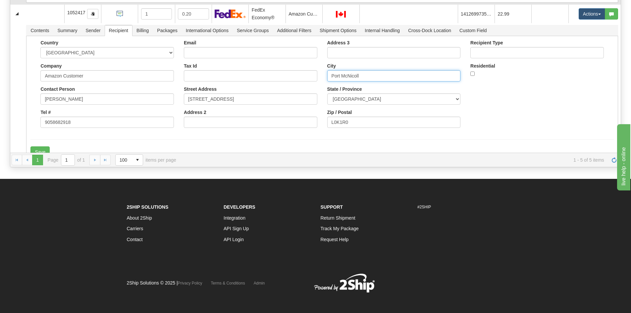
scroll to position [137, 0]
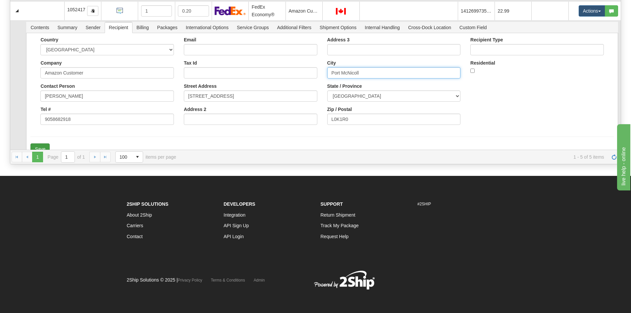
type input "Port McNicoll"
click at [44, 147] on button "Save" at bounding box center [39, 148] width 19 height 11
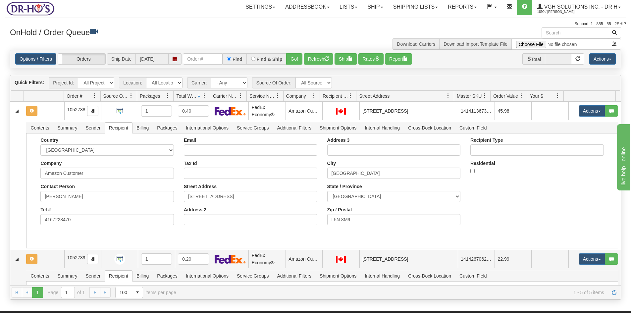
scroll to position [0, 0]
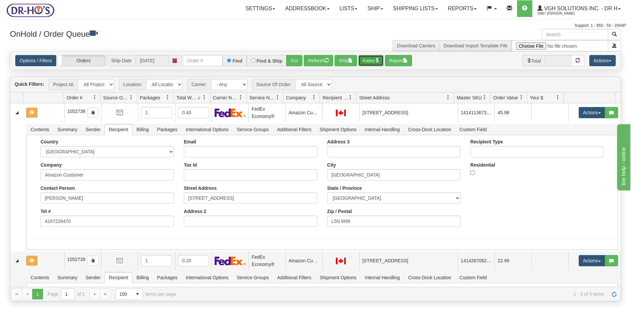
click at [369, 60] on button "Rates" at bounding box center [370, 60] width 25 height 11
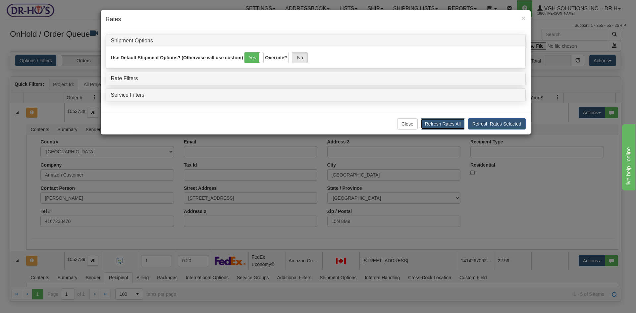
click at [443, 125] on button "Refresh Rates All" at bounding box center [442, 123] width 44 height 11
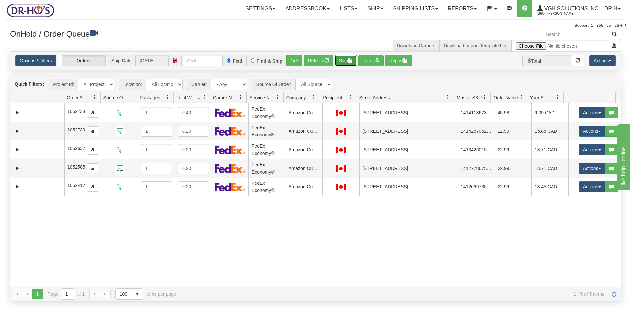
click at [343, 59] on button "Ship" at bounding box center [345, 60] width 23 height 11
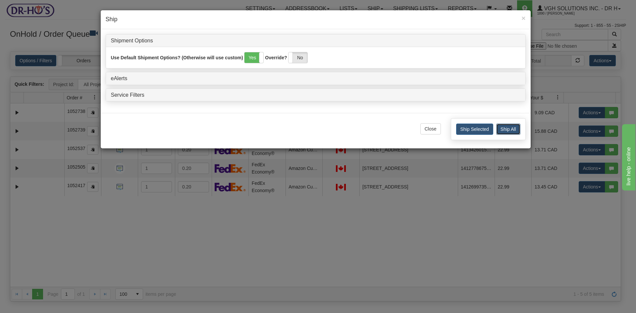
click at [507, 129] on button "Ship All" at bounding box center [508, 128] width 24 height 11
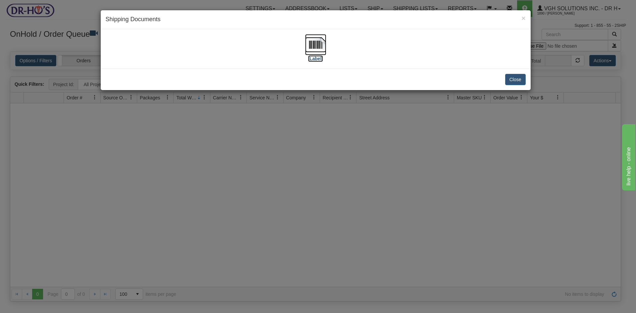
click at [313, 46] on img at bounding box center [315, 44] width 21 height 21
click at [518, 81] on button "Close" at bounding box center [515, 79] width 21 height 11
